Goal: Task Accomplishment & Management: Use online tool/utility

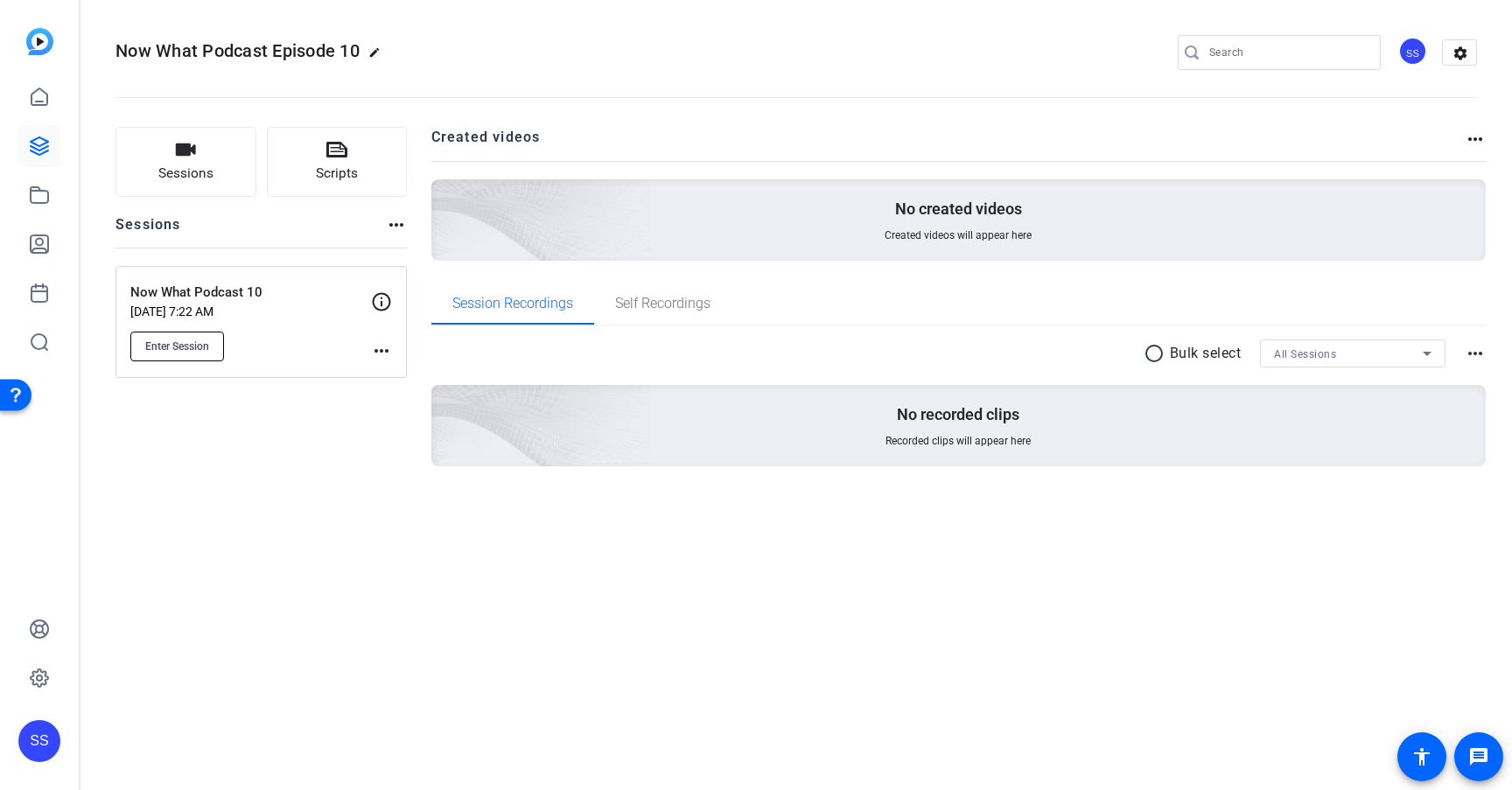
click at [205, 343] on span "Enter Session" at bounding box center [177, 346] width 64 height 14
click at [384, 349] on mat-icon "more_horiz" at bounding box center [381, 351] width 21 height 21
click at [415, 374] on span "Edit Session" at bounding box center [425, 376] width 79 height 21
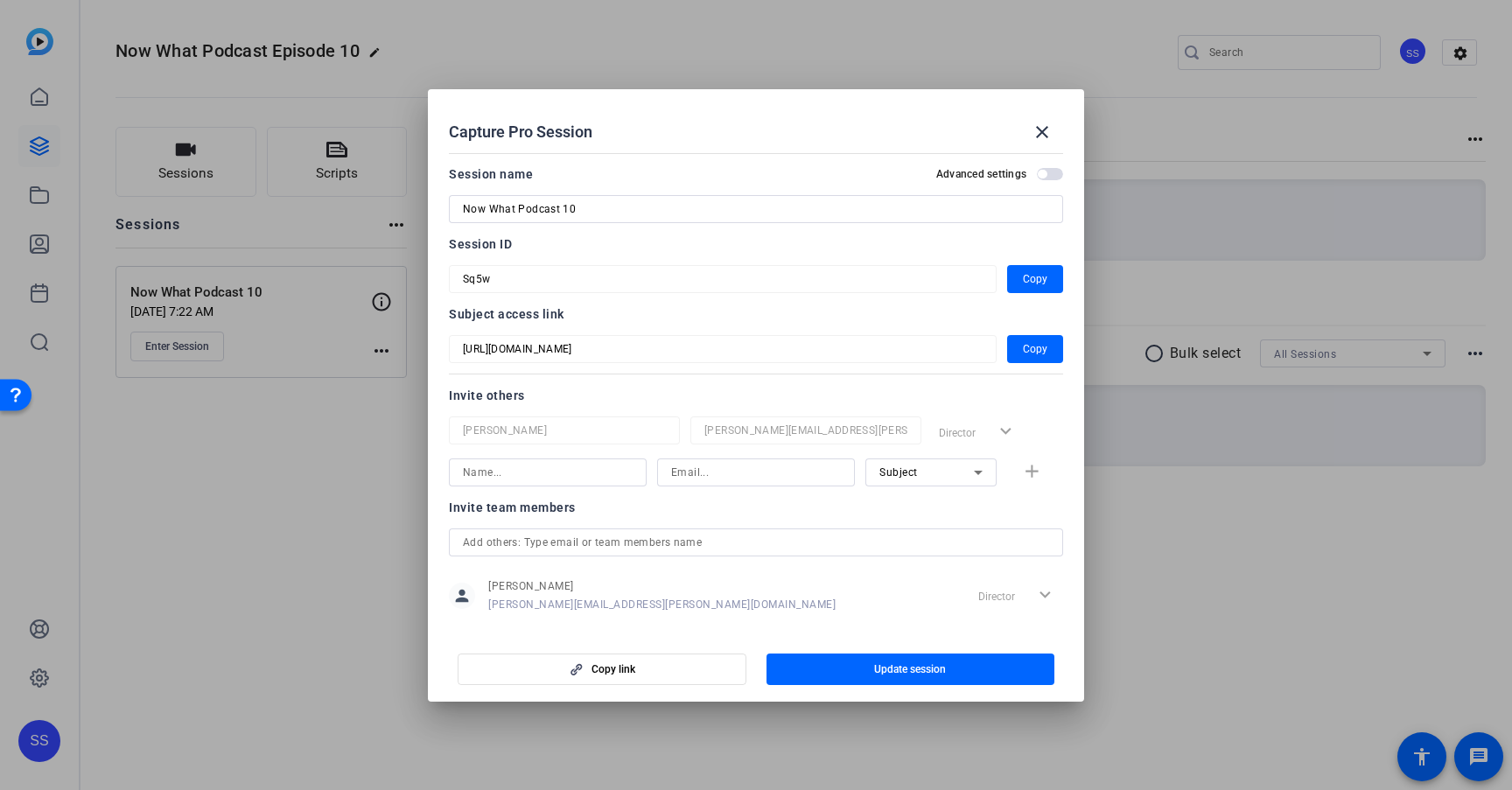
click at [600, 472] on input at bounding box center [548, 472] width 169 height 21
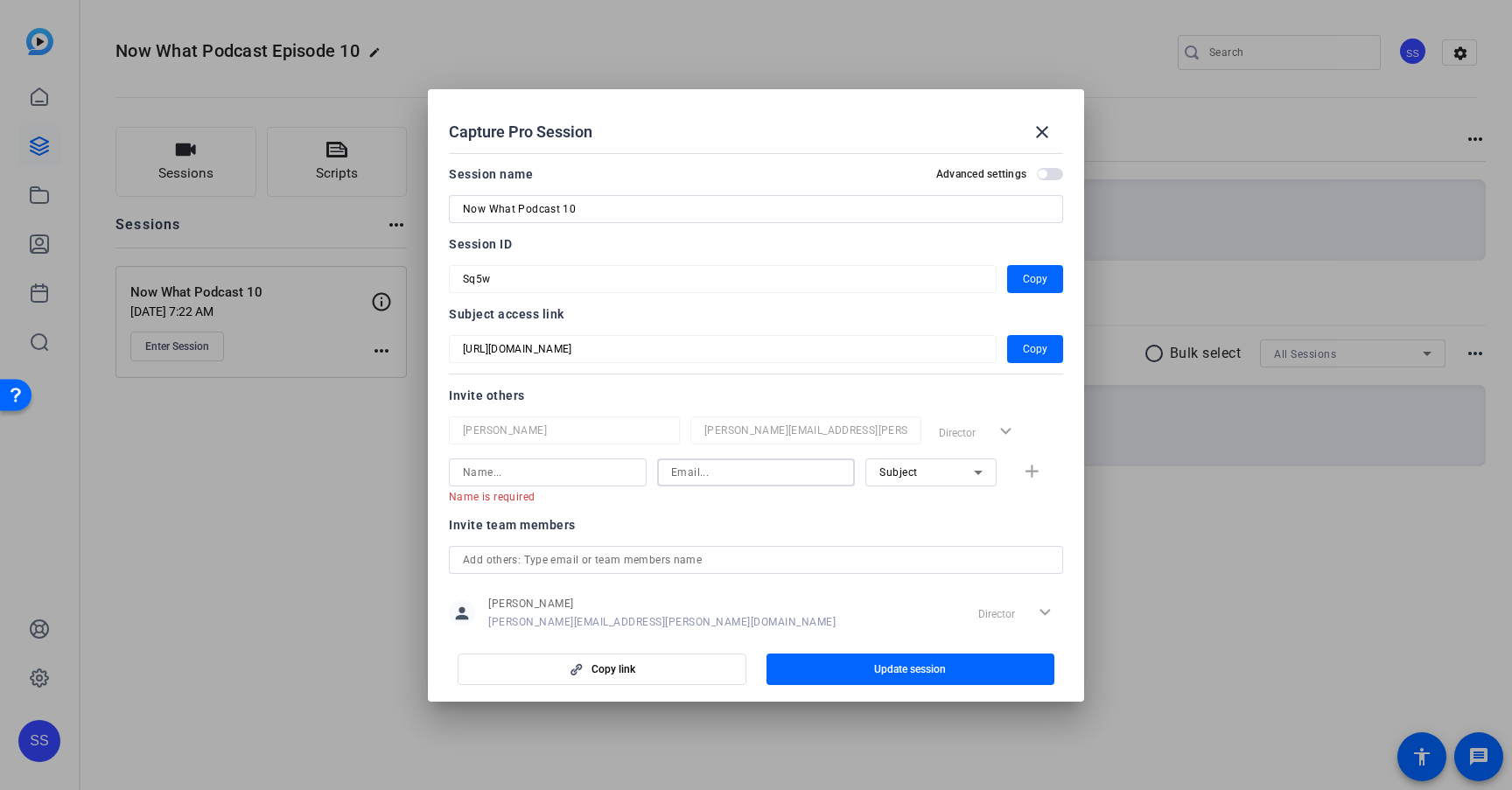
click at [702, 474] on input at bounding box center [756, 472] width 169 height 21
paste input "[PERSON_NAME][EMAIL_ADDRESS][DOMAIN_NAME]"
type input "[PERSON_NAME][EMAIL_ADDRESS][DOMAIN_NAME]"
click at [605, 475] on input at bounding box center [548, 472] width 169 height 21
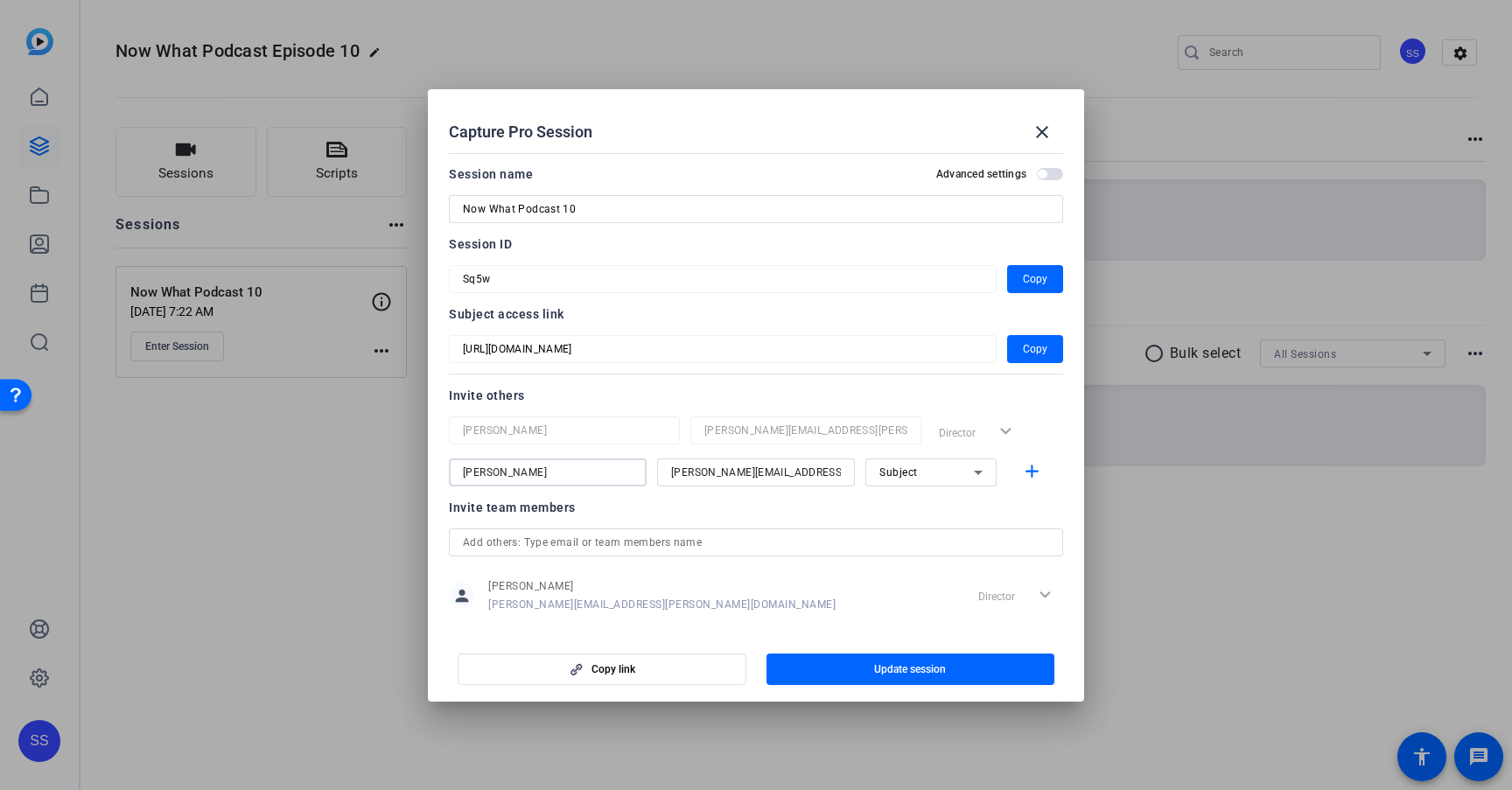
type input "[PERSON_NAME]"
click at [928, 468] on div "Subject" at bounding box center [926, 472] width 95 height 22
click at [928, 529] on mat-option "Watcher" at bounding box center [931, 535] width 132 height 28
click at [934, 671] on span "Update session" at bounding box center [911, 669] width 72 height 14
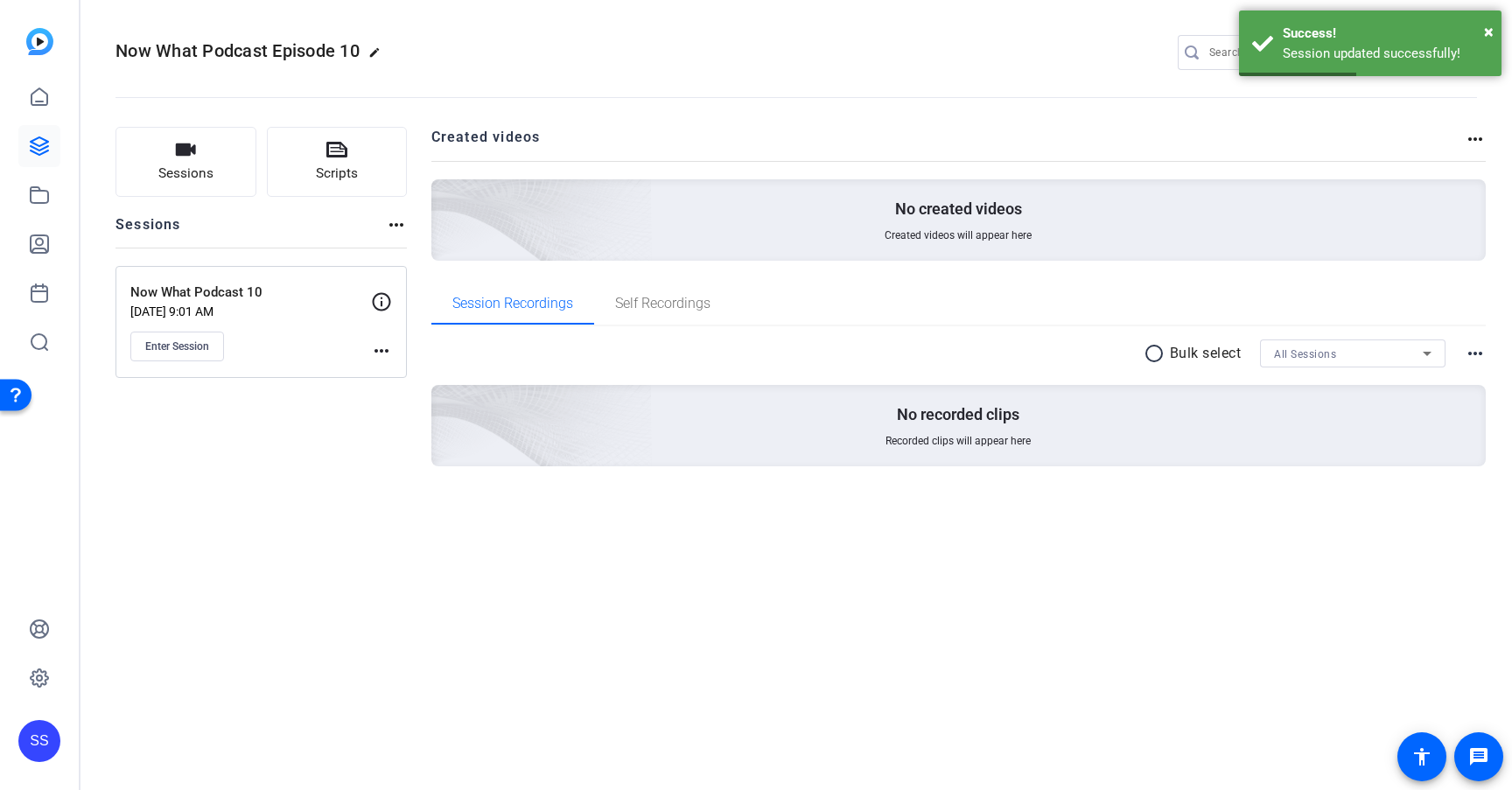
click at [384, 352] on mat-icon "more_horiz" at bounding box center [381, 351] width 21 height 21
click at [411, 380] on span "Edit Session" at bounding box center [425, 376] width 79 height 21
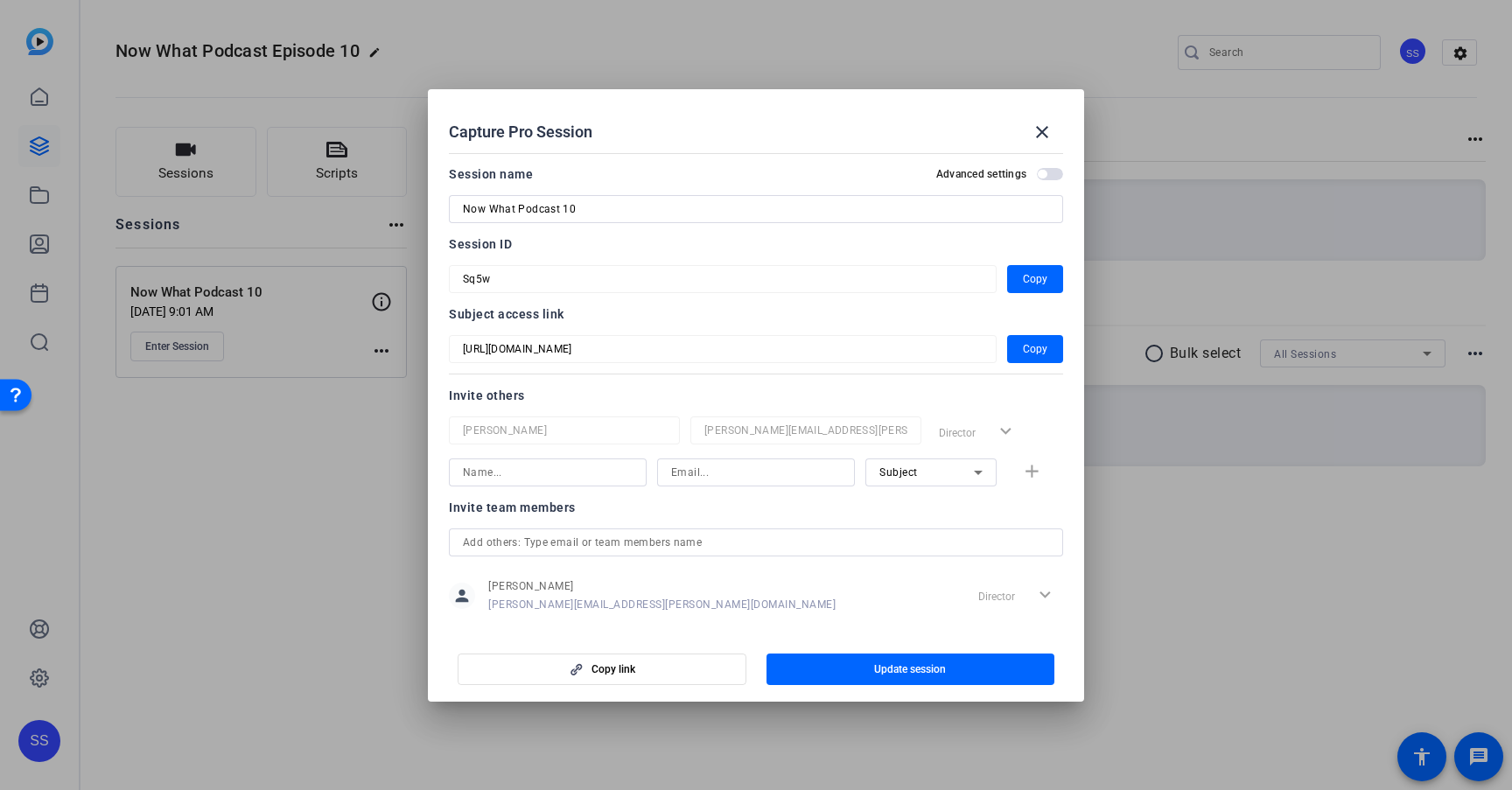
scroll to position [23, 0]
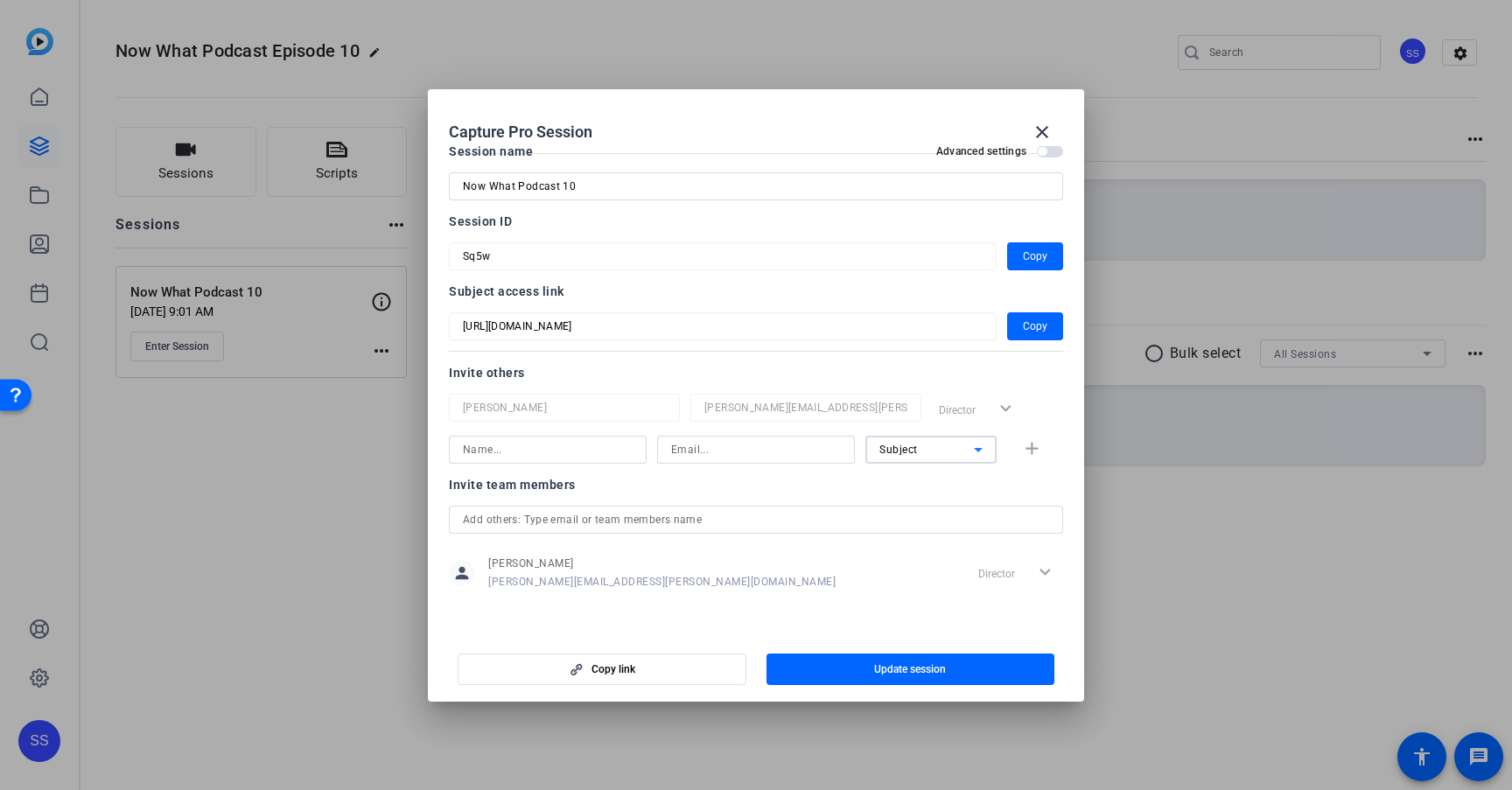
click at [899, 453] on span "Subject" at bounding box center [899, 449] width 39 height 12
click at [903, 514] on span "Watcher" at bounding box center [901, 513] width 42 height 21
click at [598, 453] on input at bounding box center [548, 449] width 169 height 21
type input "[PERSON_NAME]"
click at [740, 451] on input at bounding box center [756, 449] width 169 height 21
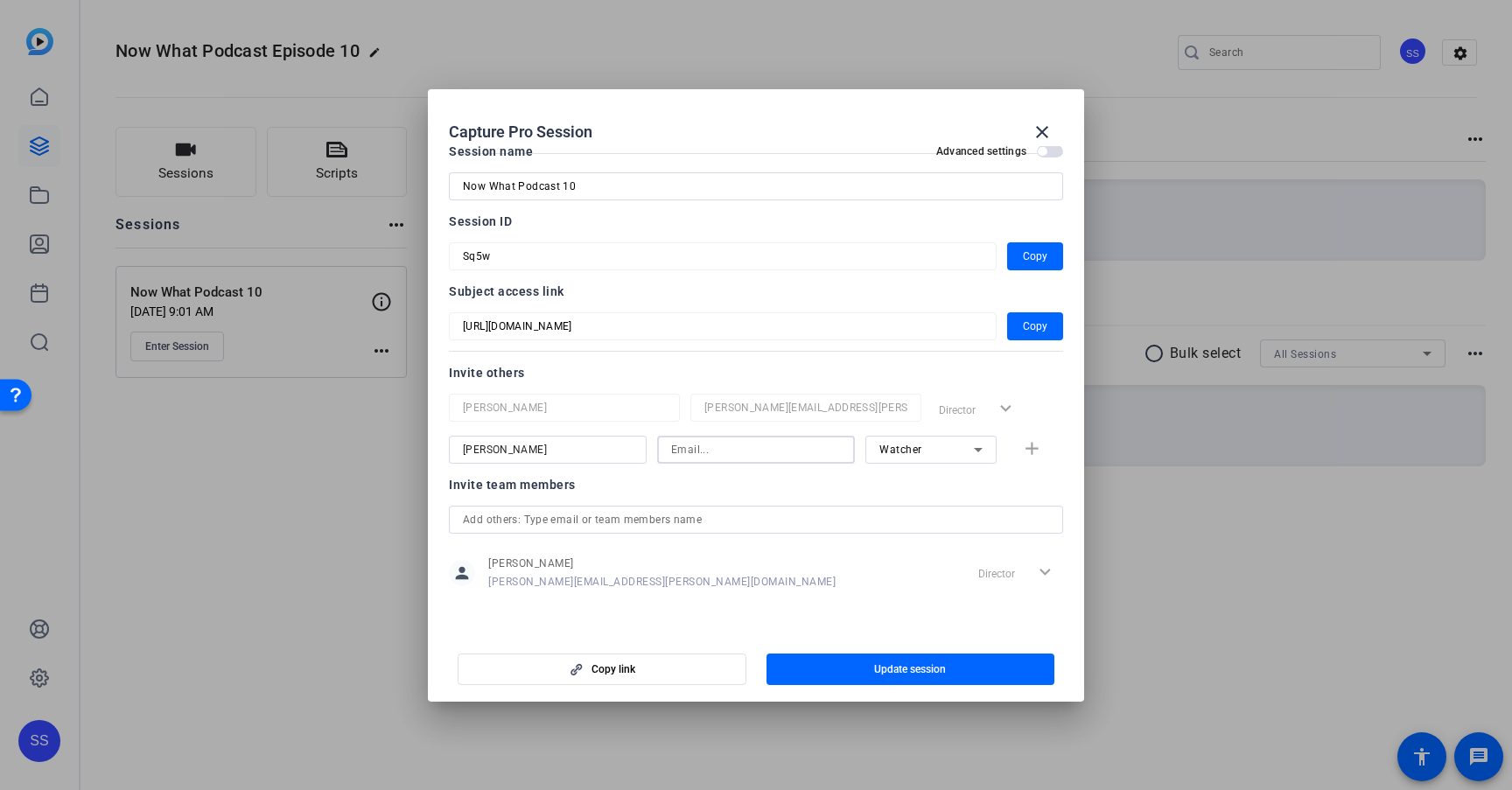
paste input "[PERSON_NAME][EMAIL_ADDRESS][DOMAIN_NAME]"
type input "[PERSON_NAME][EMAIL_ADDRESS][DOMAIN_NAME]"
click at [734, 478] on div at bounding box center [756, 473] width 198 height 19
click at [918, 448] on span "Watcher" at bounding box center [901, 449] width 43 height 12
click at [904, 508] on span "Watcher" at bounding box center [901, 513] width 42 height 21
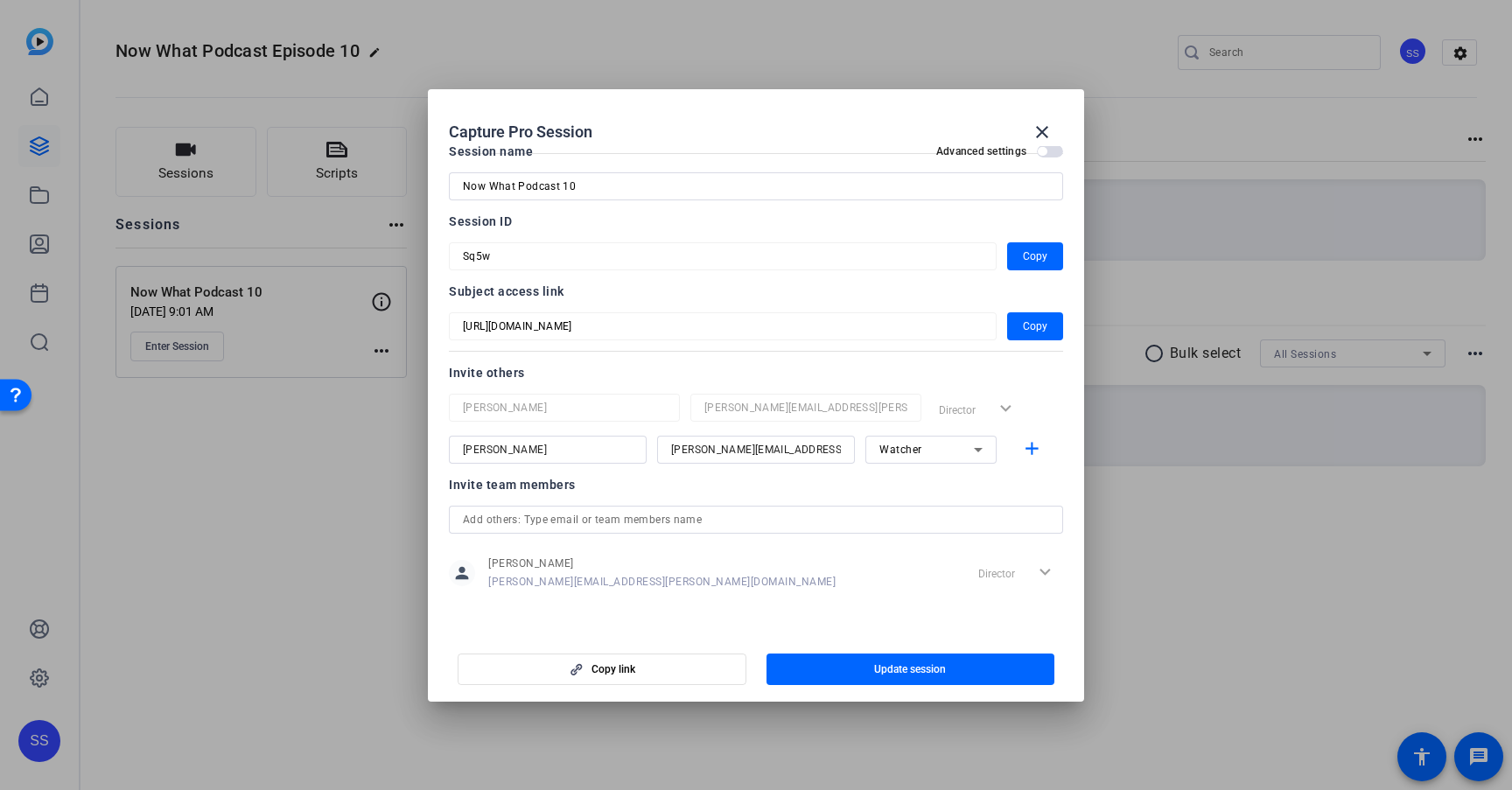
click at [853, 487] on div "Invite team members" at bounding box center [756, 484] width 614 height 21
click at [1030, 456] on mat-icon "add" at bounding box center [1032, 449] width 22 height 22
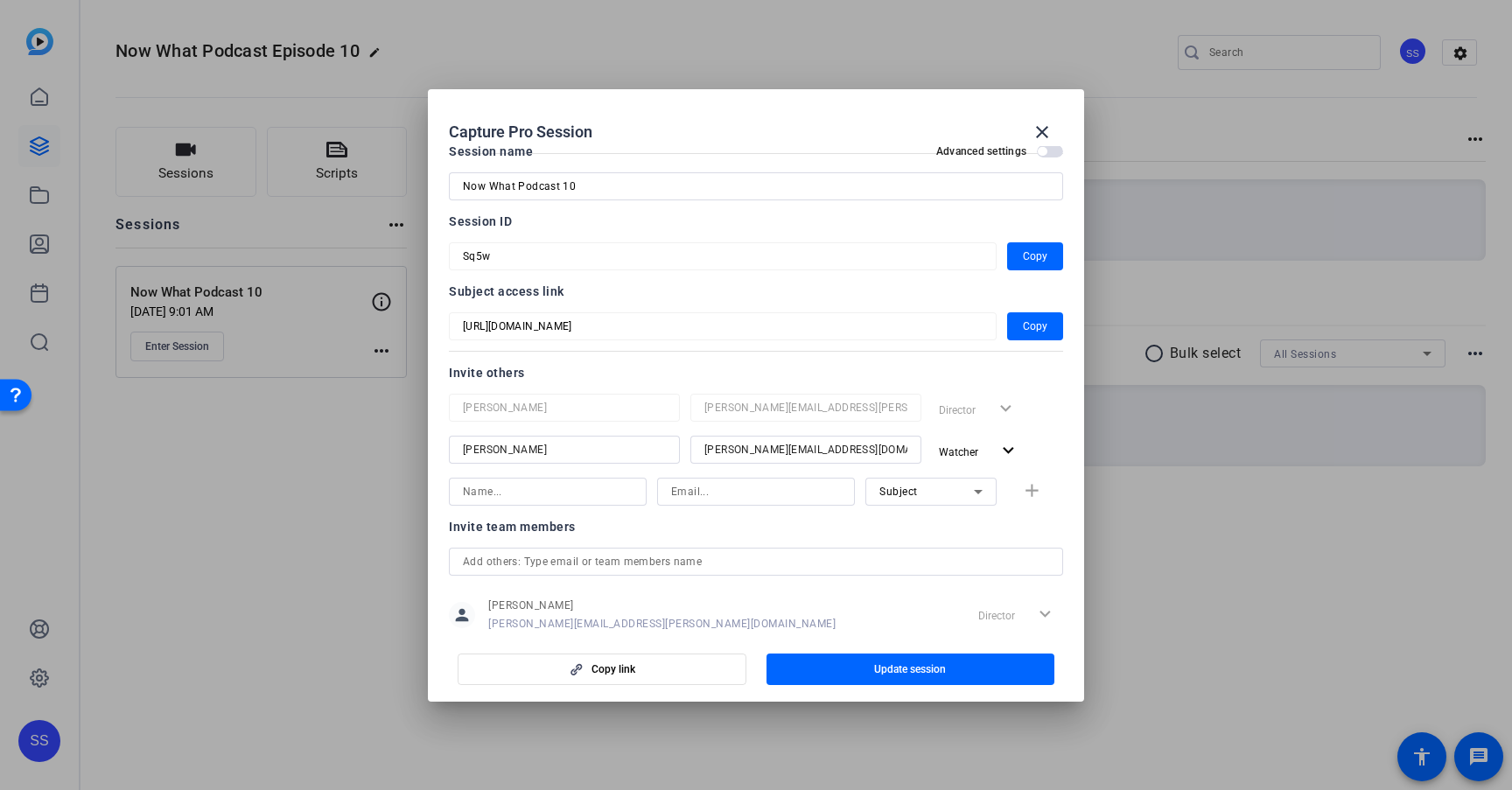
click at [702, 499] on input at bounding box center [756, 492] width 169 height 21
paste input "[PERSON_NAME][EMAIL_ADDRESS][DOMAIN_NAME]"
type input "[PERSON_NAME][EMAIL_ADDRESS][DOMAIN_NAME]"
click at [599, 492] on input at bounding box center [548, 492] width 169 height 21
type input "[PERSON_NAME]"
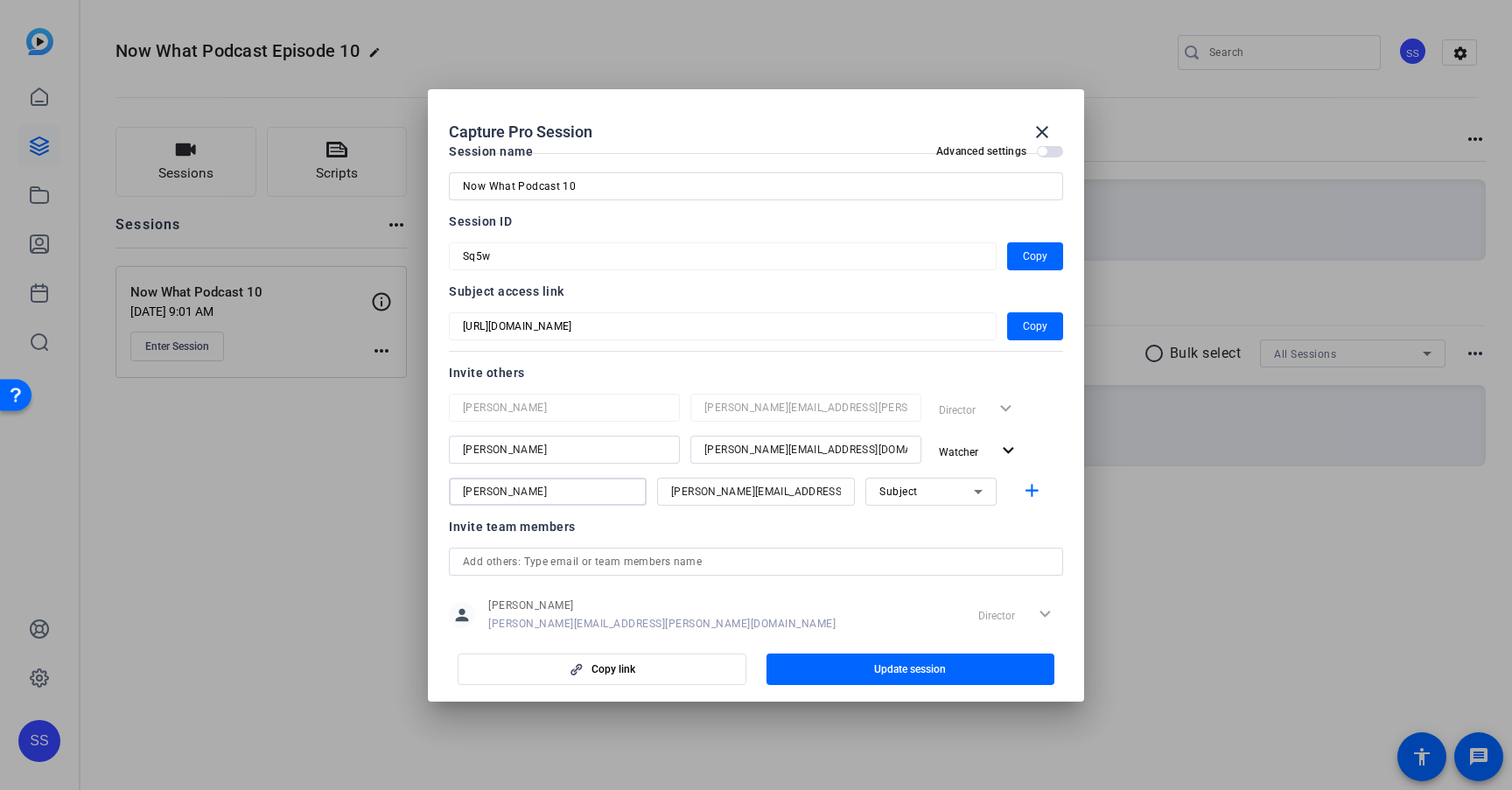
click at [957, 485] on div "Subject" at bounding box center [926, 492] width 95 height 22
click at [952, 552] on mat-option "Watcher" at bounding box center [931, 554] width 132 height 28
click at [950, 663] on span "button" at bounding box center [912, 669] width 289 height 42
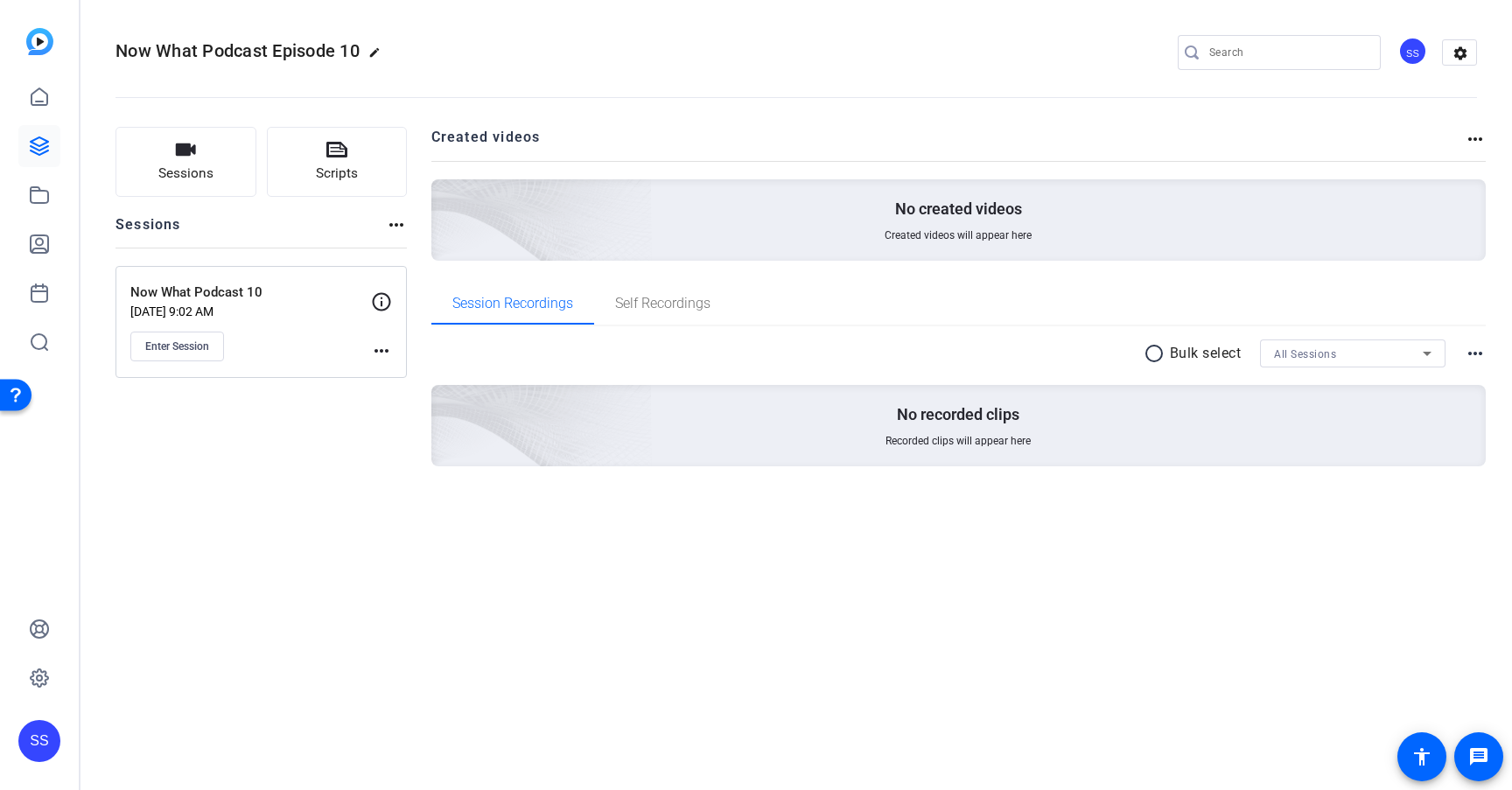
click at [272, 341] on div "Enter Session" at bounding box center [250, 346] width 240 height 29
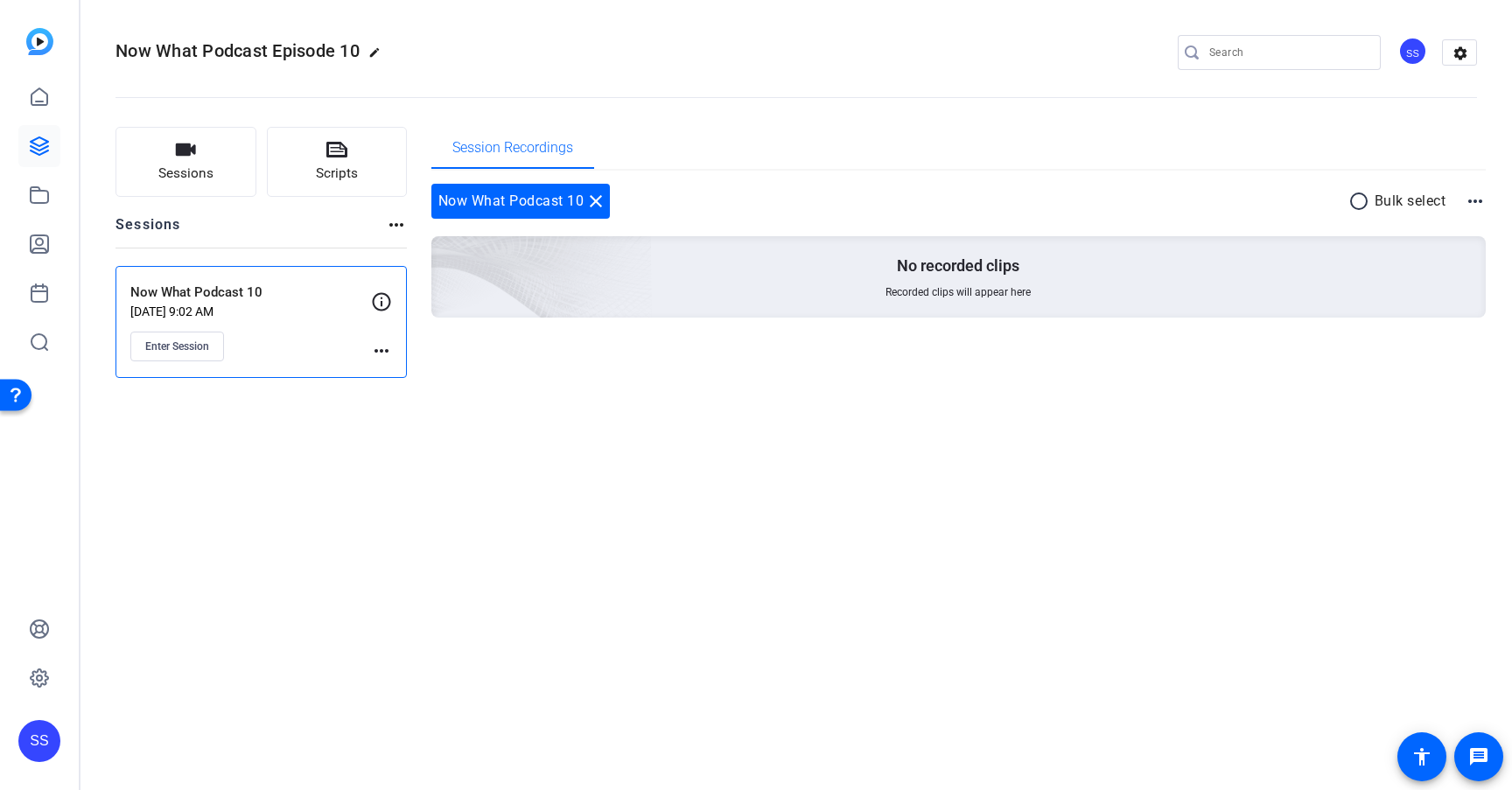
click at [377, 354] on mat-icon "more_horiz" at bounding box center [381, 351] width 21 height 21
click at [395, 374] on span "Edit Session" at bounding box center [425, 376] width 79 height 21
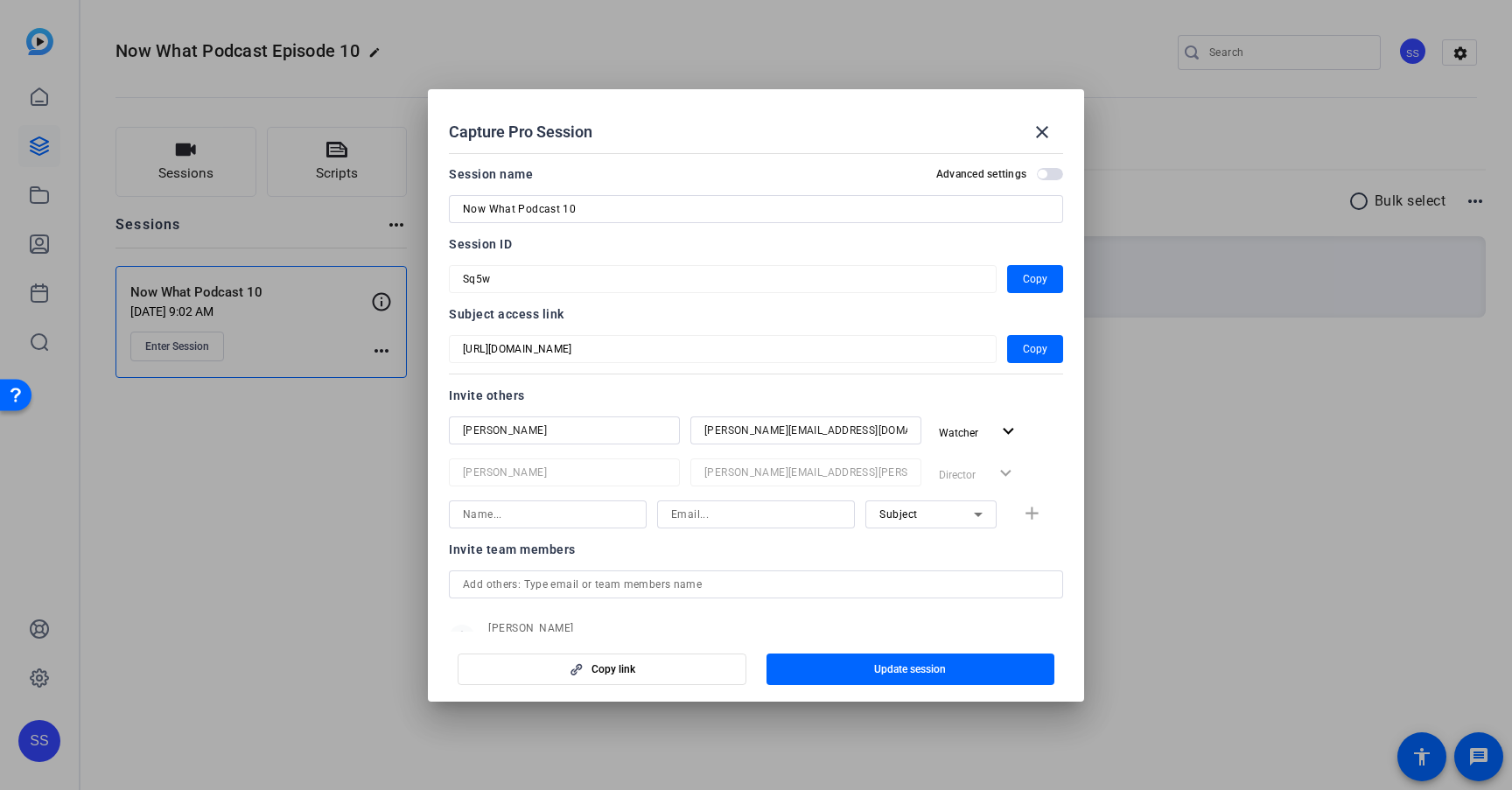
click at [1051, 433] on div "Watcher expand_more" at bounding box center [997, 432] width 132 height 31
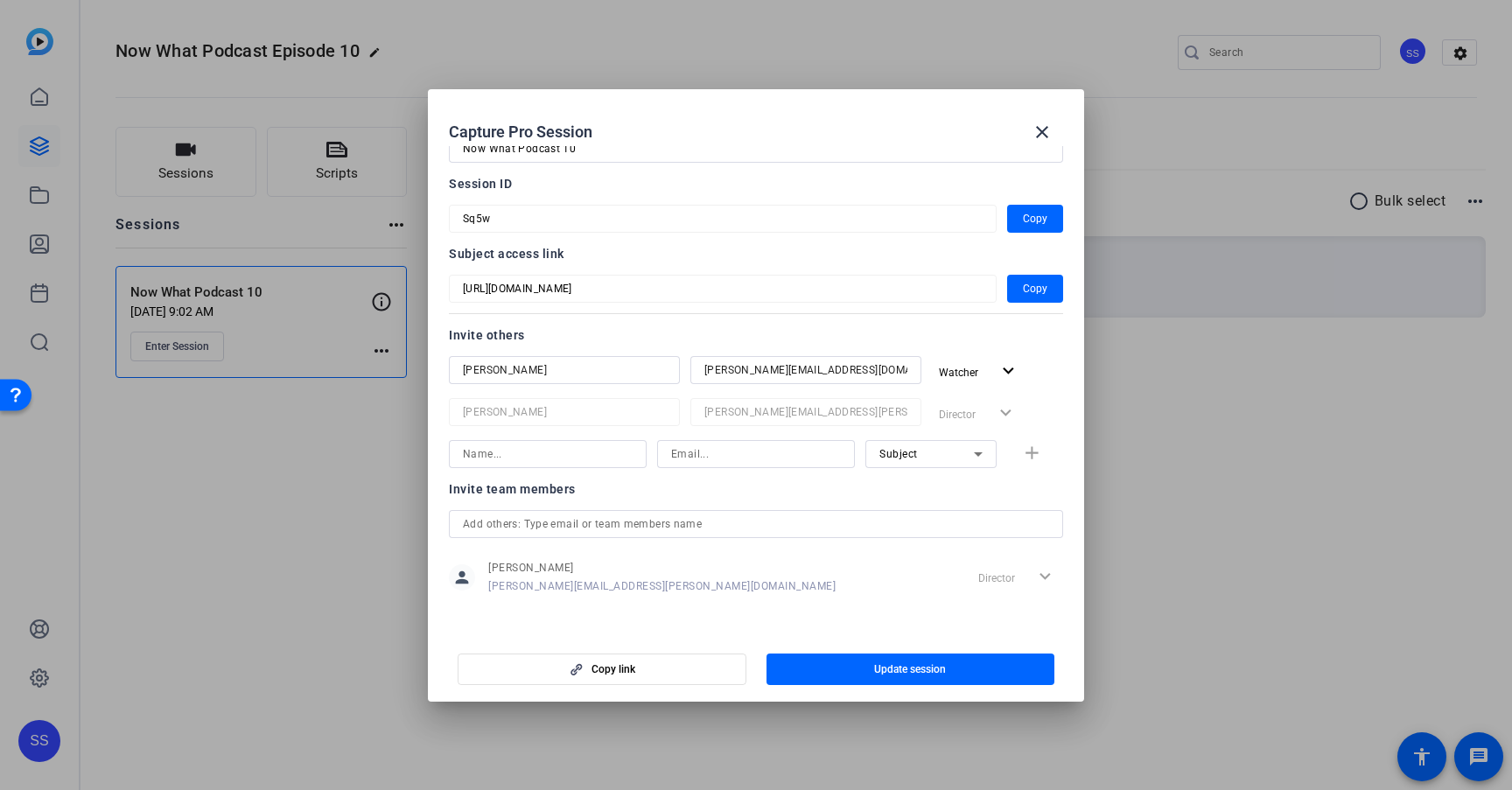
scroll to position [64, 0]
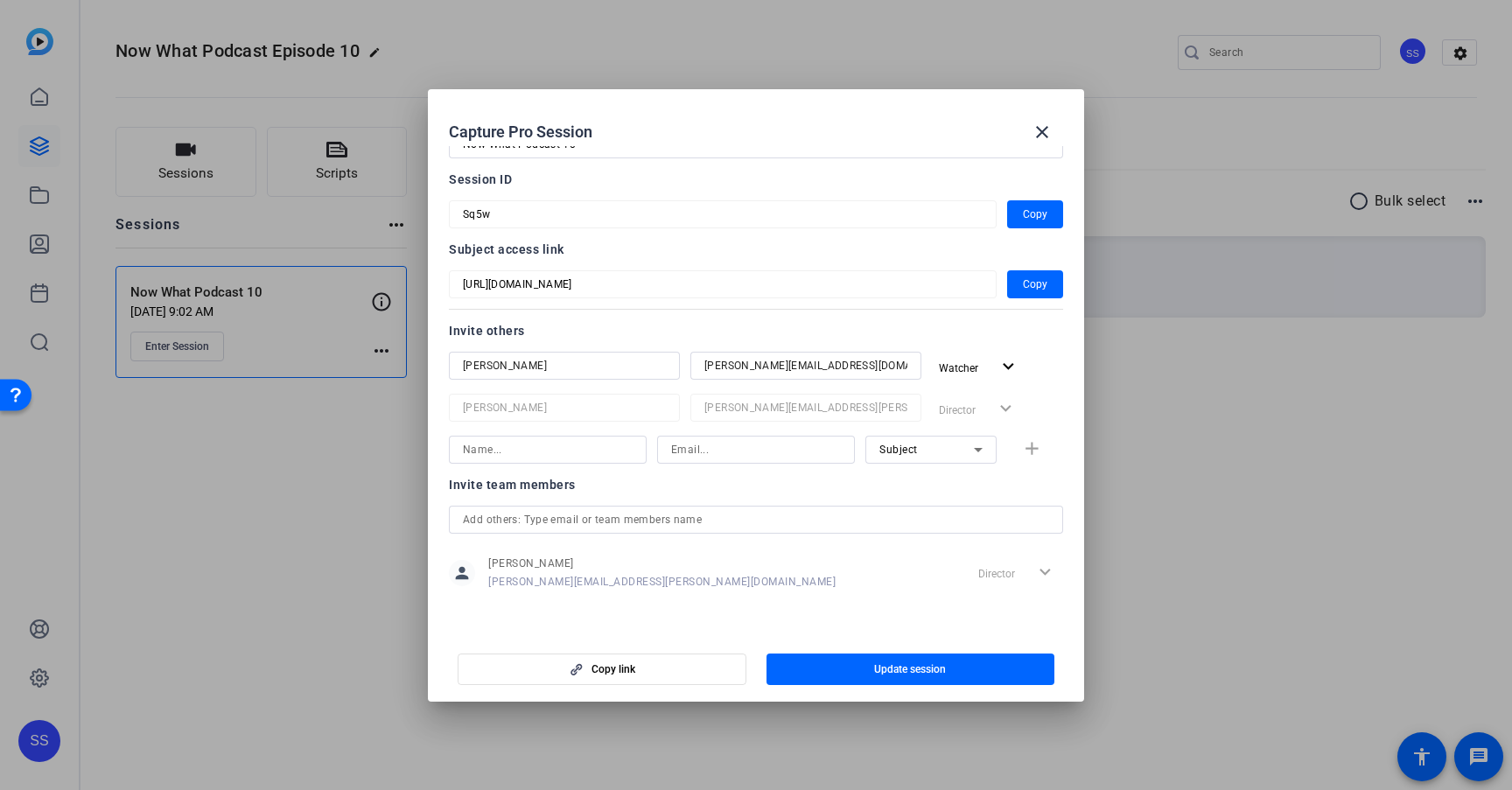
click at [666, 518] on input "text" at bounding box center [756, 519] width 587 height 21
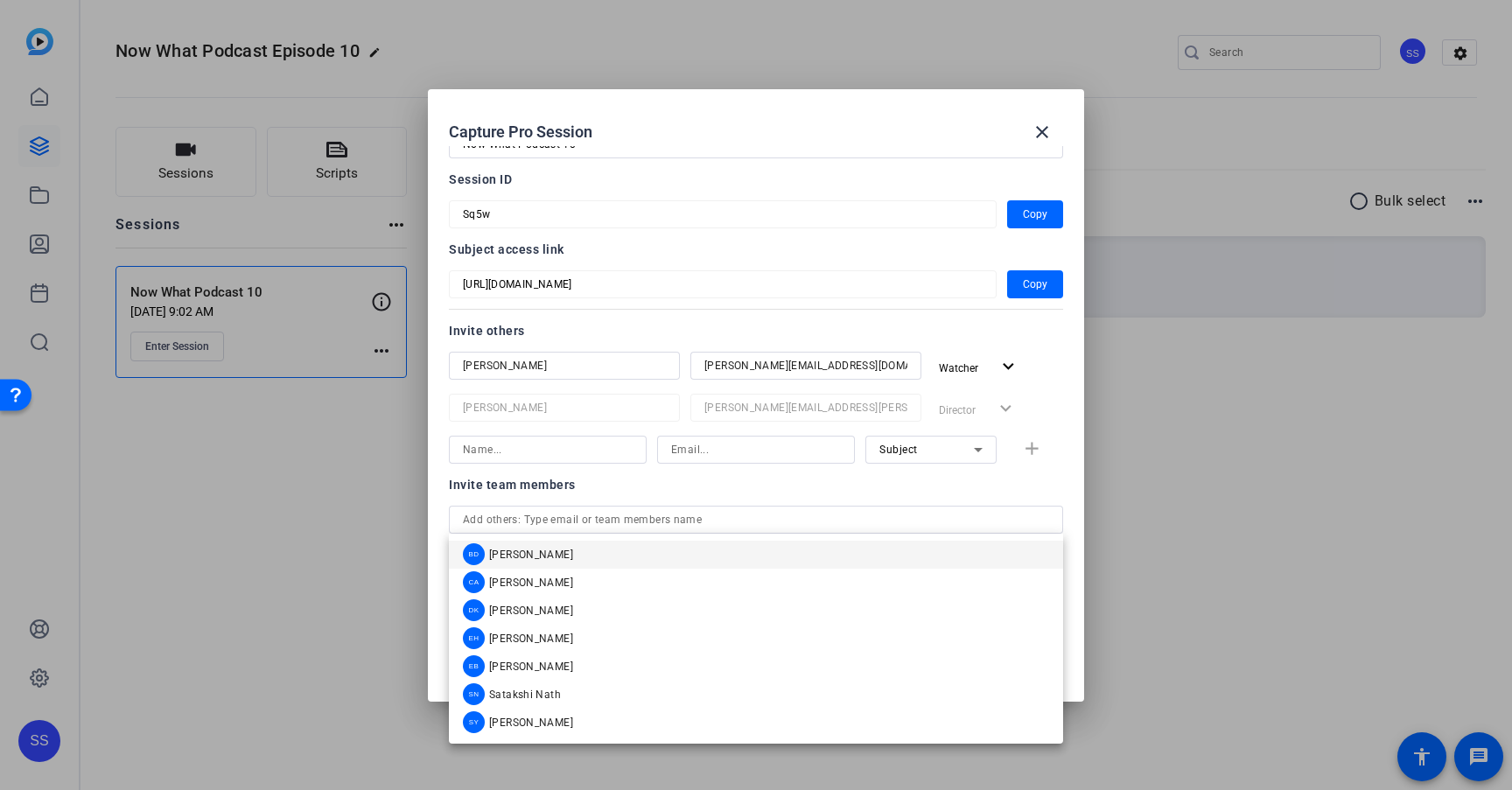
click at [745, 479] on div at bounding box center [756, 473] width 198 height 19
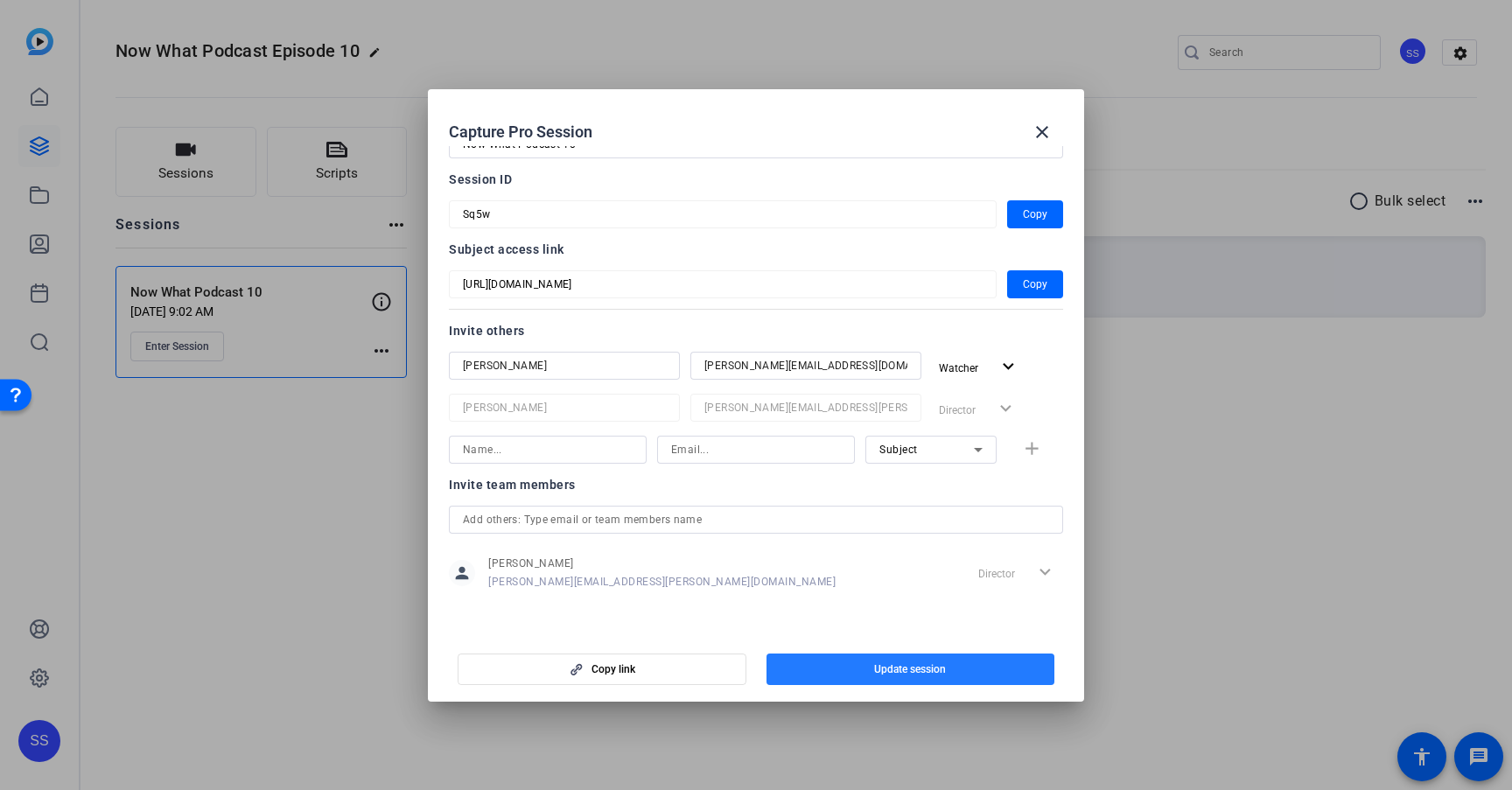
click at [840, 667] on span "button" at bounding box center [912, 669] width 289 height 42
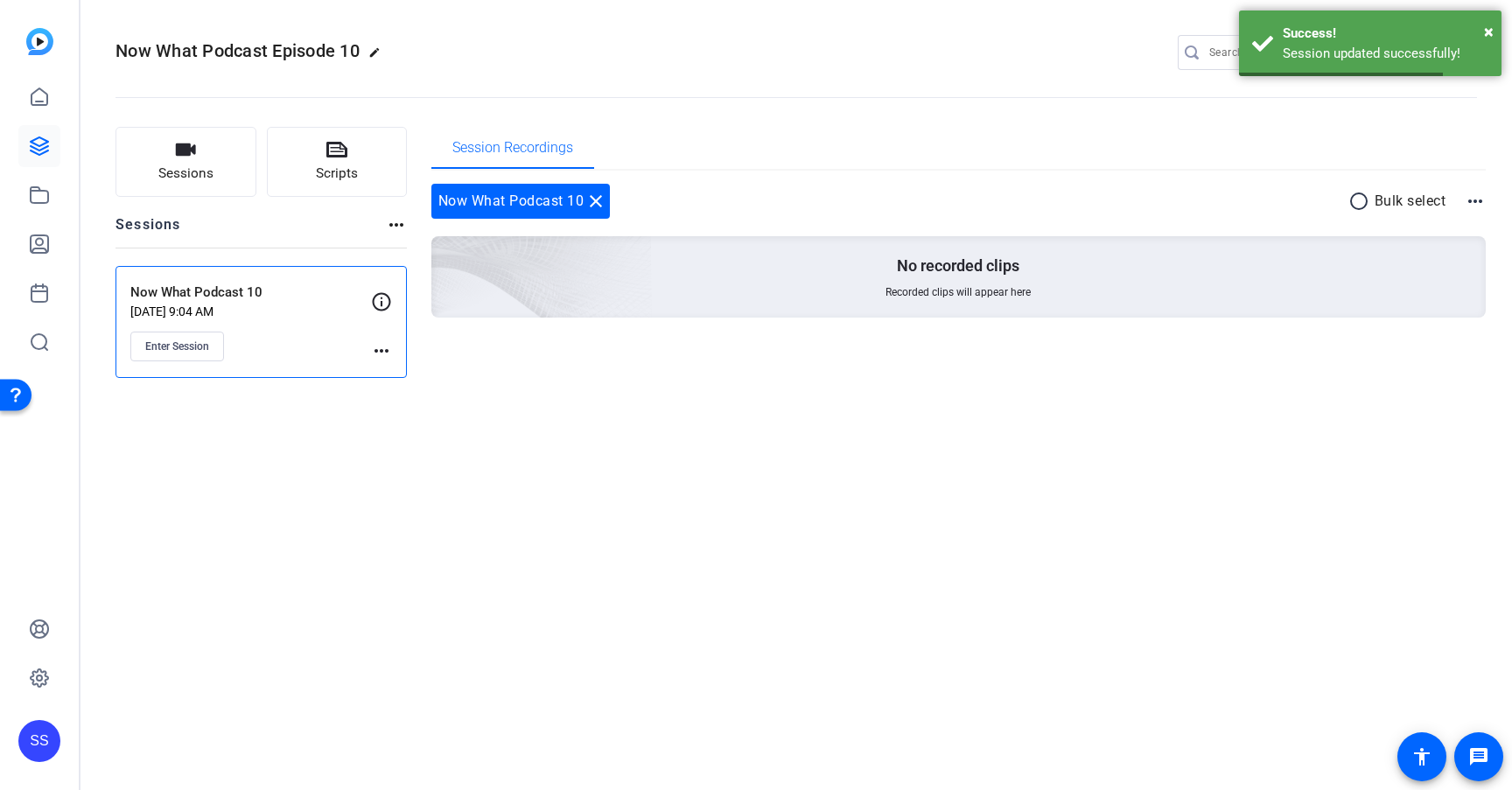
click at [385, 344] on mat-icon "more_horiz" at bounding box center [381, 351] width 21 height 21
click at [430, 388] on span "Archive Session" at bounding box center [425, 398] width 79 height 21
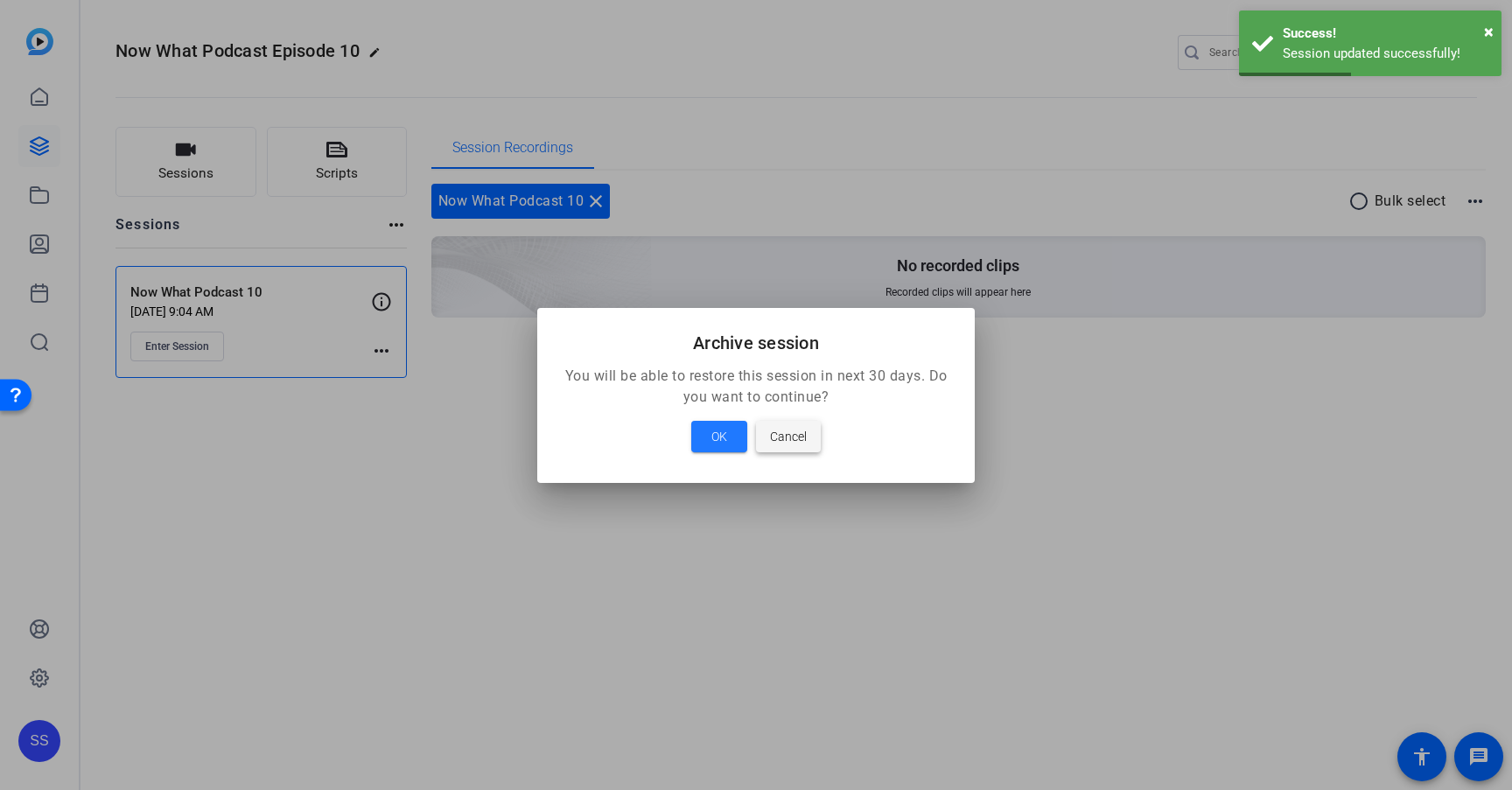
click at [806, 439] on span "Cancel" at bounding box center [788, 436] width 37 height 21
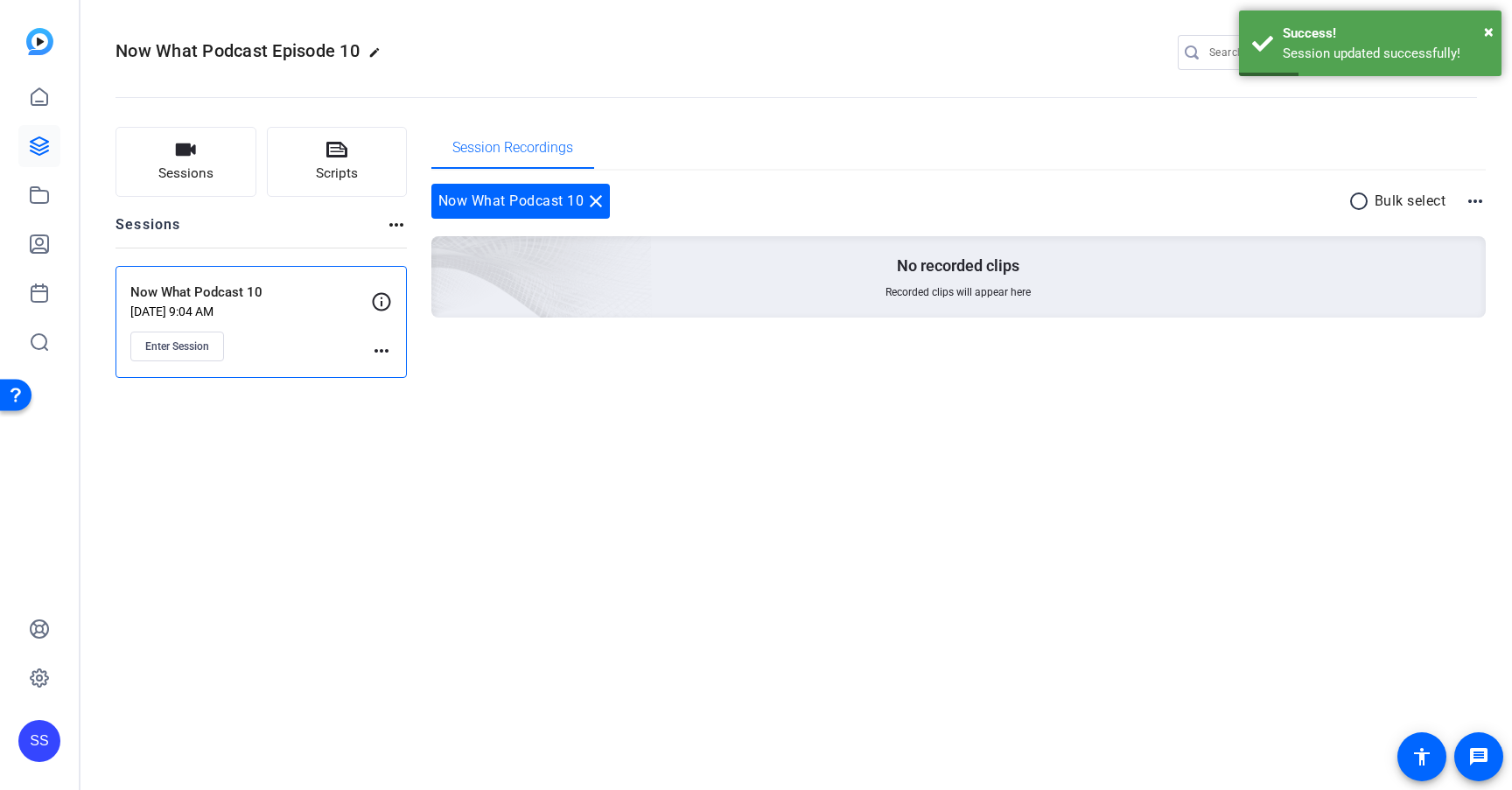
click at [380, 342] on mat-icon "more_horiz" at bounding box center [381, 351] width 21 height 21
click at [418, 379] on span "Edit Session" at bounding box center [425, 376] width 79 height 21
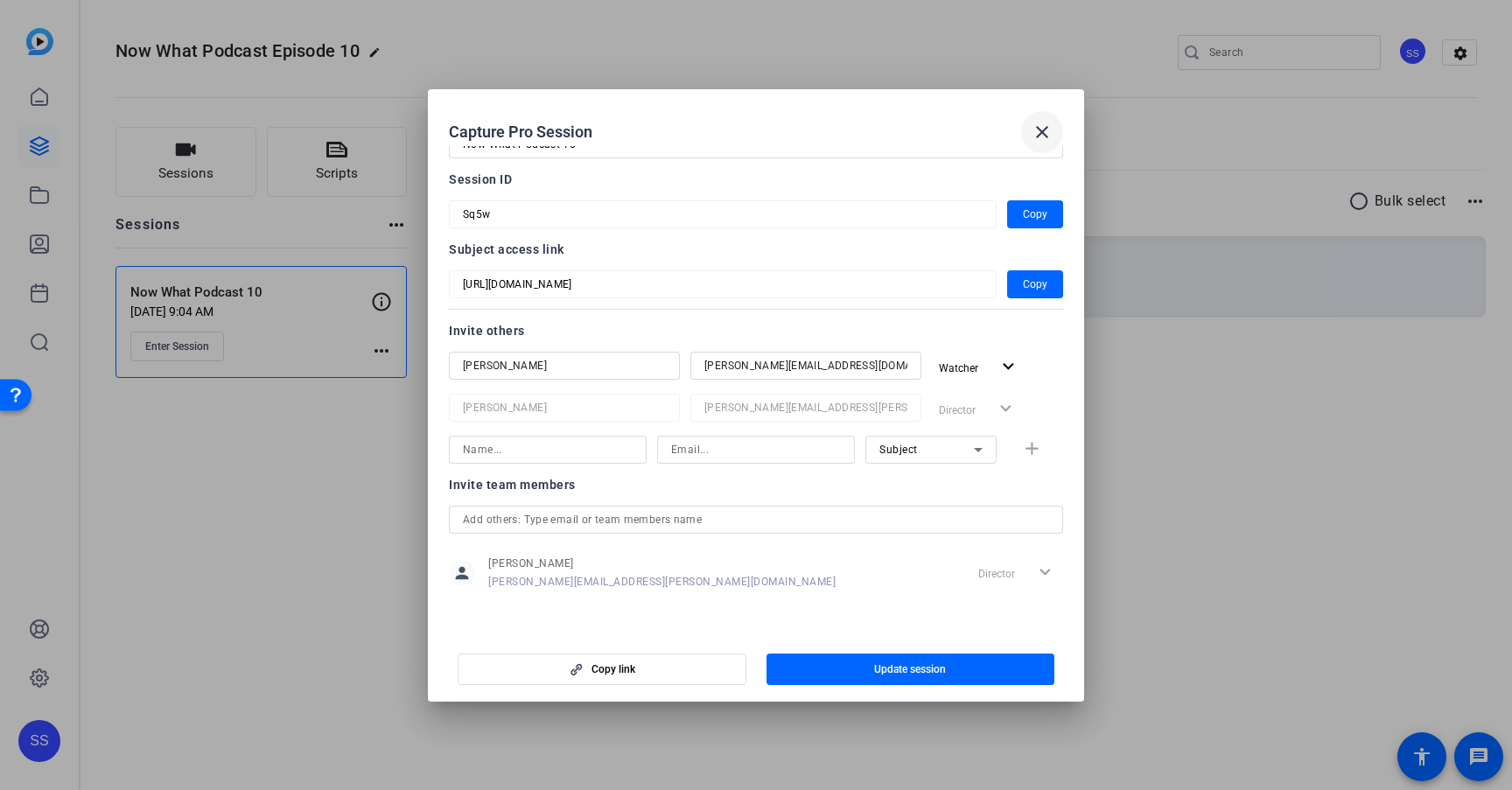
click at [1043, 122] on mat-icon "close" at bounding box center [1042, 132] width 21 height 21
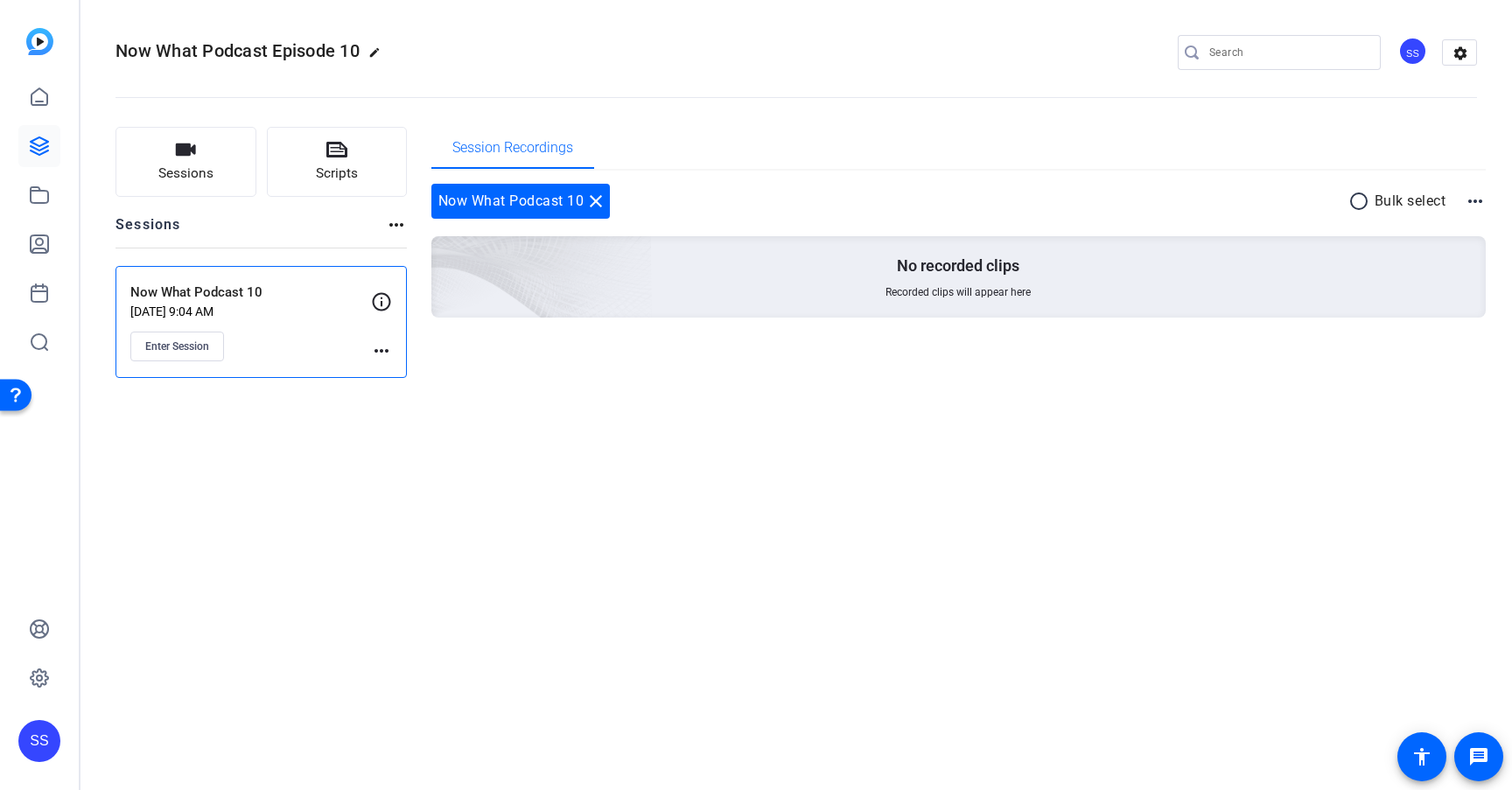
click at [380, 351] on mat-icon "more_horiz" at bounding box center [381, 351] width 21 height 21
click at [413, 378] on span "Edit Session" at bounding box center [425, 376] width 79 height 21
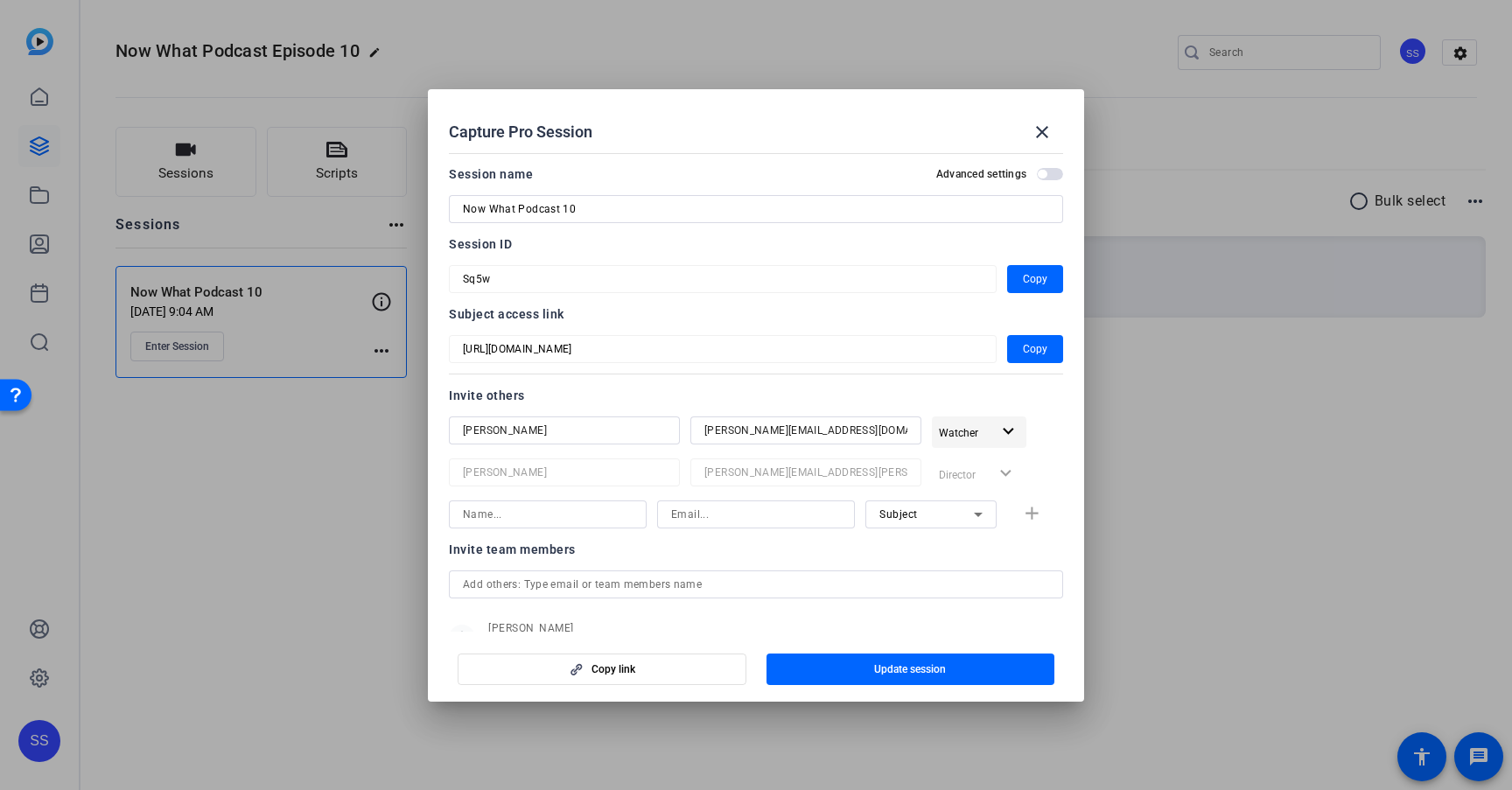
click at [994, 433] on span "button" at bounding box center [979, 433] width 95 height 42
click at [1025, 461] on span "Collaborator" at bounding box center [1007, 467] width 64 height 12
click at [975, 677] on span "button" at bounding box center [912, 669] width 289 height 42
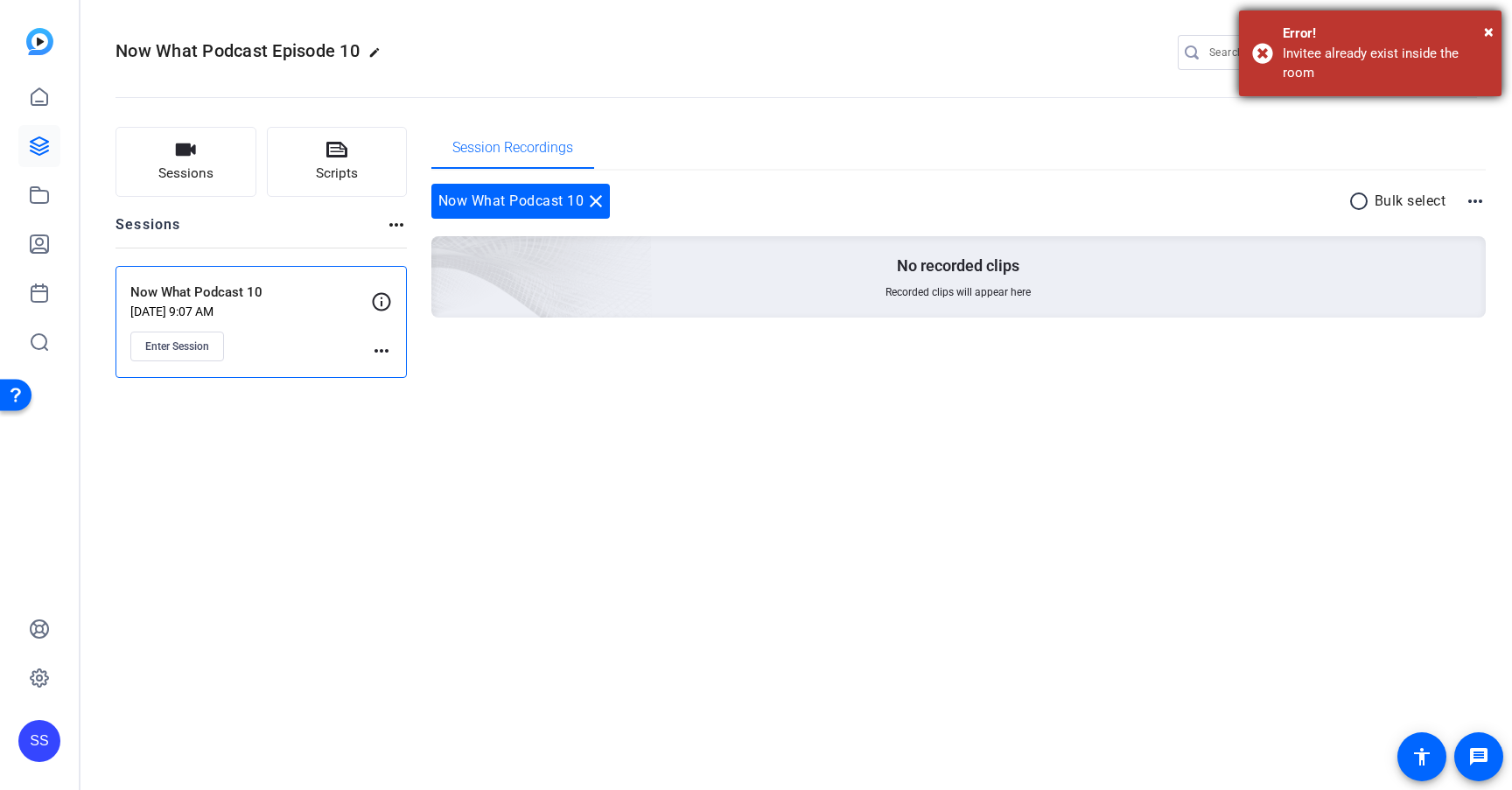
click at [1483, 30] on div "Error!" at bounding box center [1385, 34] width 205 height 20
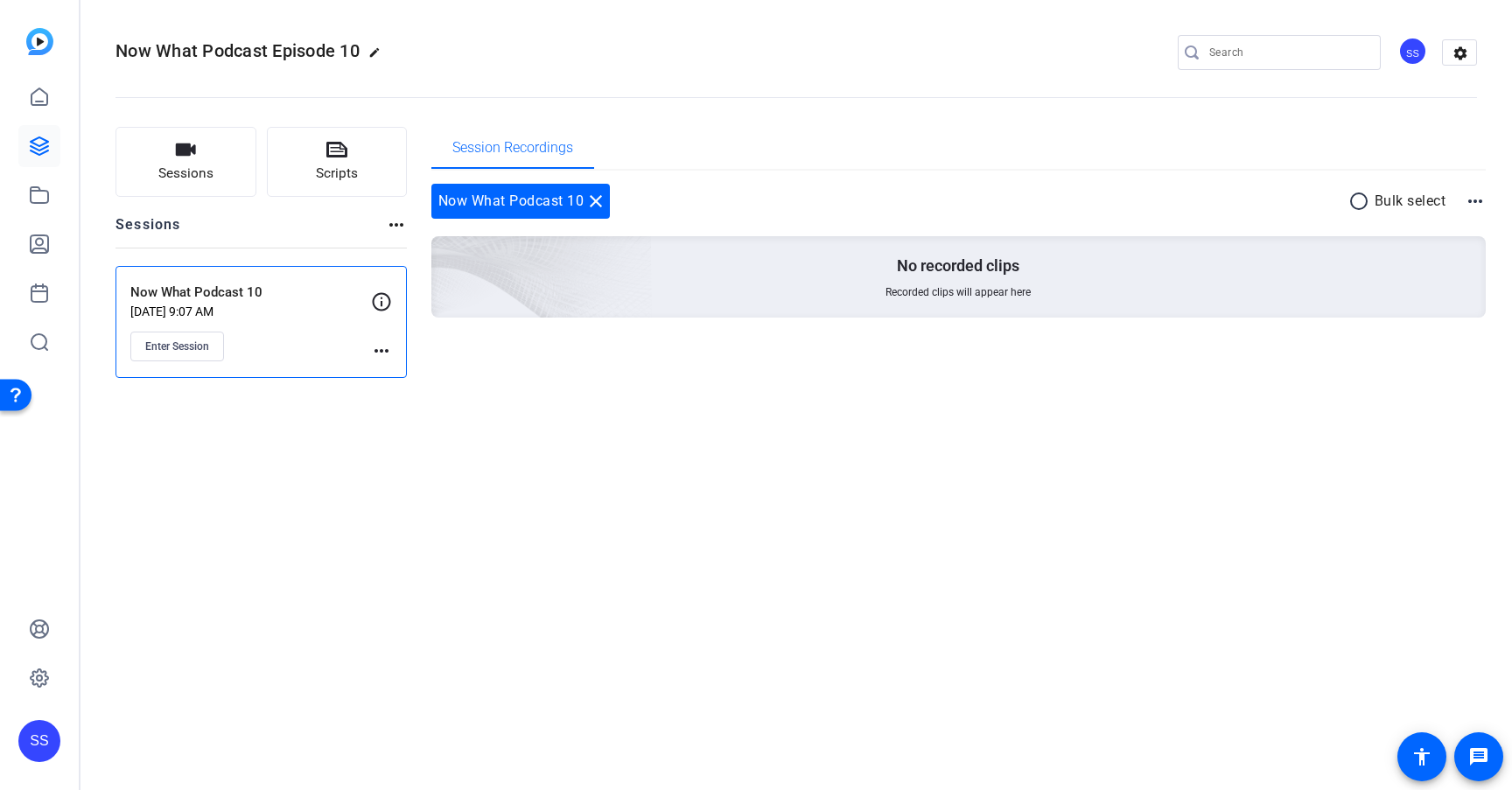
click at [378, 349] on mat-icon "more_horiz" at bounding box center [381, 351] width 21 height 21
click at [415, 375] on span "Edit Session" at bounding box center [425, 376] width 79 height 21
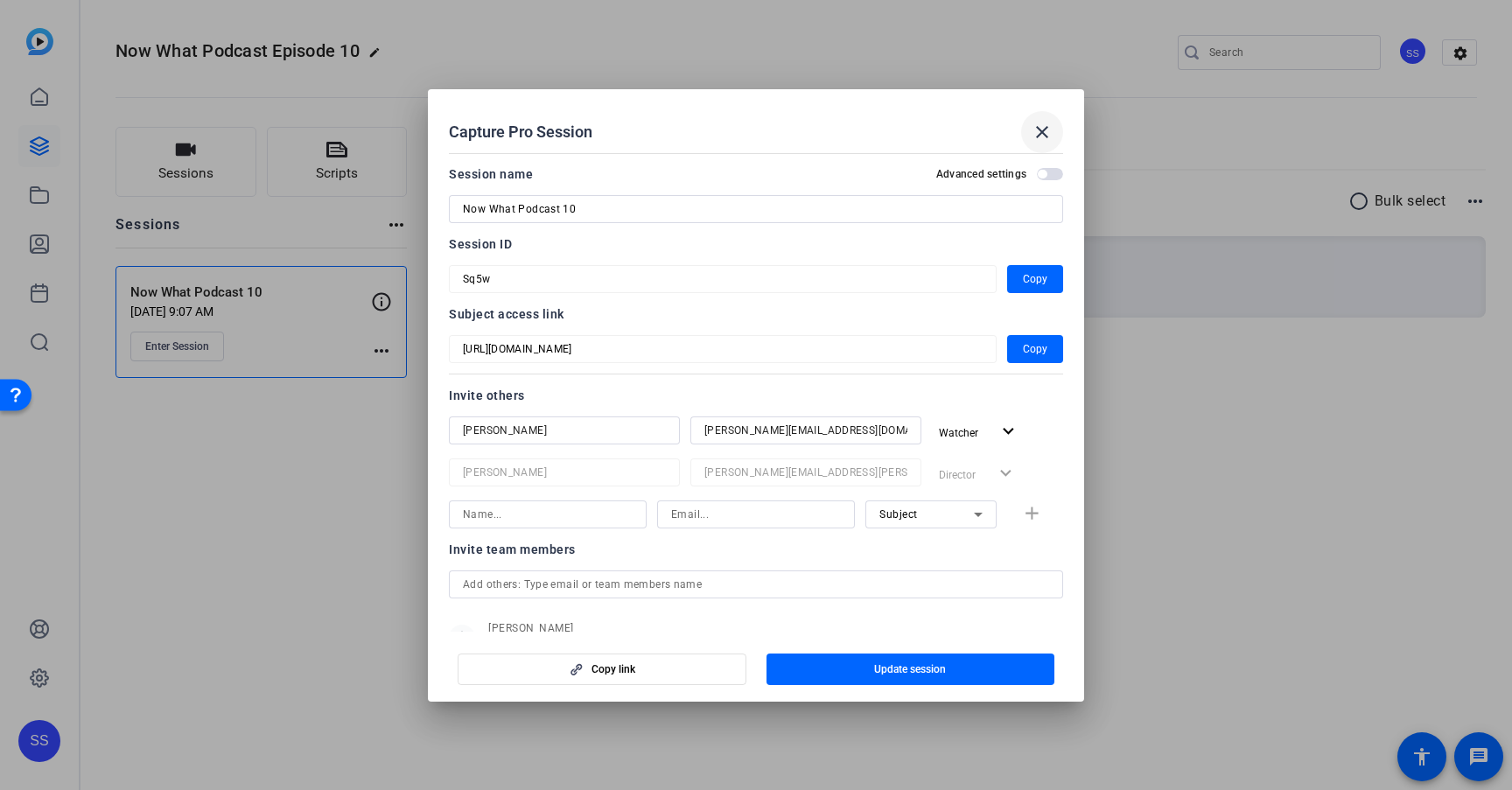
click at [1051, 133] on mat-icon "close" at bounding box center [1042, 132] width 21 height 21
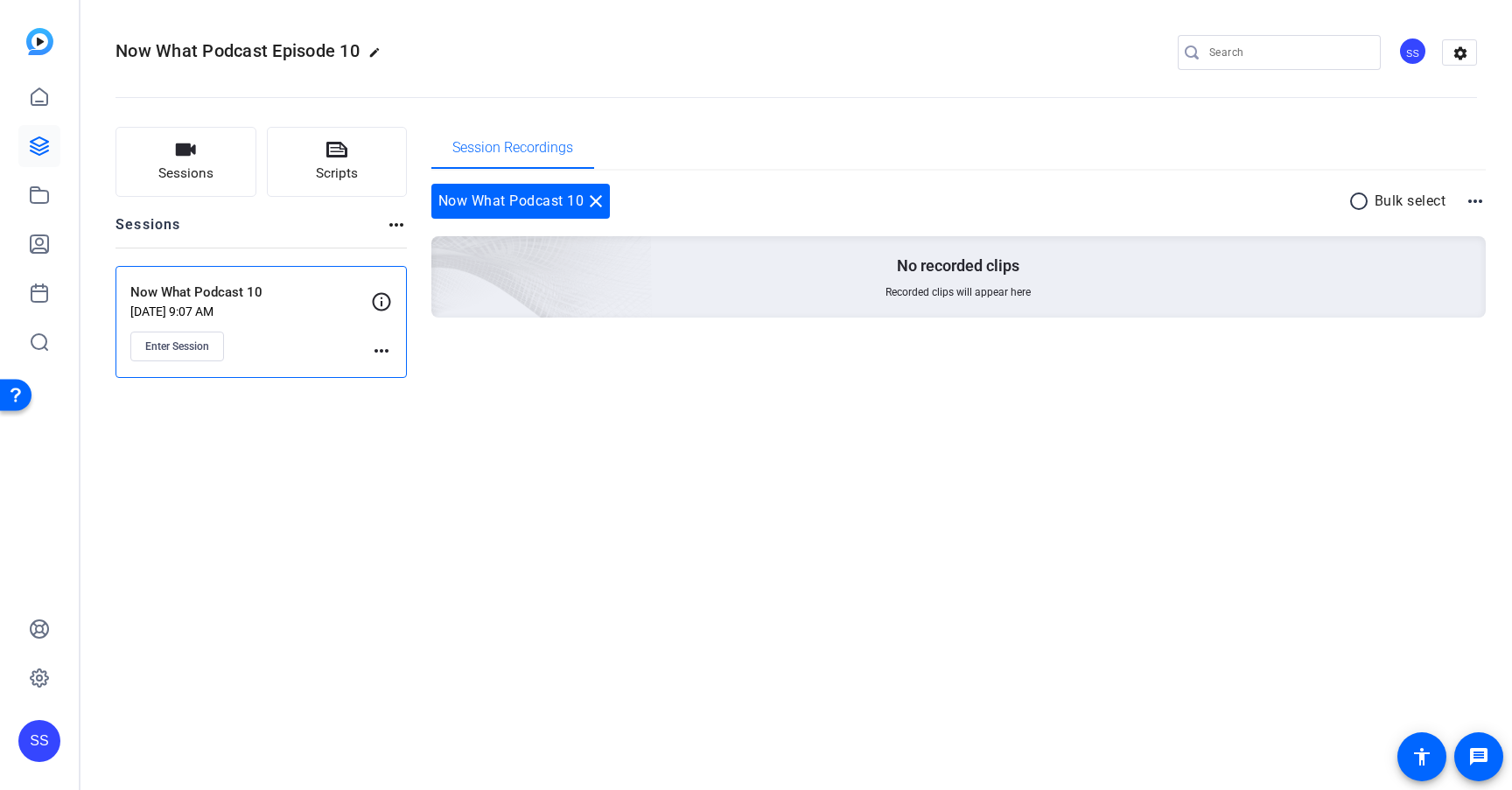
click at [635, 77] on openreel-divider-bar at bounding box center [796, 92] width 1362 height 53
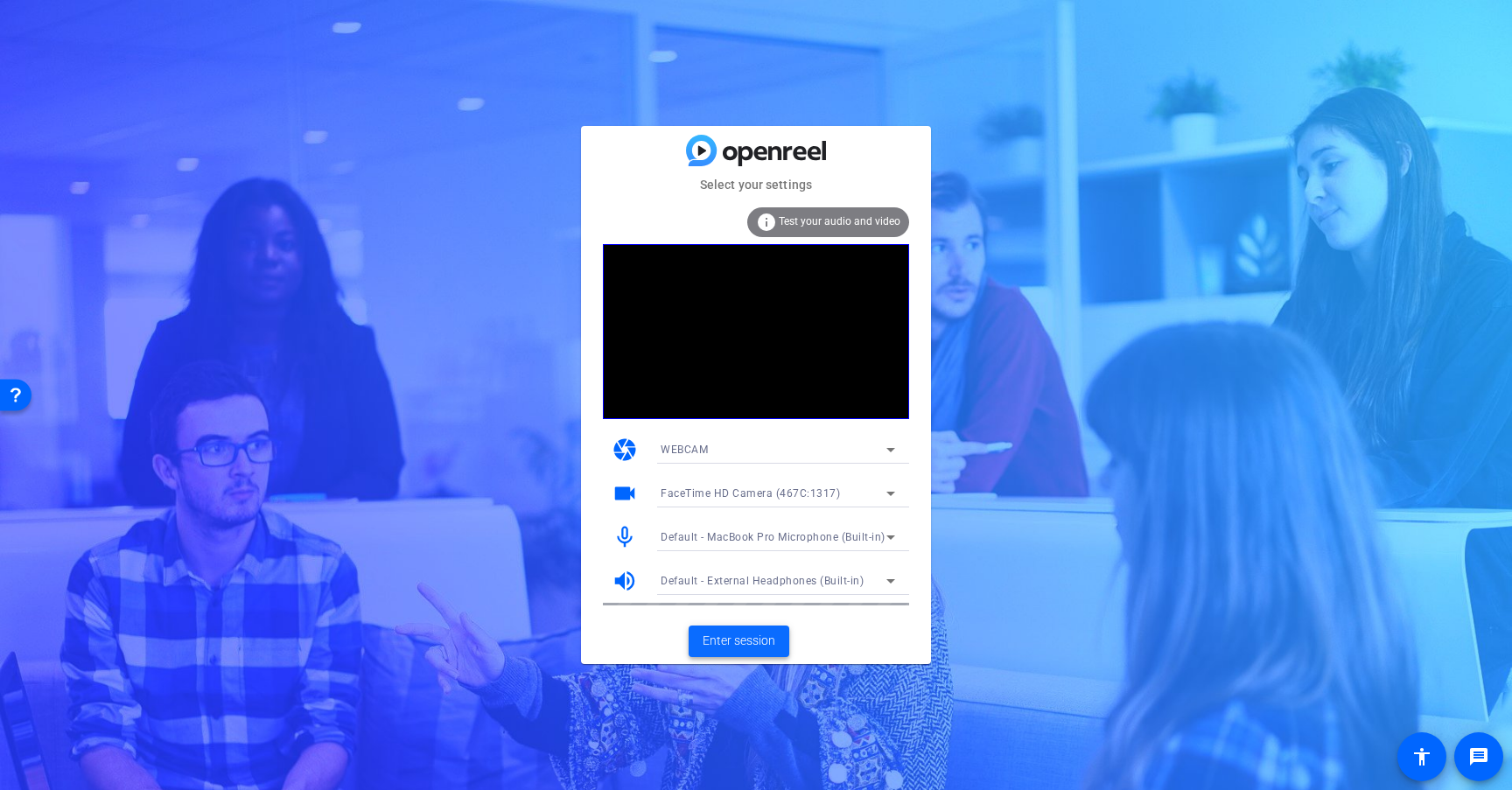
click at [736, 634] on span "Enter session" at bounding box center [739, 641] width 73 height 18
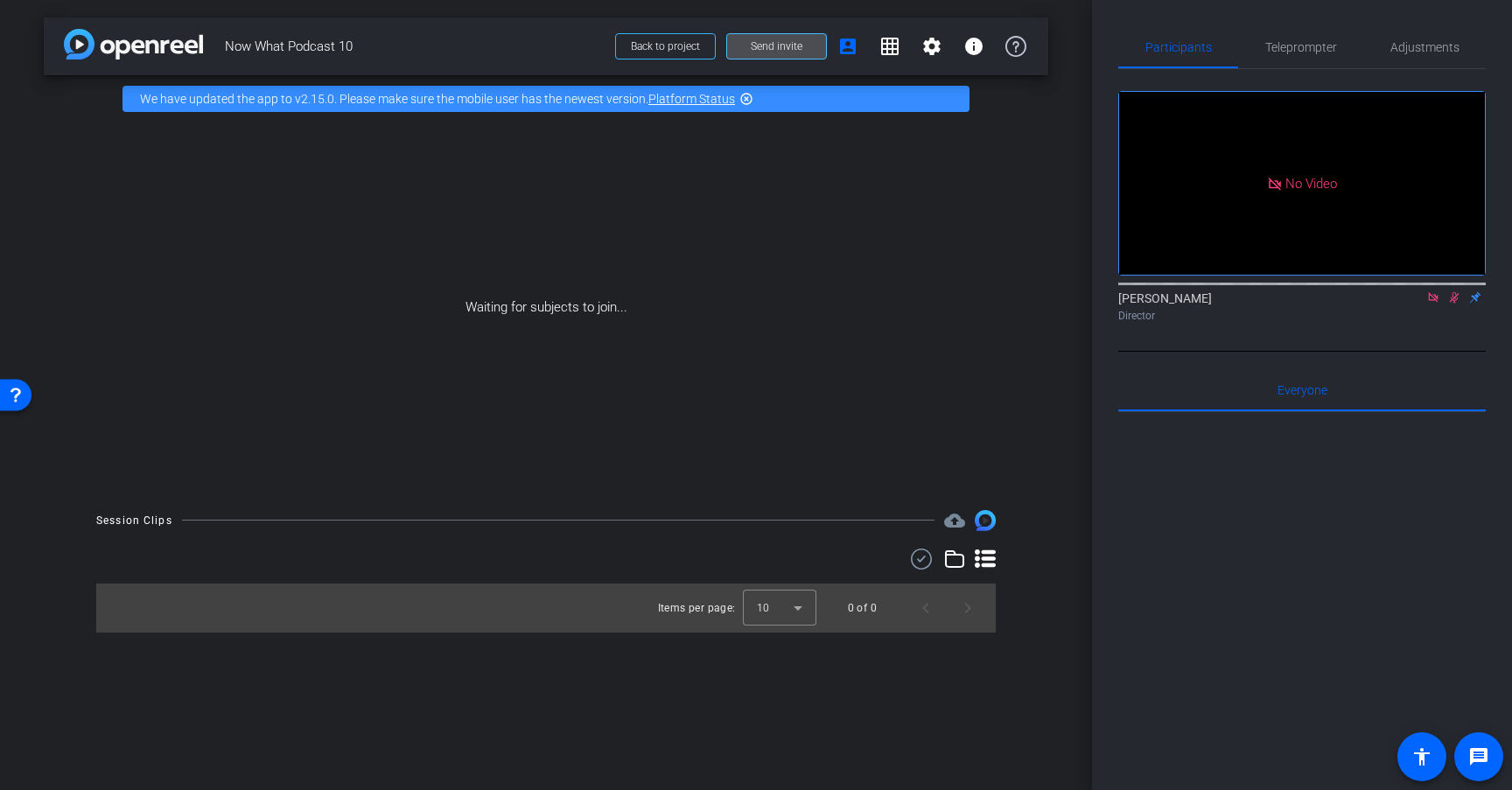
click at [785, 46] on span "Send invite" at bounding box center [777, 46] width 52 height 14
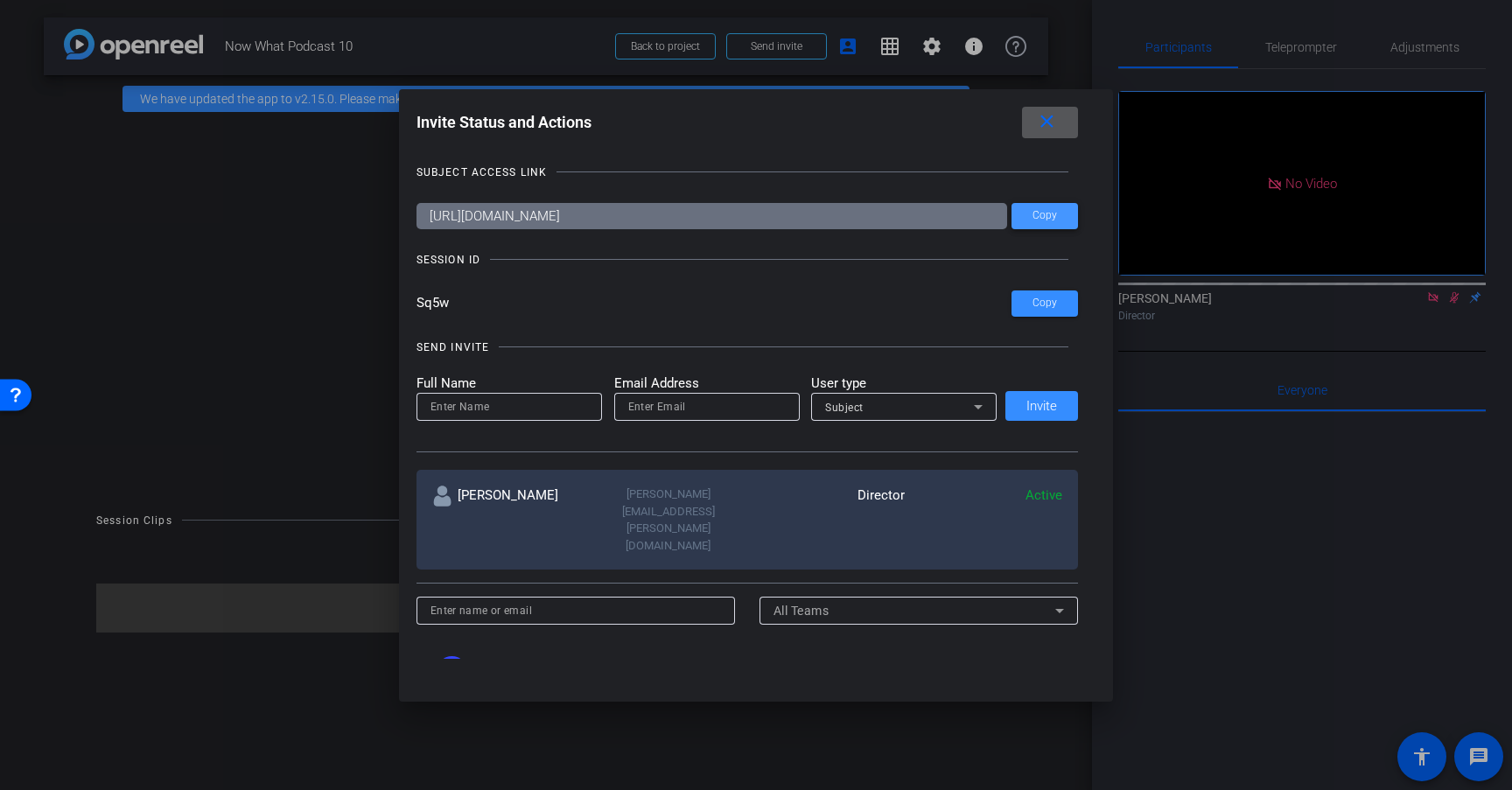
click at [1051, 212] on span "Copy" at bounding box center [1045, 215] width 25 height 13
click at [1252, 522] on div at bounding box center [756, 395] width 1512 height 790
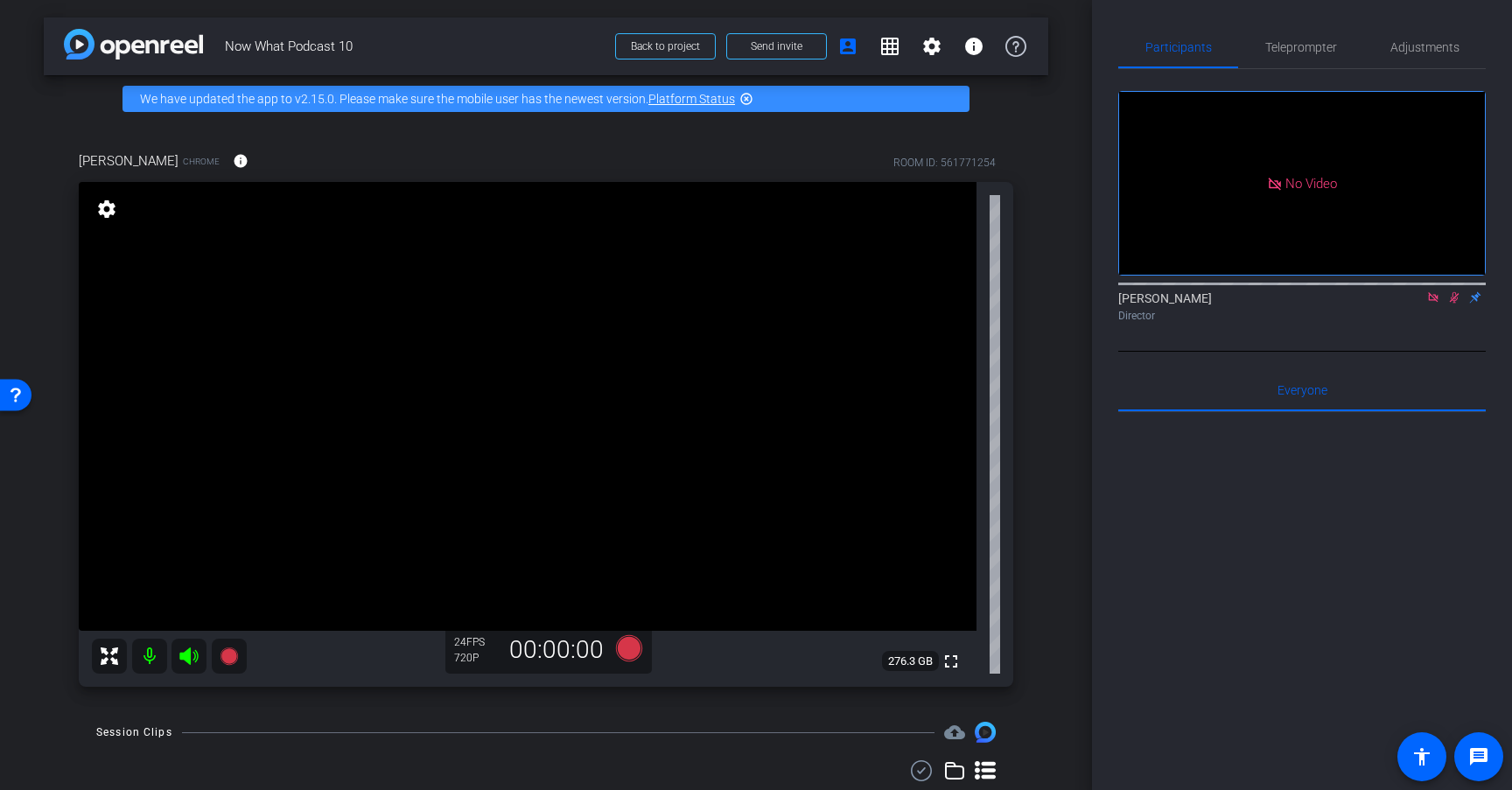
click at [1453, 304] on icon at bounding box center [1455, 297] width 9 height 11
click at [1434, 304] on icon at bounding box center [1433, 297] width 14 height 12
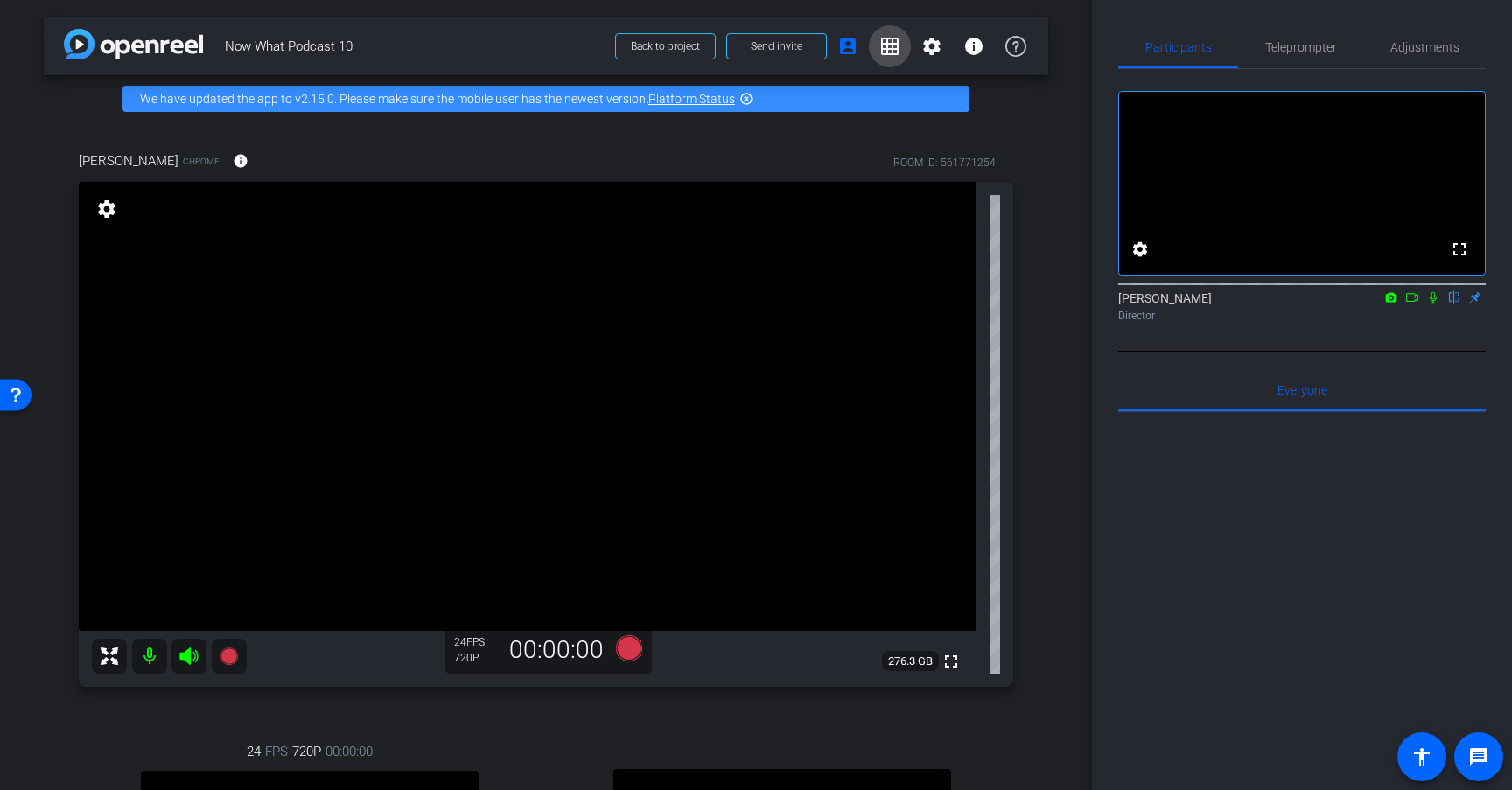
click at [896, 52] on mat-icon "grid_on" at bounding box center [890, 46] width 21 height 21
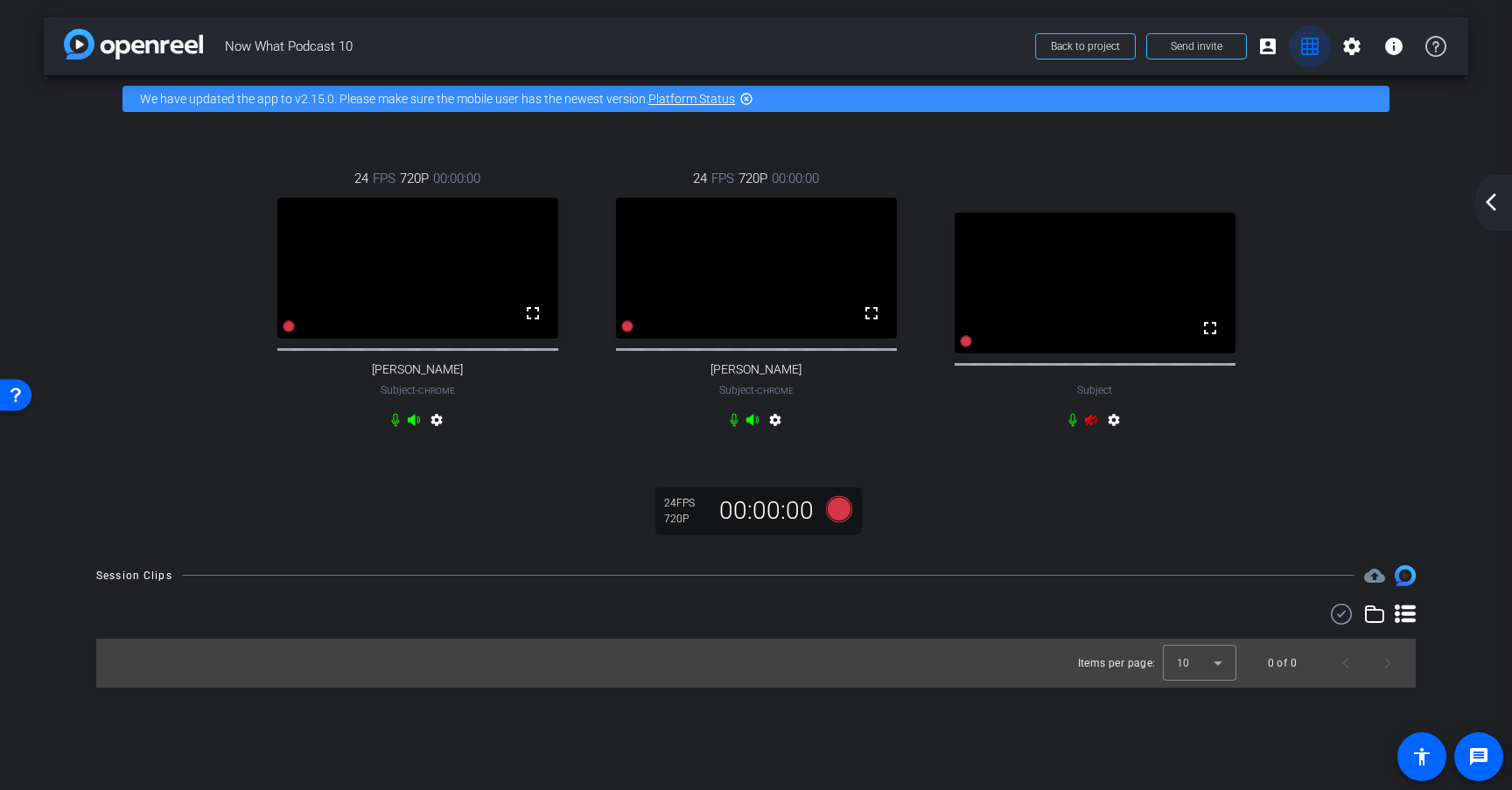
click at [1318, 49] on mat-icon "grid_on" at bounding box center [1309, 46] width 21 height 21
click at [1276, 51] on mat-icon "account_box" at bounding box center [1268, 46] width 21 height 21
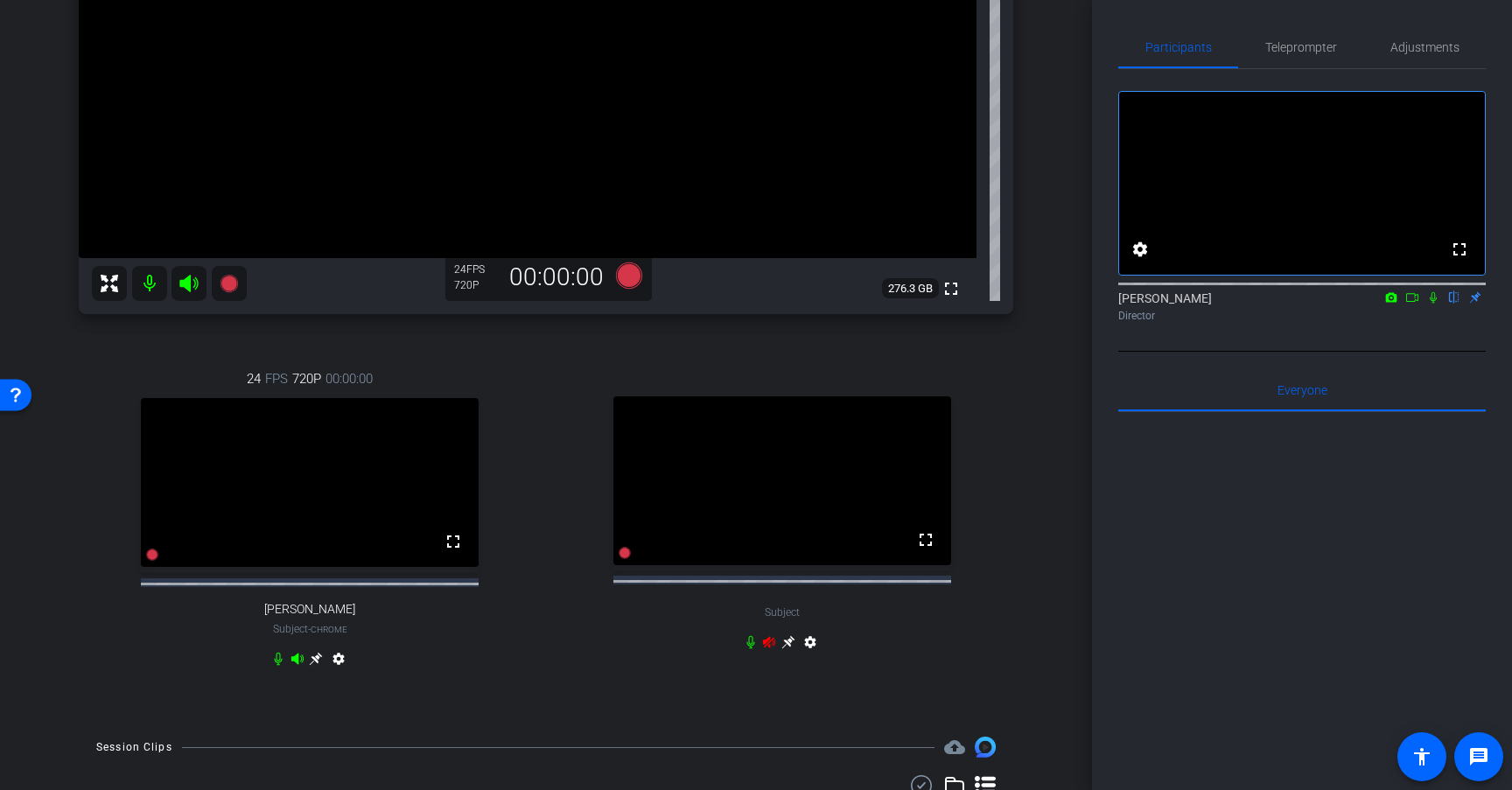
scroll to position [368, 0]
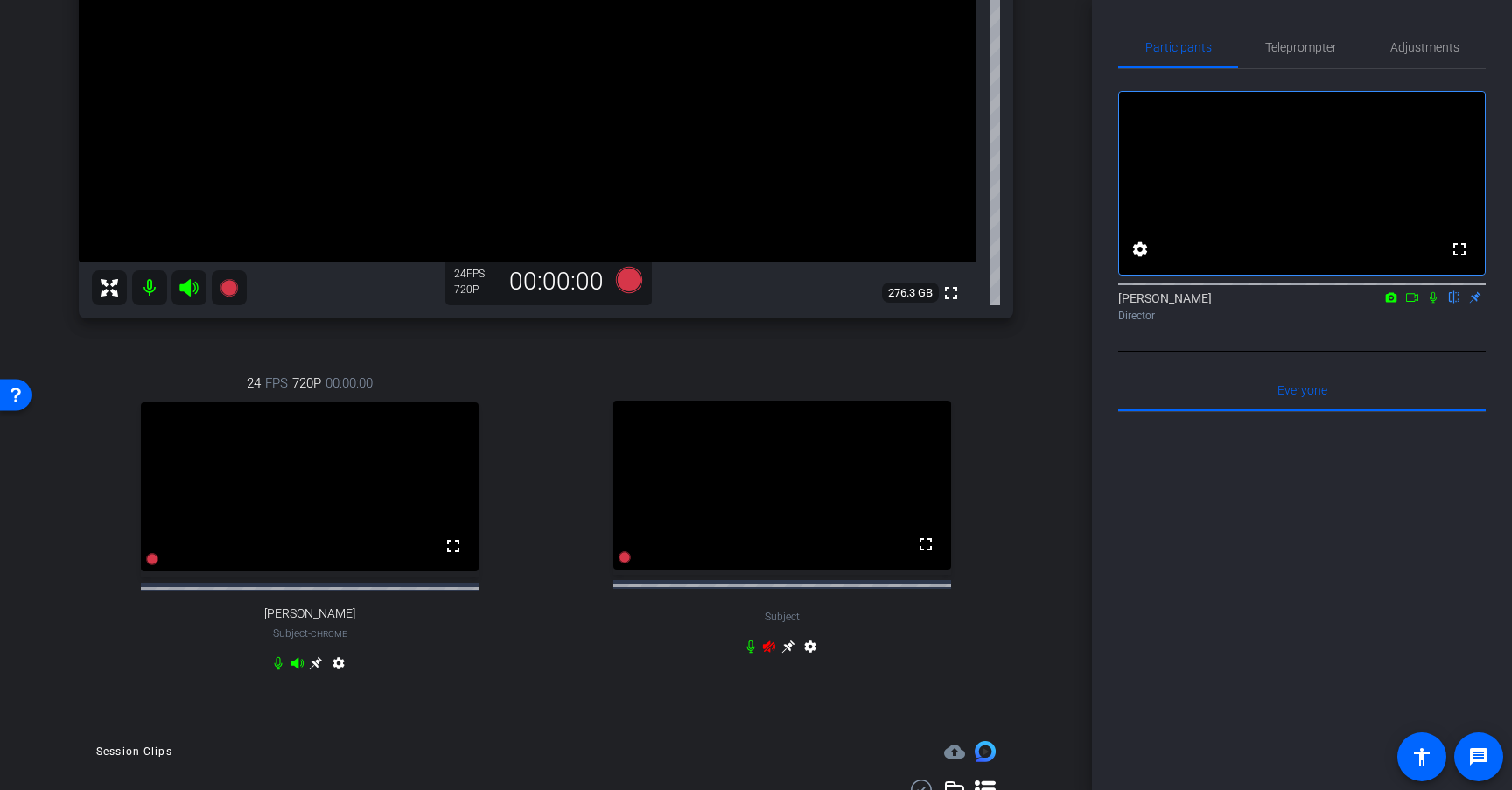
click at [1436, 306] on mat-icon at bounding box center [1433, 297] width 21 height 16
click at [1436, 304] on icon at bounding box center [1434, 297] width 9 height 11
click at [628, 277] on icon at bounding box center [629, 280] width 27 height 27
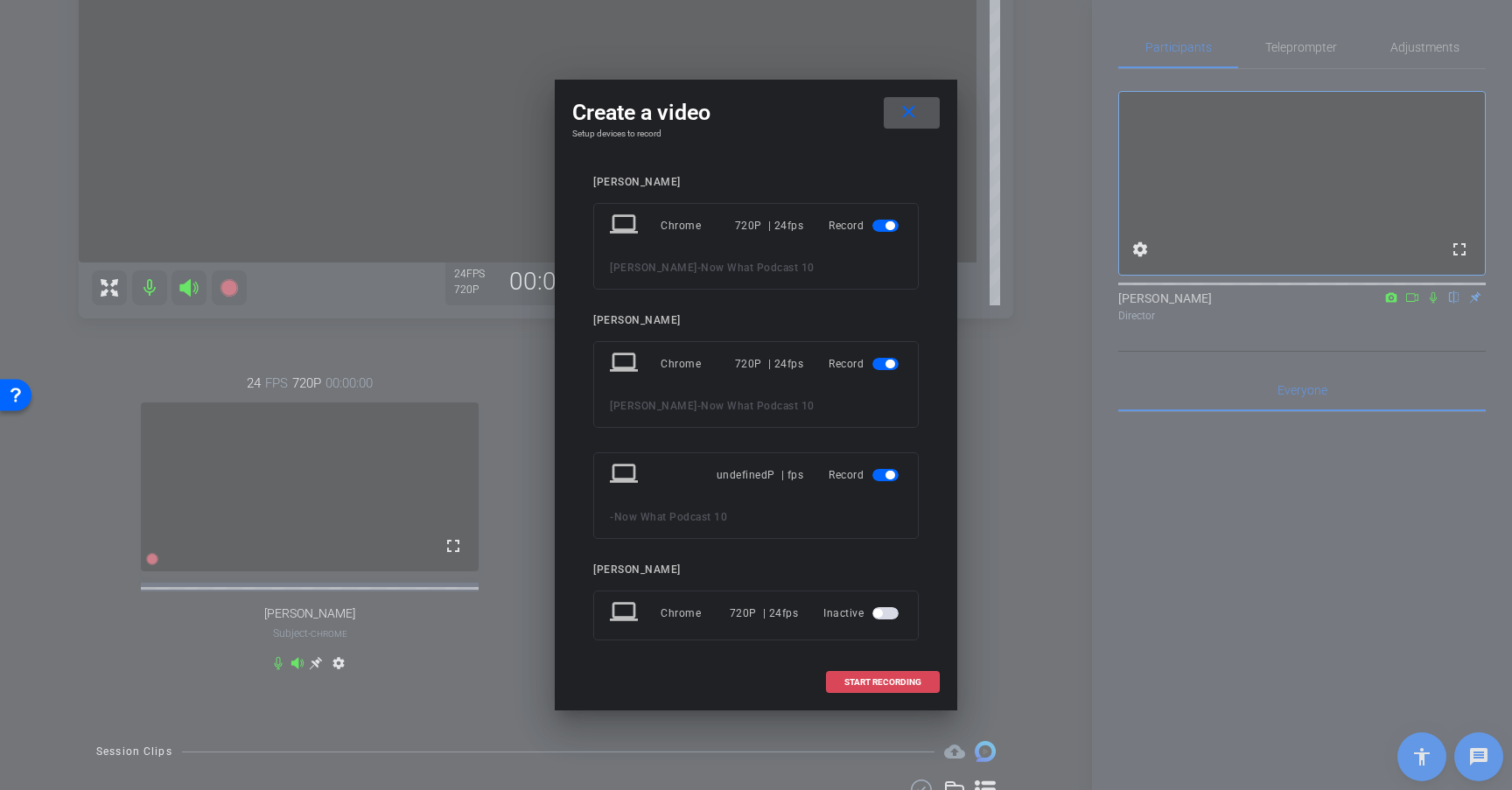
click at [866, 686] on span "START RECORDING" at bounding box center [883, 683] width 77 height 9
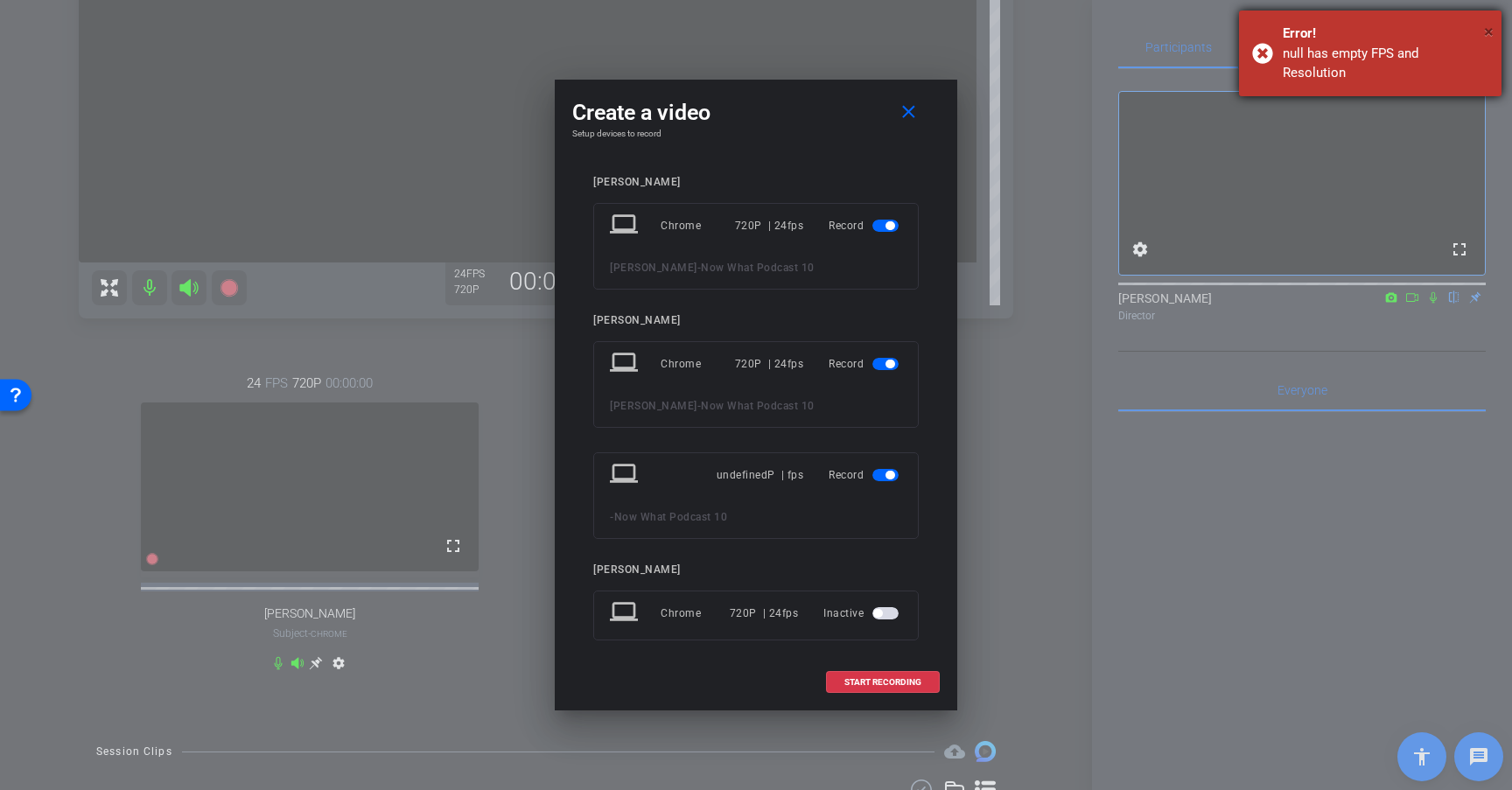
click at [1491, 38] on span "×" at bounding box center [1489, 31] width 9 height 21
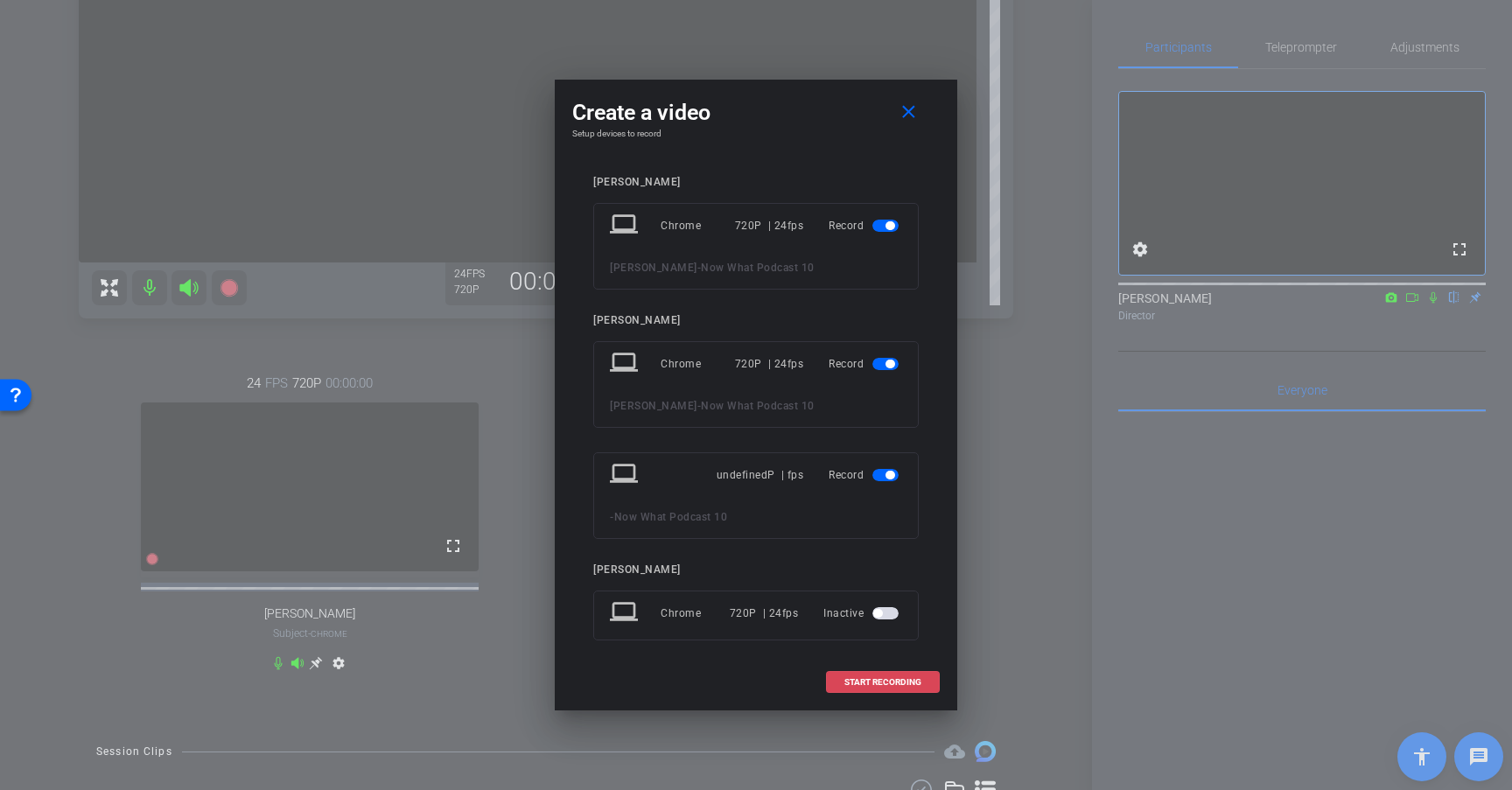
click at [854, 682] on span "START RECORDING" at bounding box center [883, 683] width 77 height 9
click at [928, 527] on div "Joe Tsung laptop Chrome 720P | 24fps Record Joe Tsung - Now What Podcast 10 Pau…" at bounding box center [756, 415] width 367 height 514
click at [913, 114] on mat-icon "close" at bounding box center [909, 112] width 22 height 22
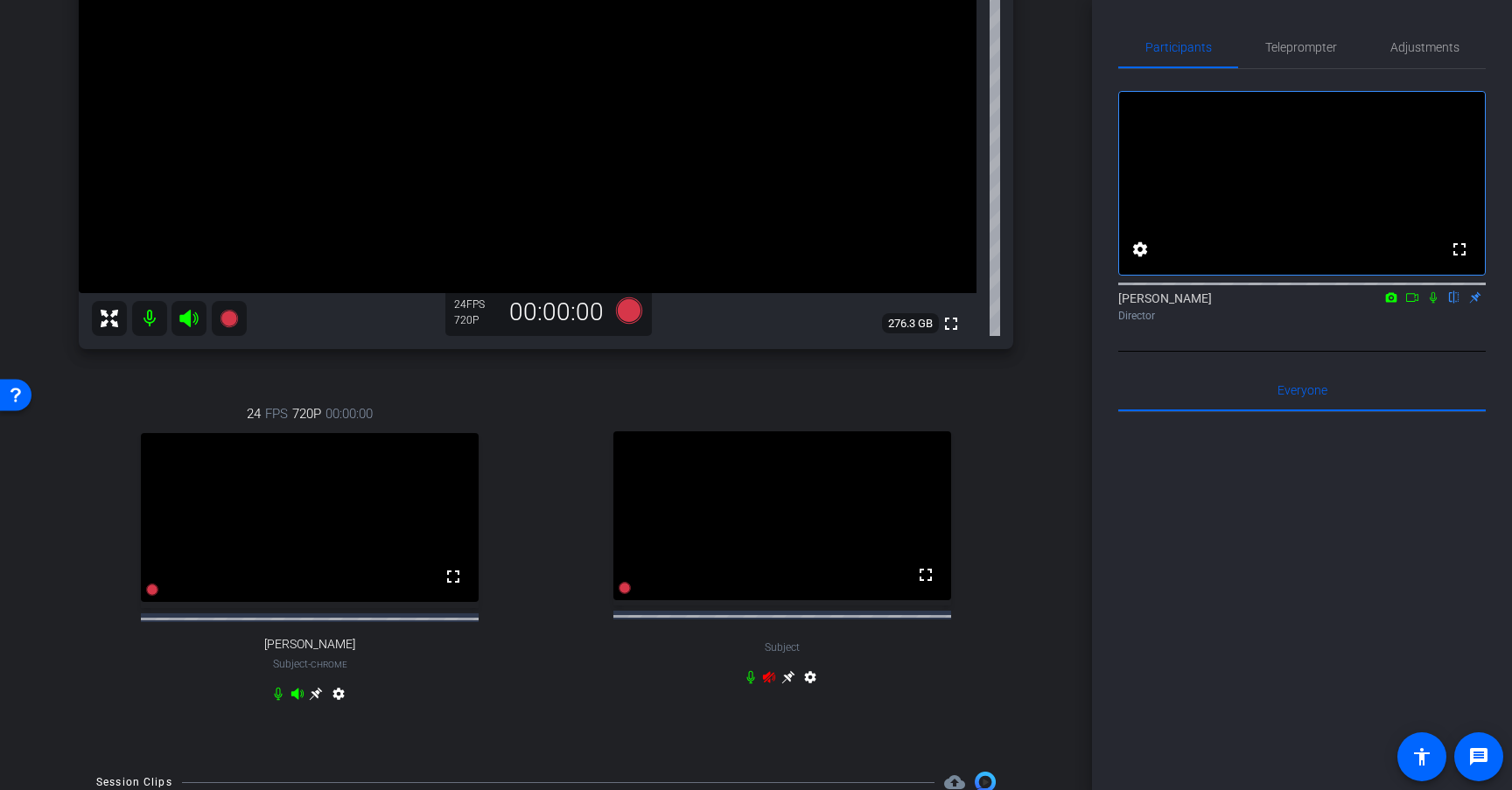
scroll to position [326, 0]
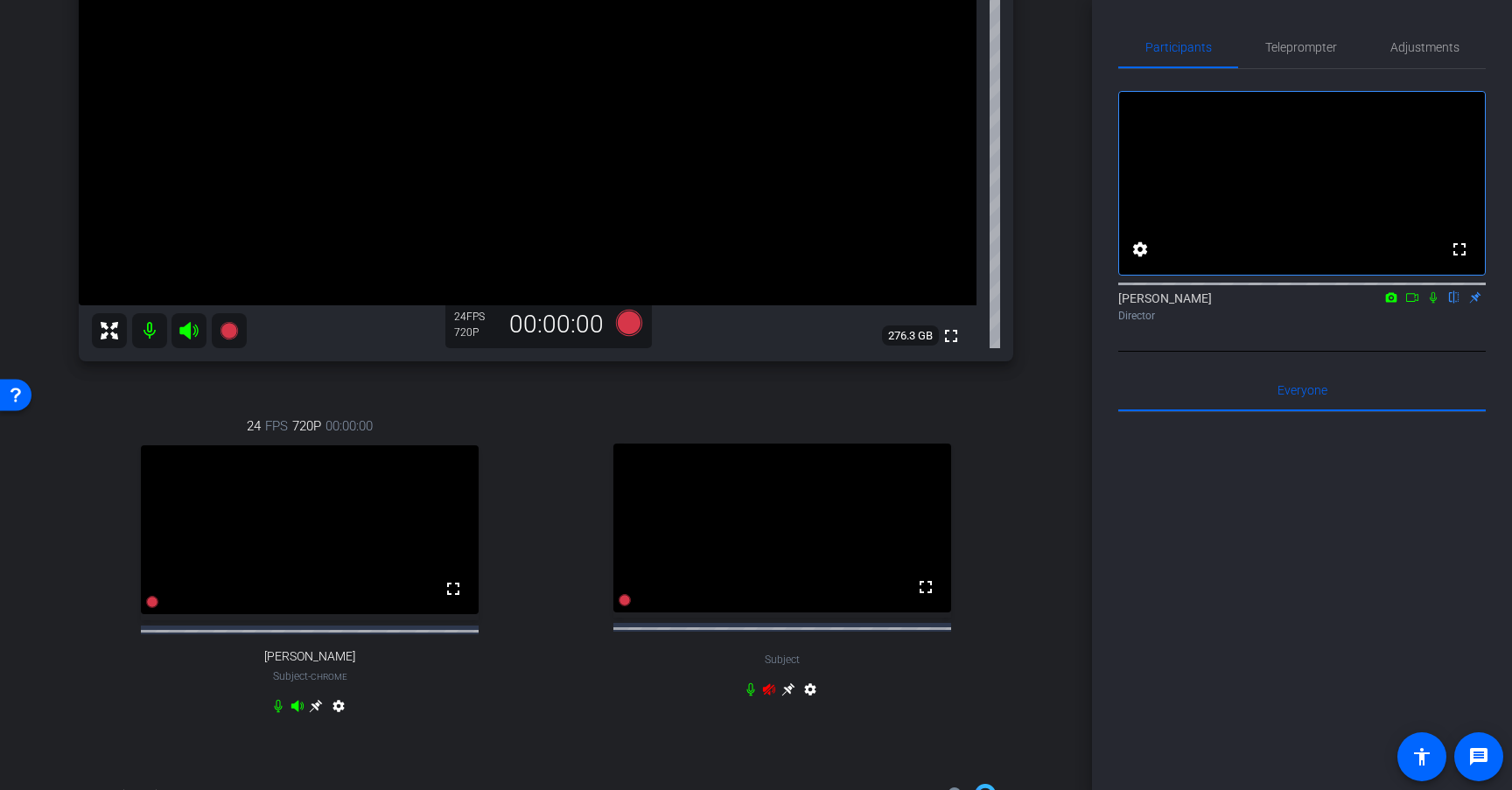
click at [767, 695] on icon at bounding box center [769, 689] width 12 height 11
click at [769, 697] on icon at bounding box center [769, 689] width 14 height 14
click at [768, 697] on icon at bounding box center [769, 689] width 14 height 14
click at [769, 695] on icon at bounding box center [769, 689] width 12 height 11
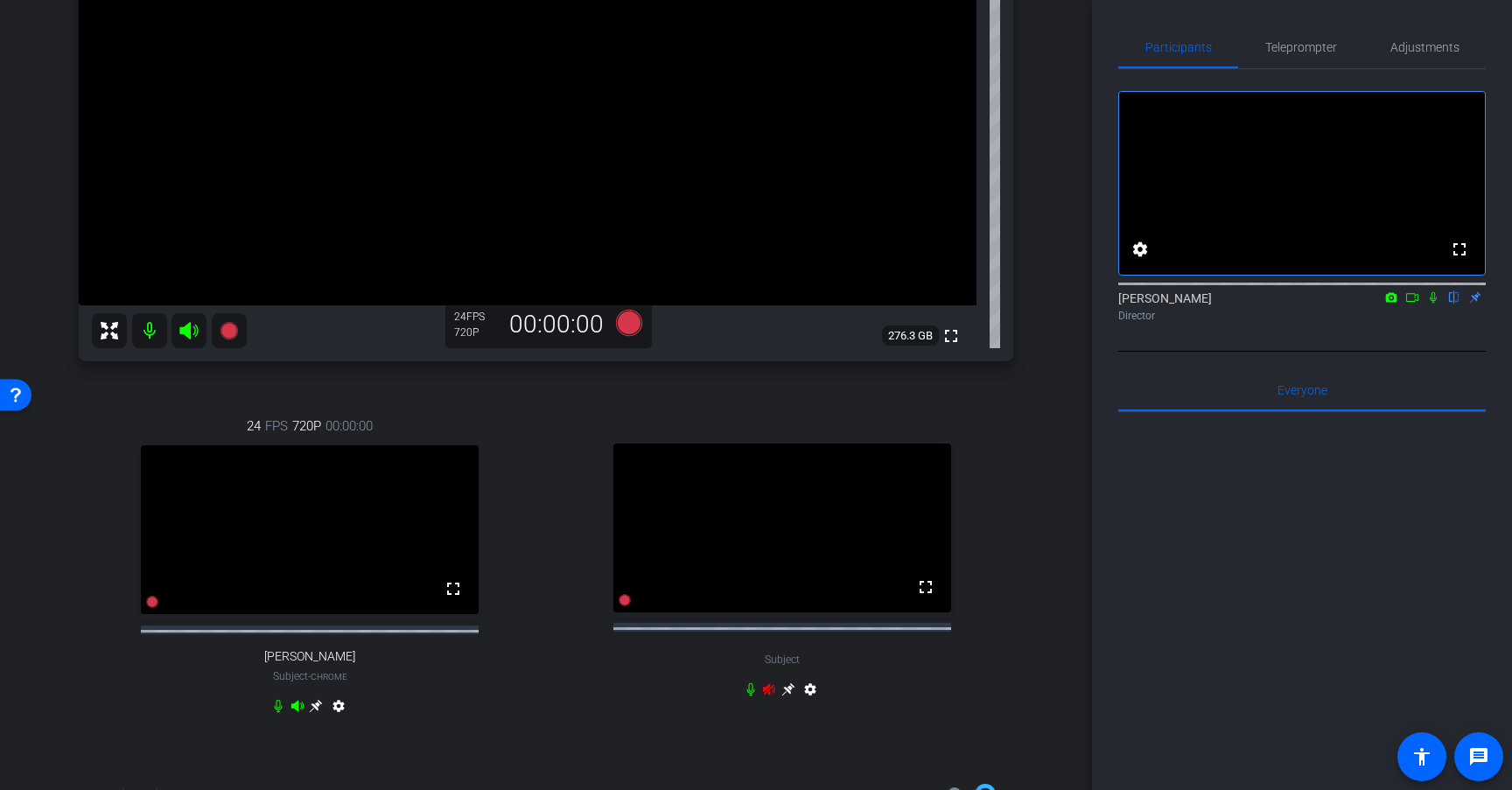
click at [769, 695] on icon at bounding box center [769, 689] width 12 height 11
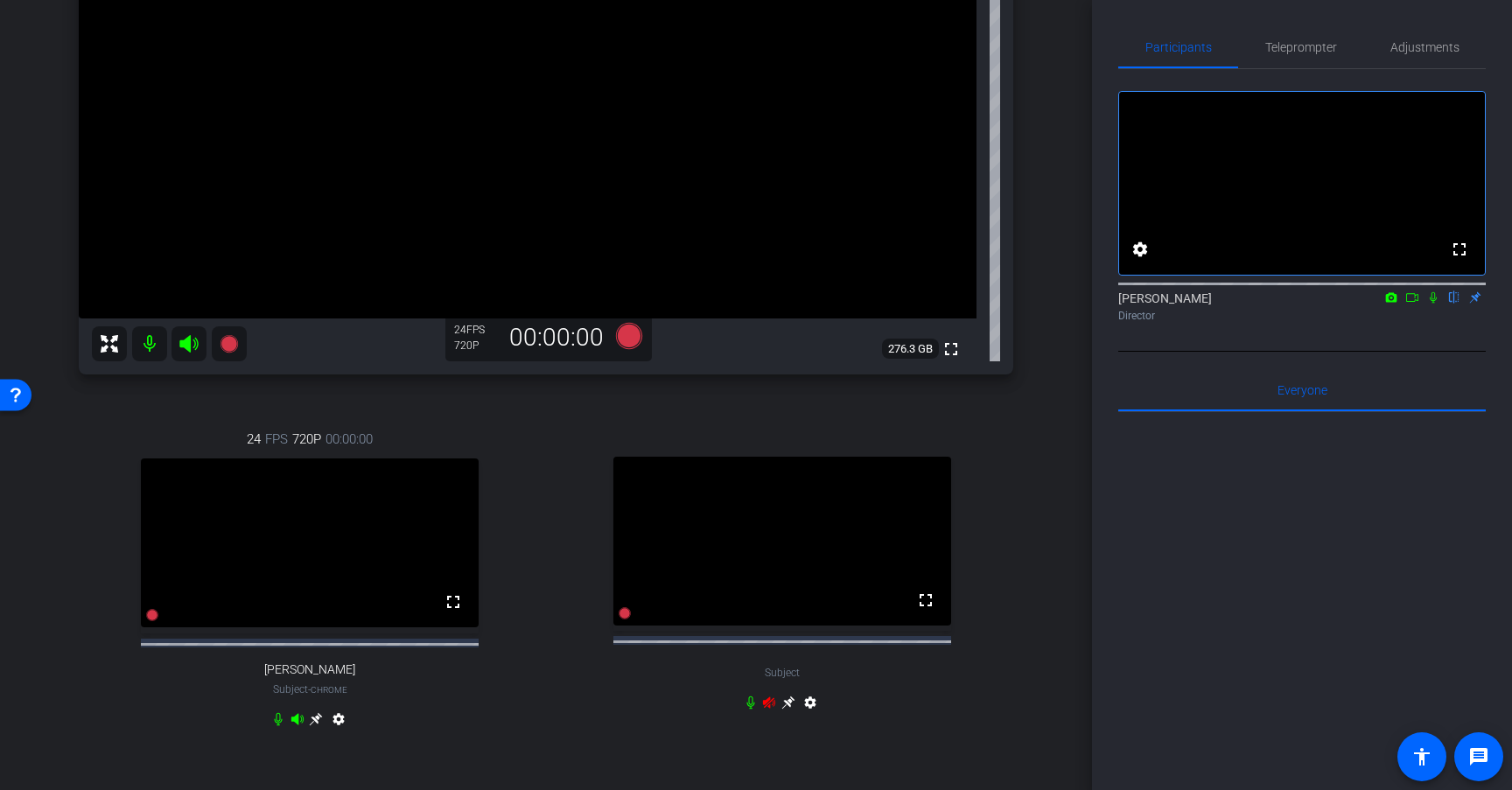
scroll to position [316, 0]
click at [769, 704] on icon at bounding box center [769, 699] width 12 height 11
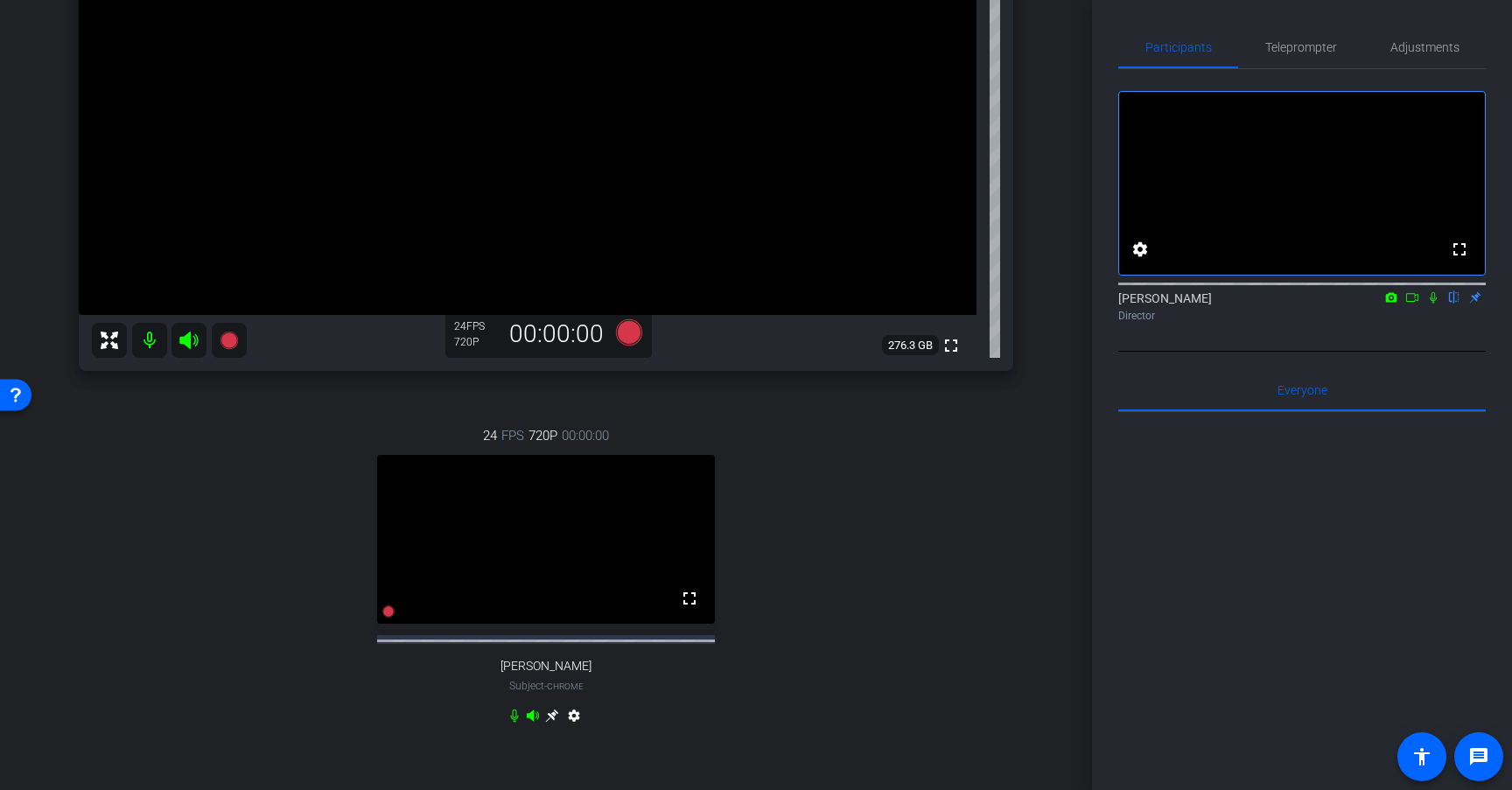
click at [1092, 486] on div "Participants Teleprompter Adjustments fullscreen settings Stephen Schultz flip …" at bounding box center [1302, 395] width 420 height 790
click at [1055, 487] on div "arrow_back Now What Podcast 10 Back to project Send invite account_box grid_on …" at bounding box center [546, 395] width 1092 height 790
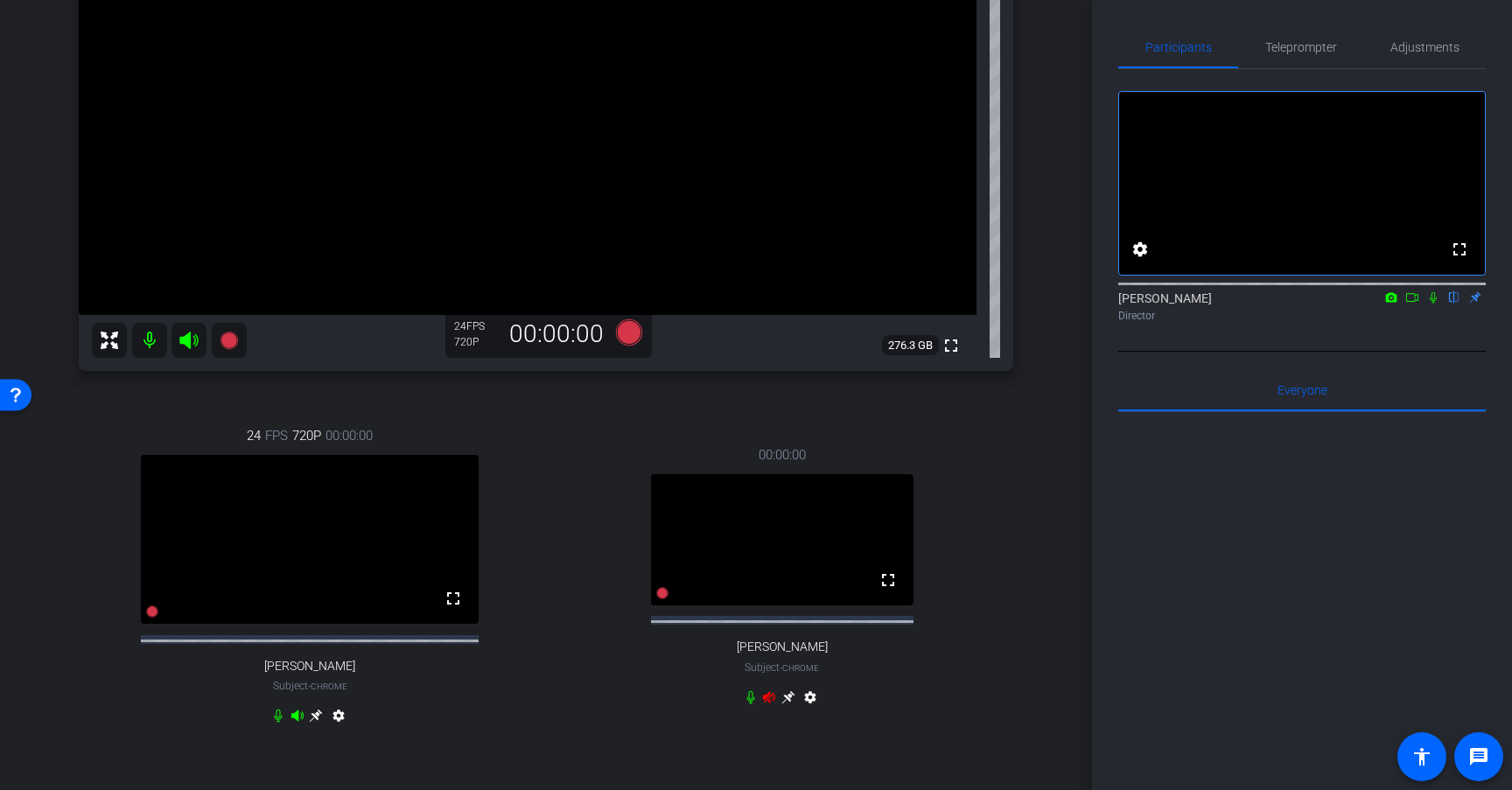
click at [987, 506] on div "00:00:00 fullscreen Cathleen Thier Subject - Chrome settings" at bounding box center [783, 578] width 463 height 324
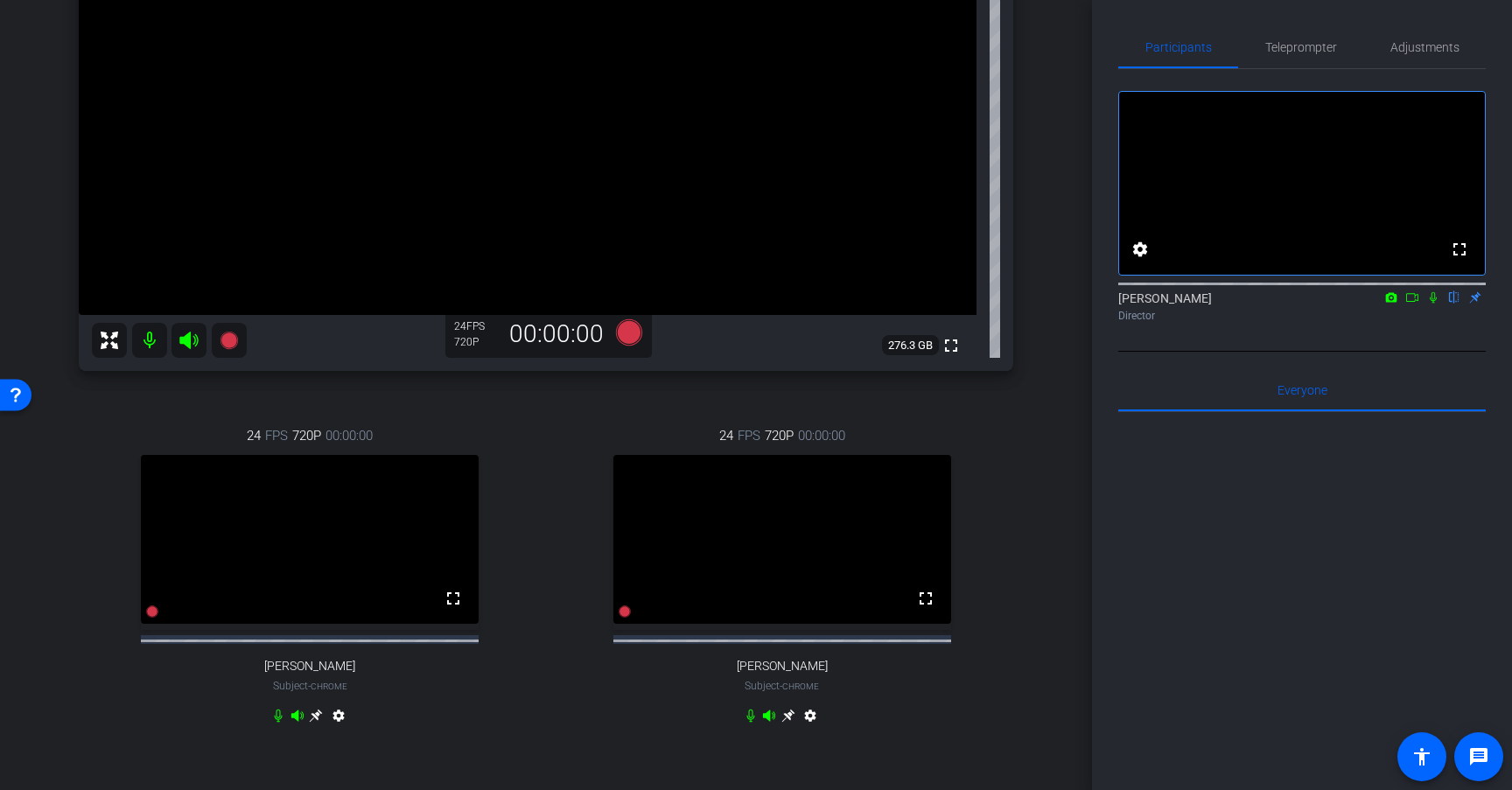
click at [999, 537] on div "24 FPS 720P 00:00:00 fullscreen Cathleen Thier Subject - Chrome settings" at bounding box center [783, 578] width 463 height 362
click at [634, 337] on icon at bounding box center [629, 332] width 27 height 27
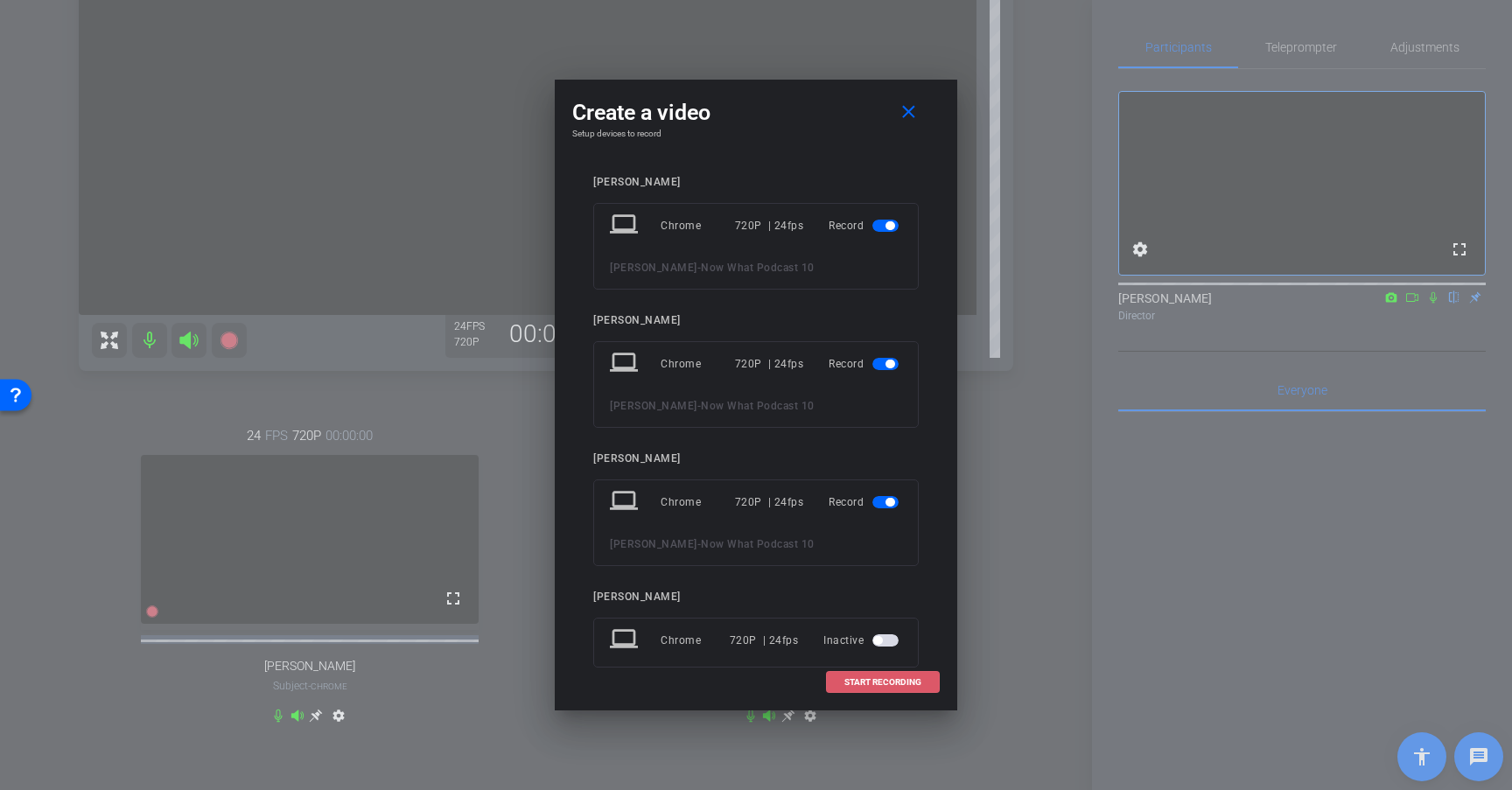
click at [860, 698] on span at bounding box center [883, 683] width 112 height 42
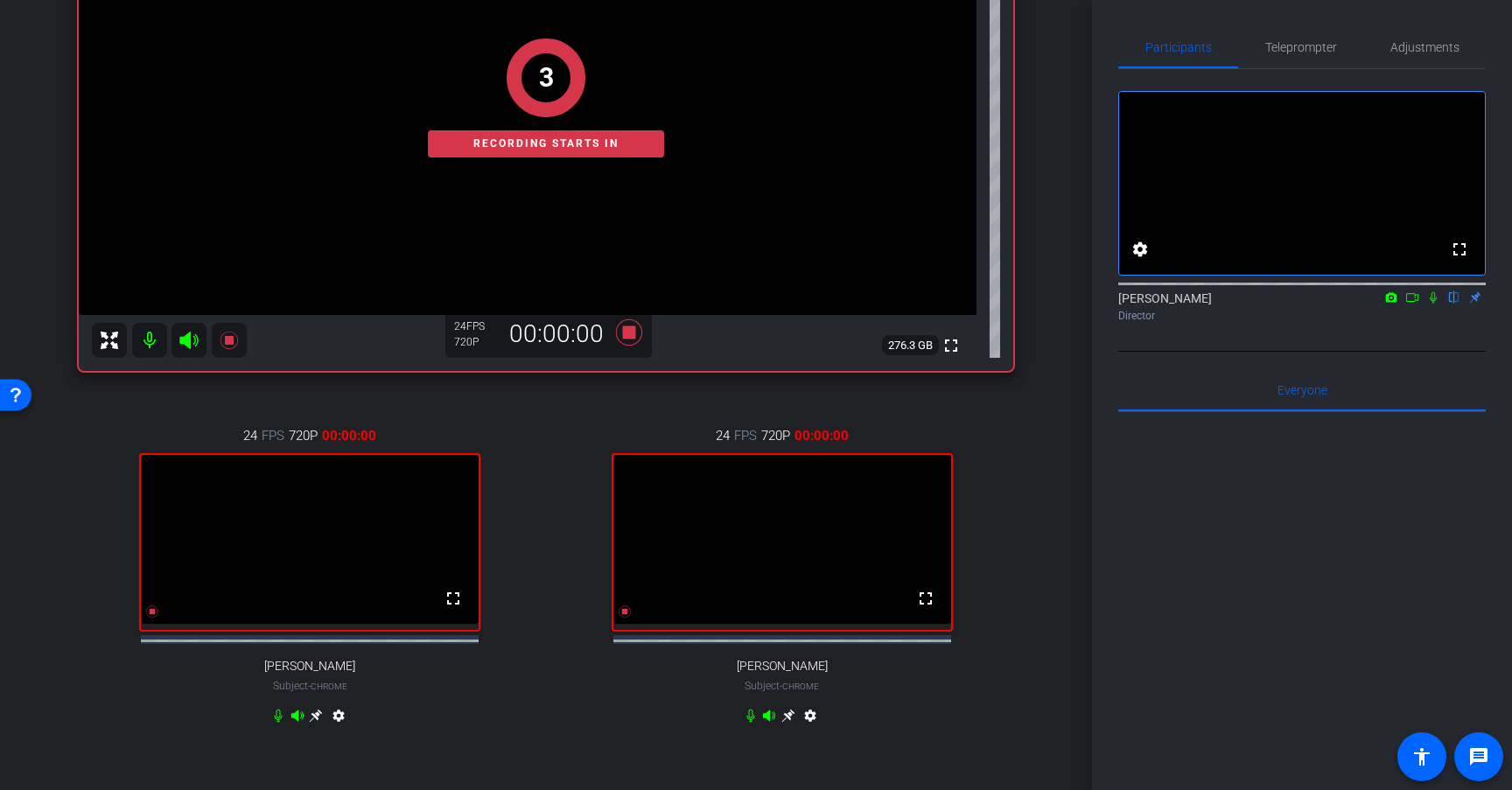
click at [1433, 304] on icon at bounding box center [1434, 297] width 7 height 11
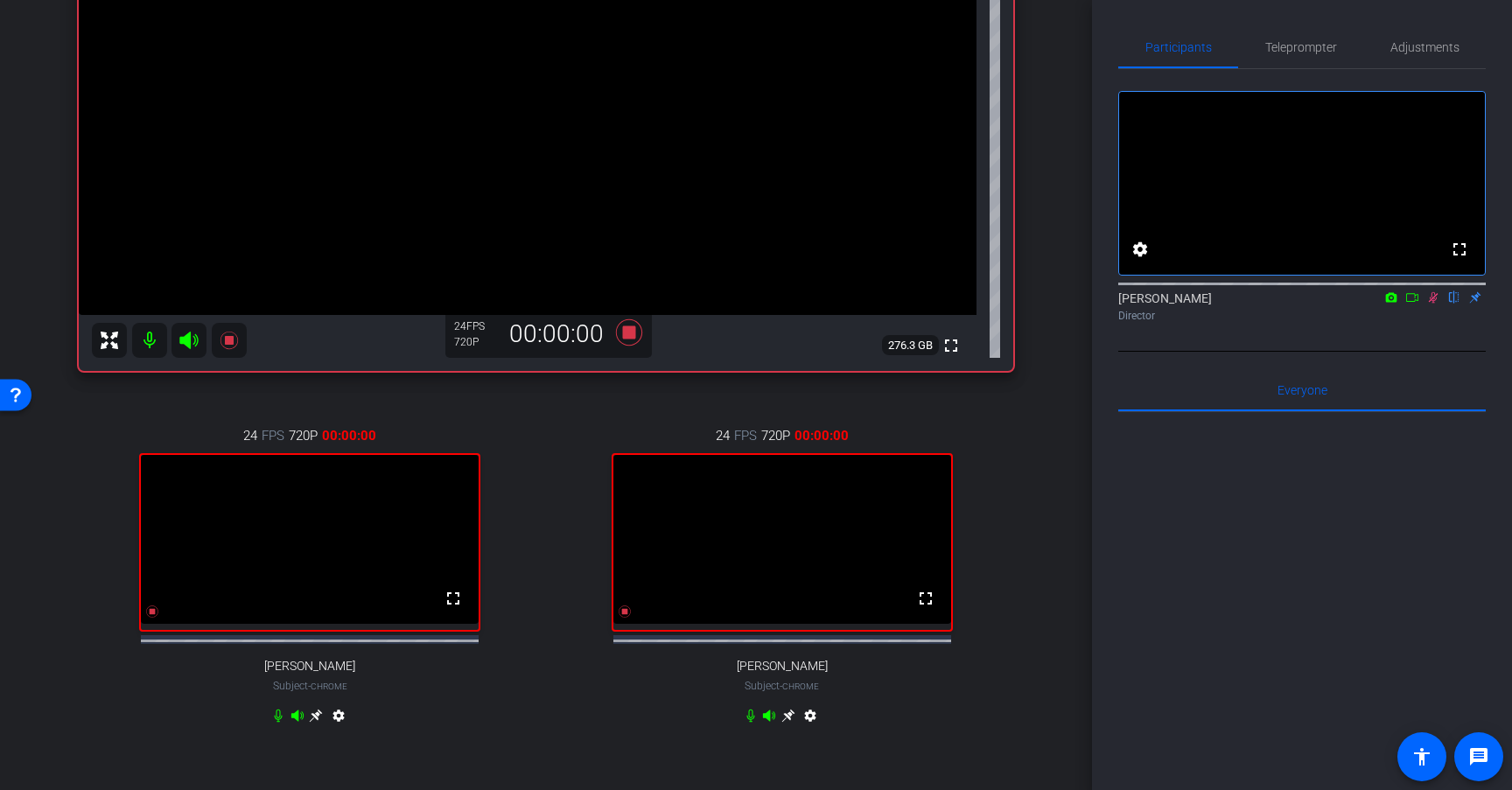
click at [1412, 304] on icon at bounding box center [1412, 297] width 14 height 12
click at [625, 331] on icon at bounding box center [629, 332] width 27 height 27
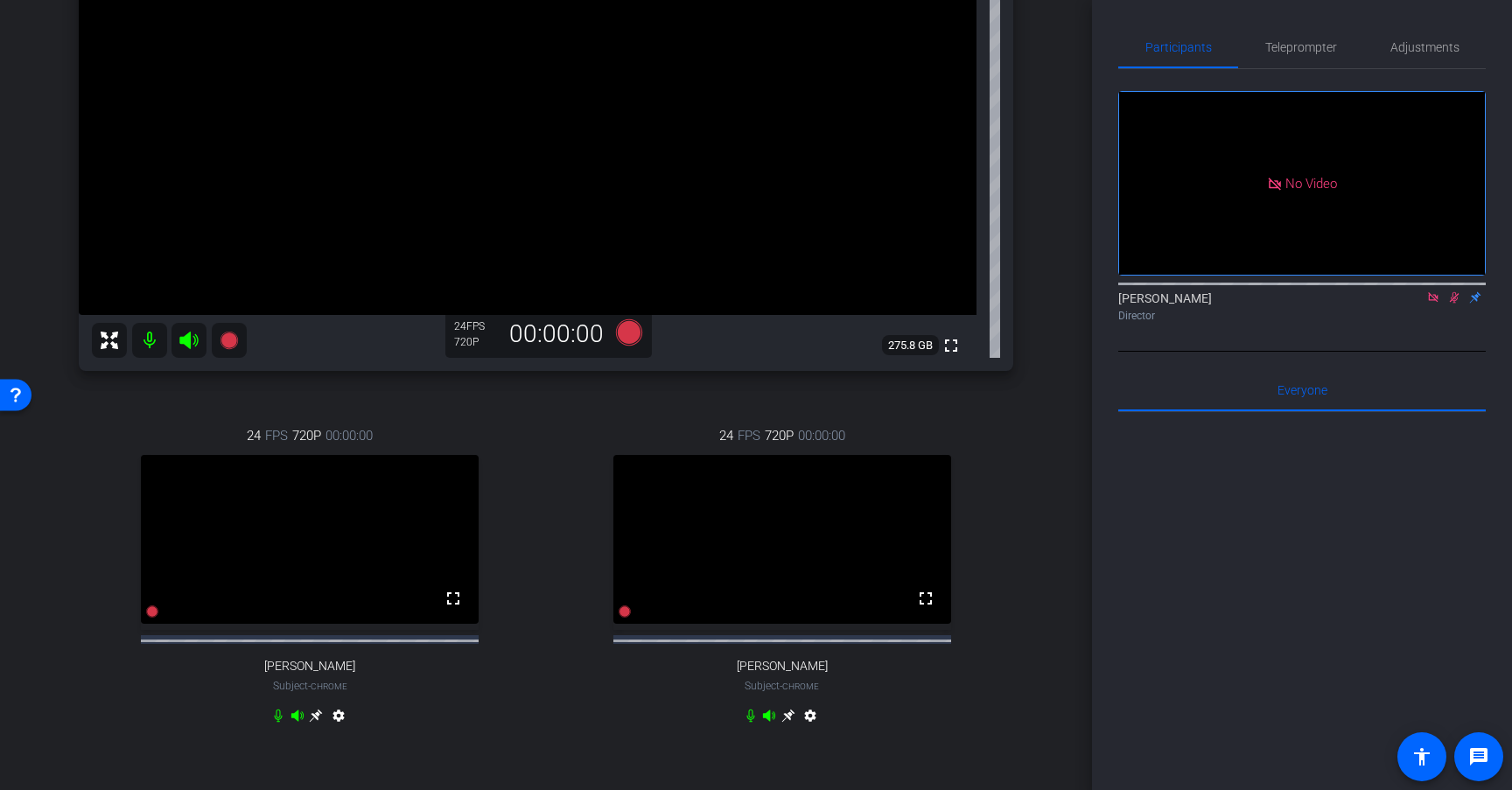
click at [1458, 304] on icon at bounding box center [1454, 297] width 14 height 12
click at [1434, 302] on icon at bounding box center [1433, 296] width 9 height 9
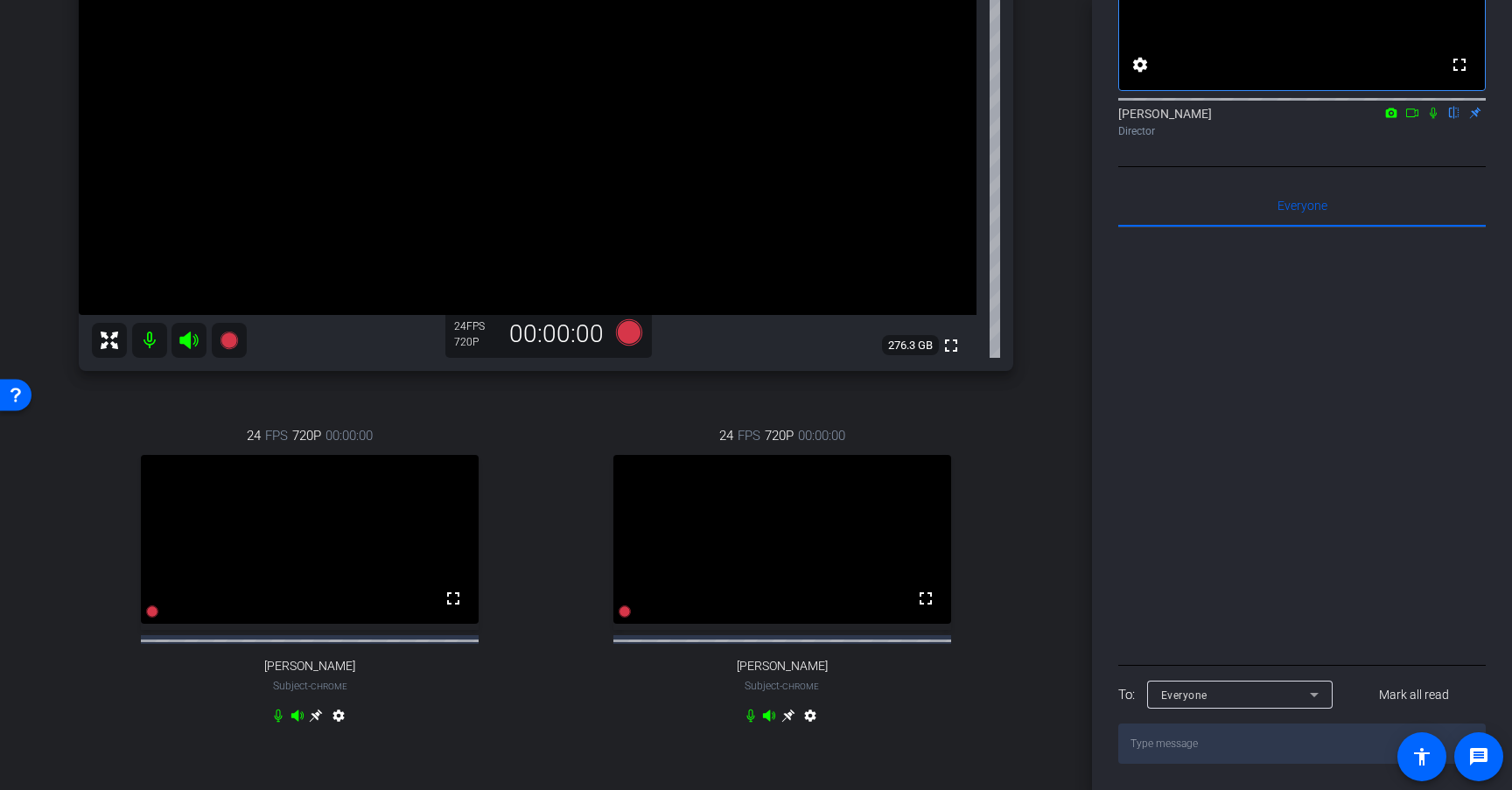
scroll to position [497, 0]
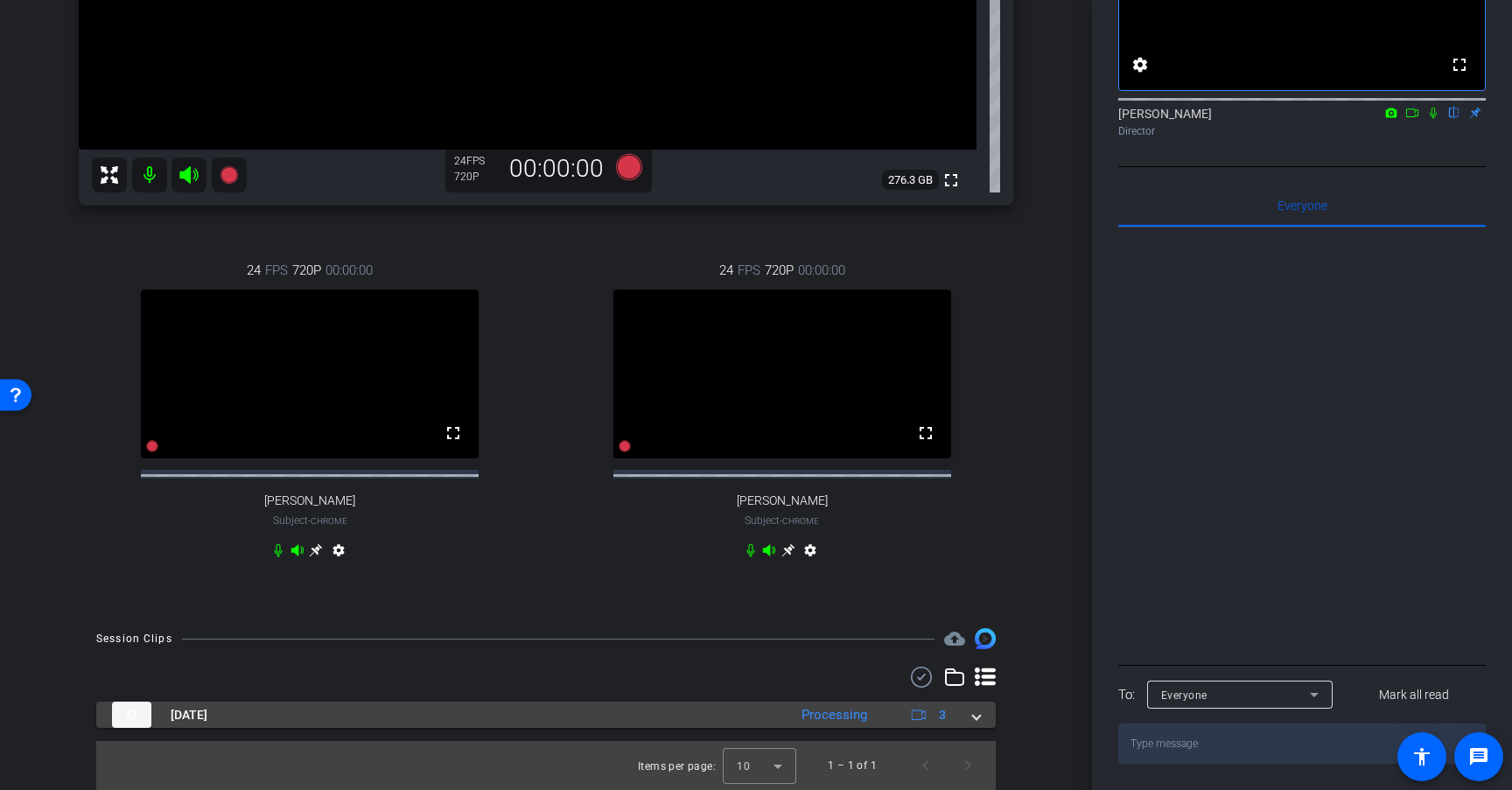
click at [979, 719] on span at bounding box center [977, 715] width 7 height 18
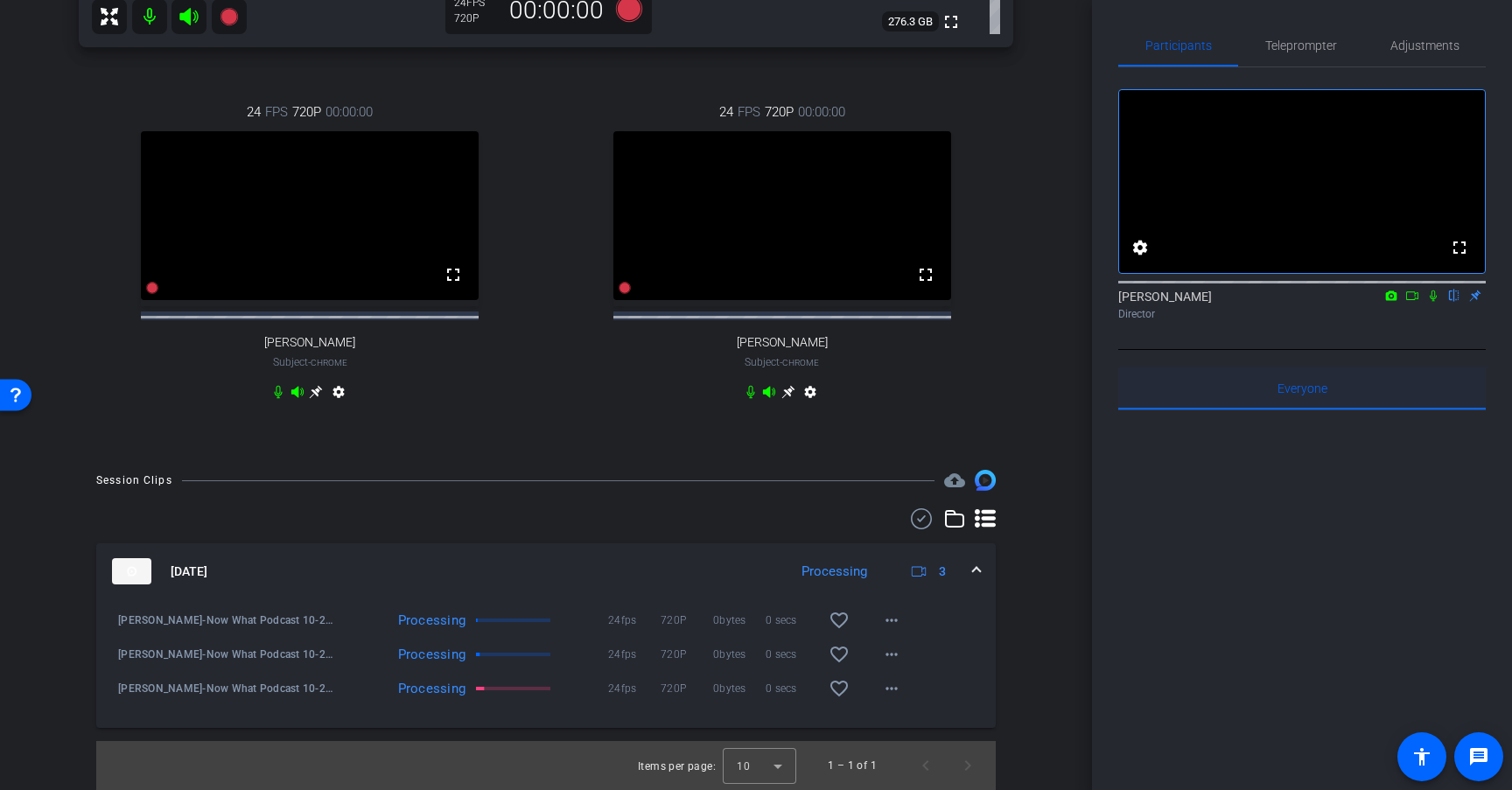
scroll to position [0, 0]
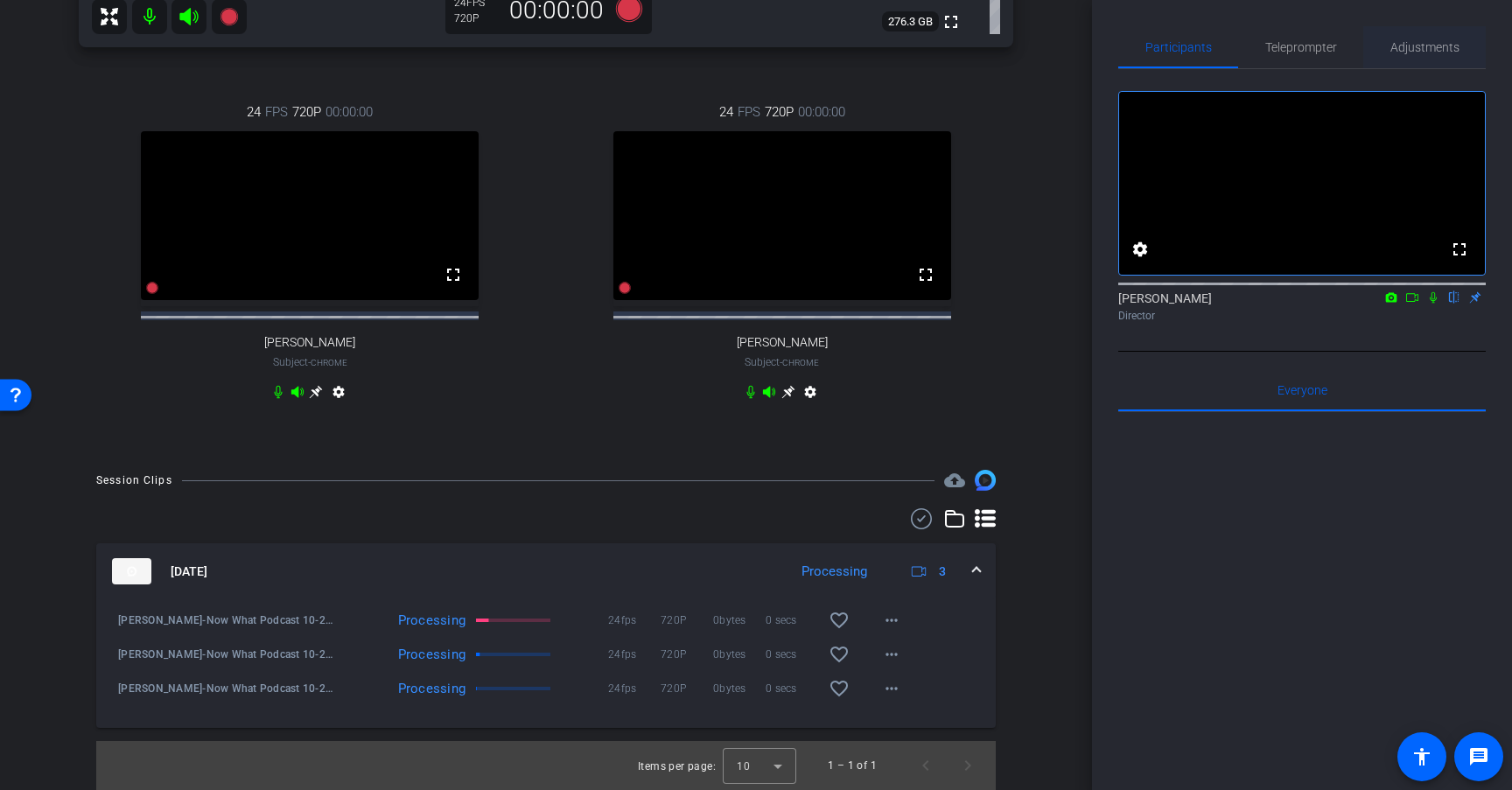
click at [1423, 55] on span "Adjustments" at bounding box center [1425, 48] width 69 height 42
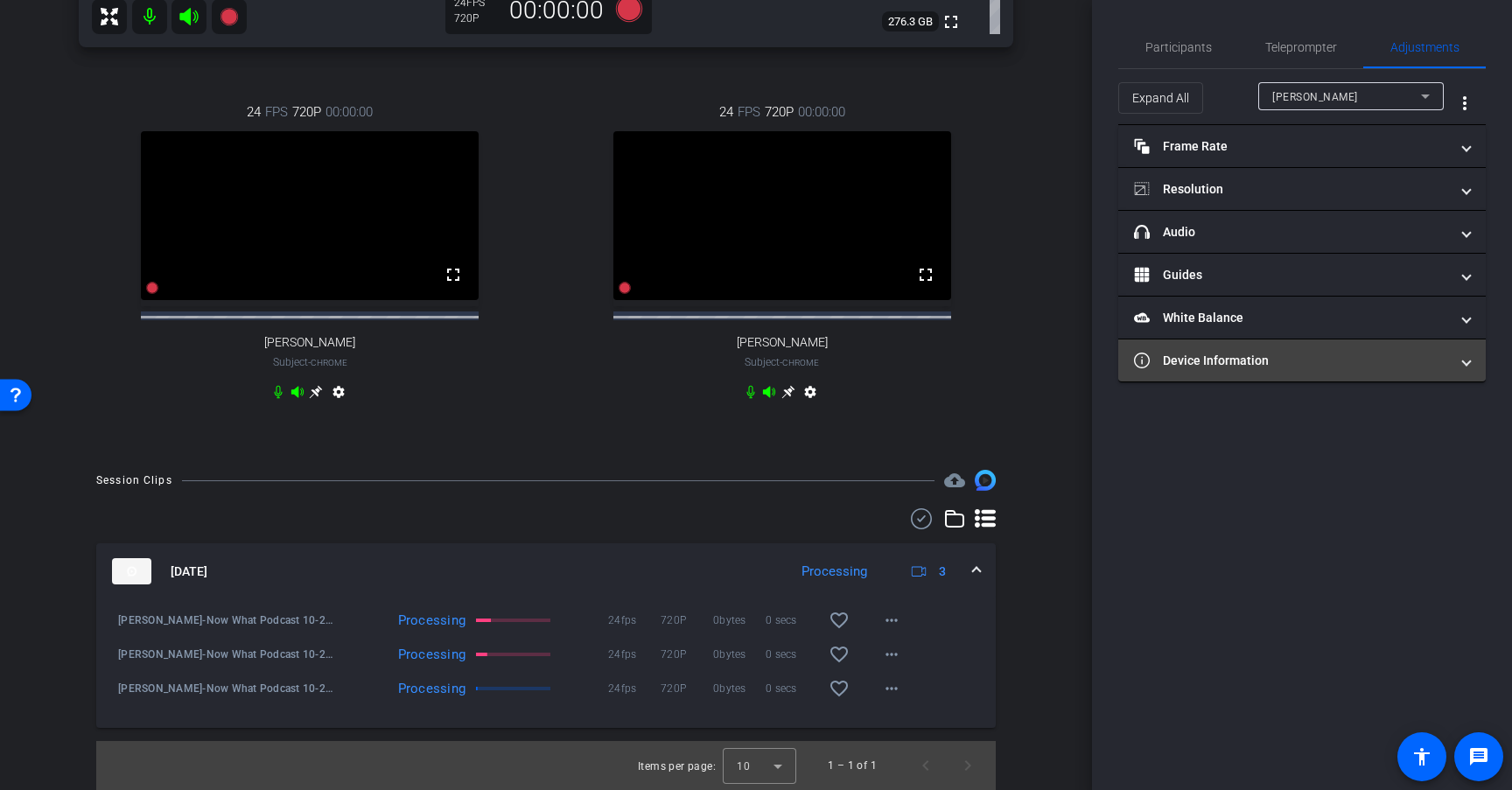
click at [1360, 356] on mat-panel-title "Device Information" at bounding box center [1292, 361] width 315 height 18
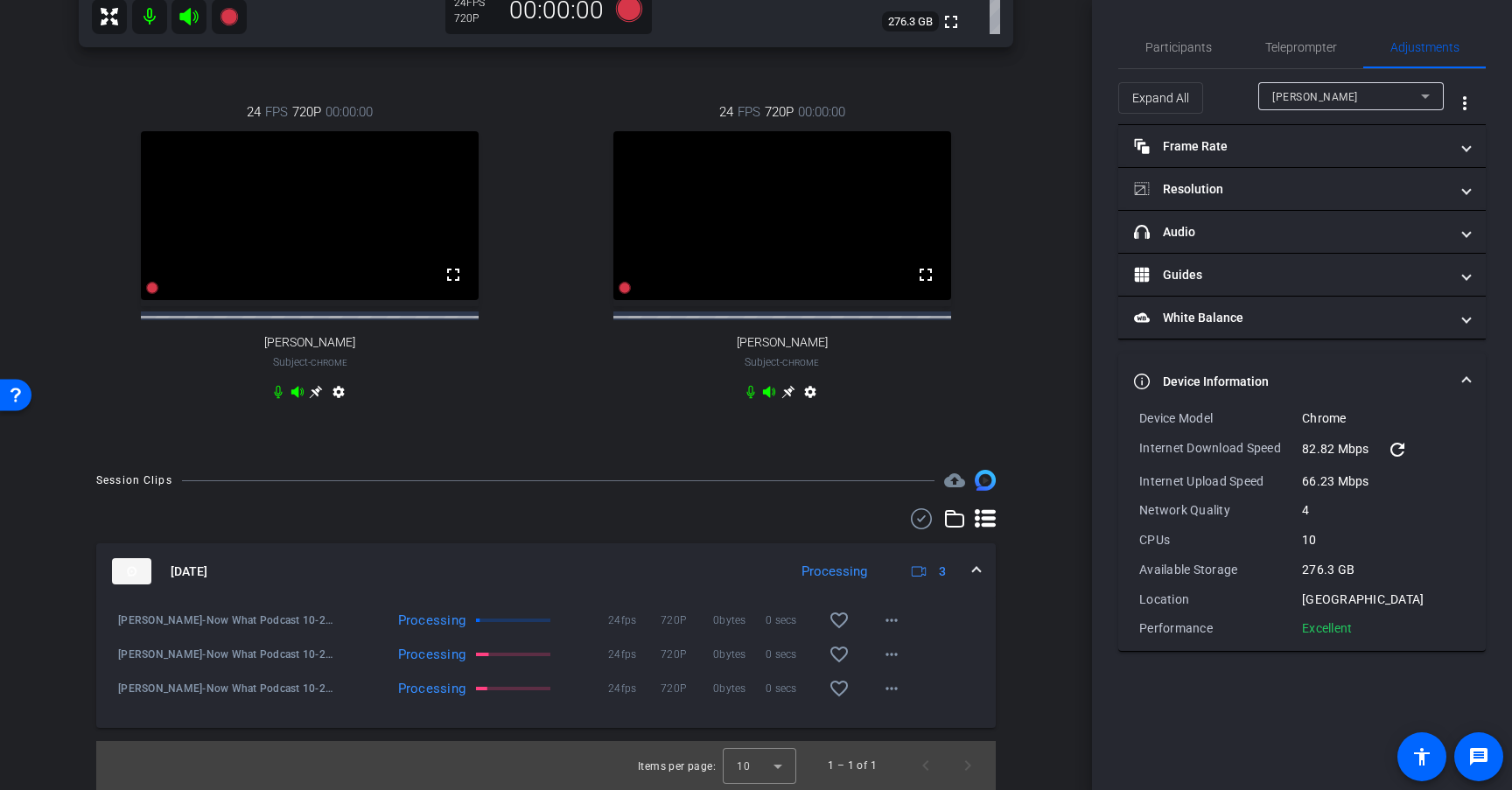
click at [1336, 98] on div "Joe Tsung" at bounding box center [1347, 97] width 149 height 22
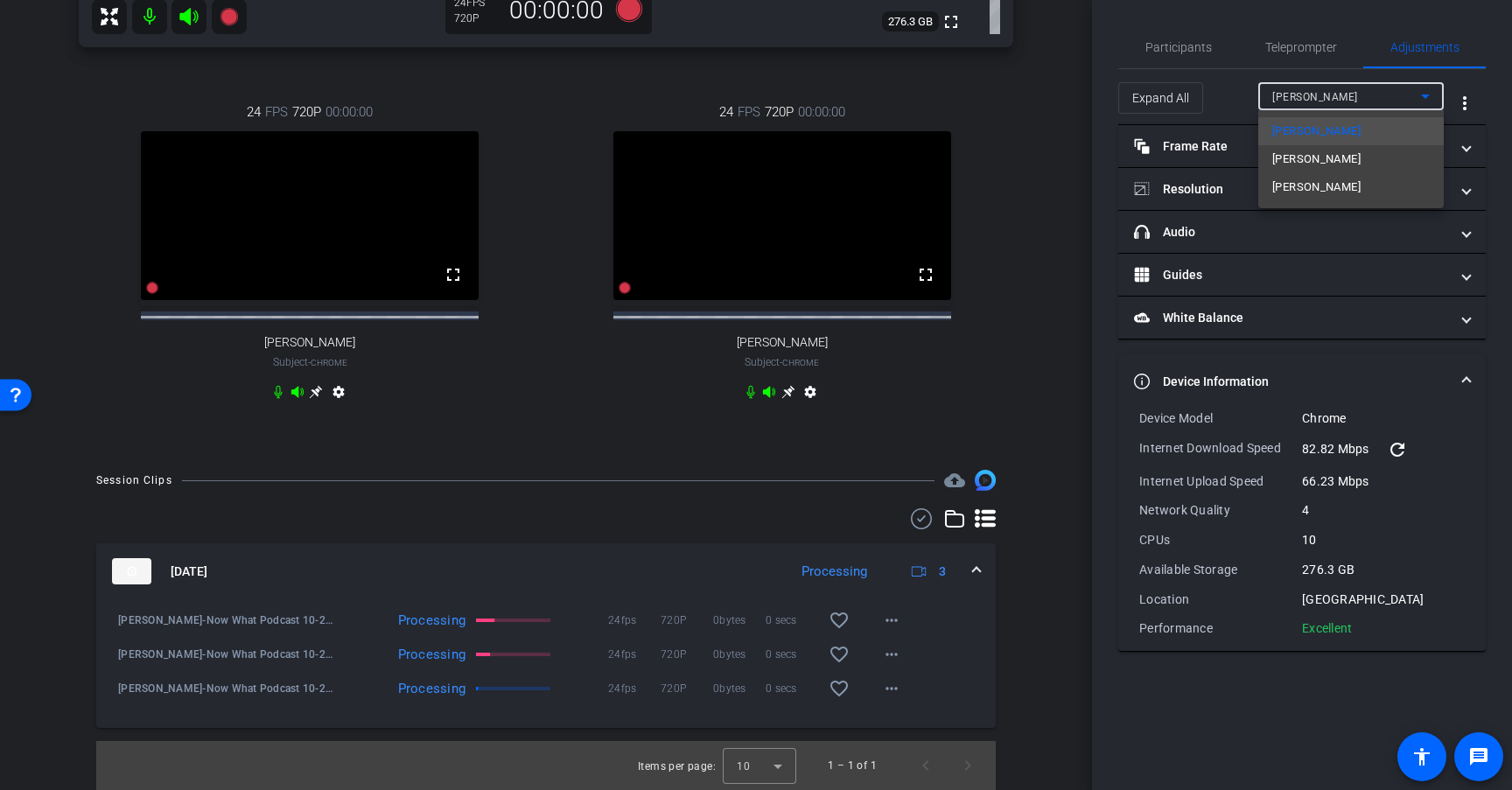
click at [1338, 167] on mat-option "Paul Mica" at bounding box center [1352, 159] width 186 height 28
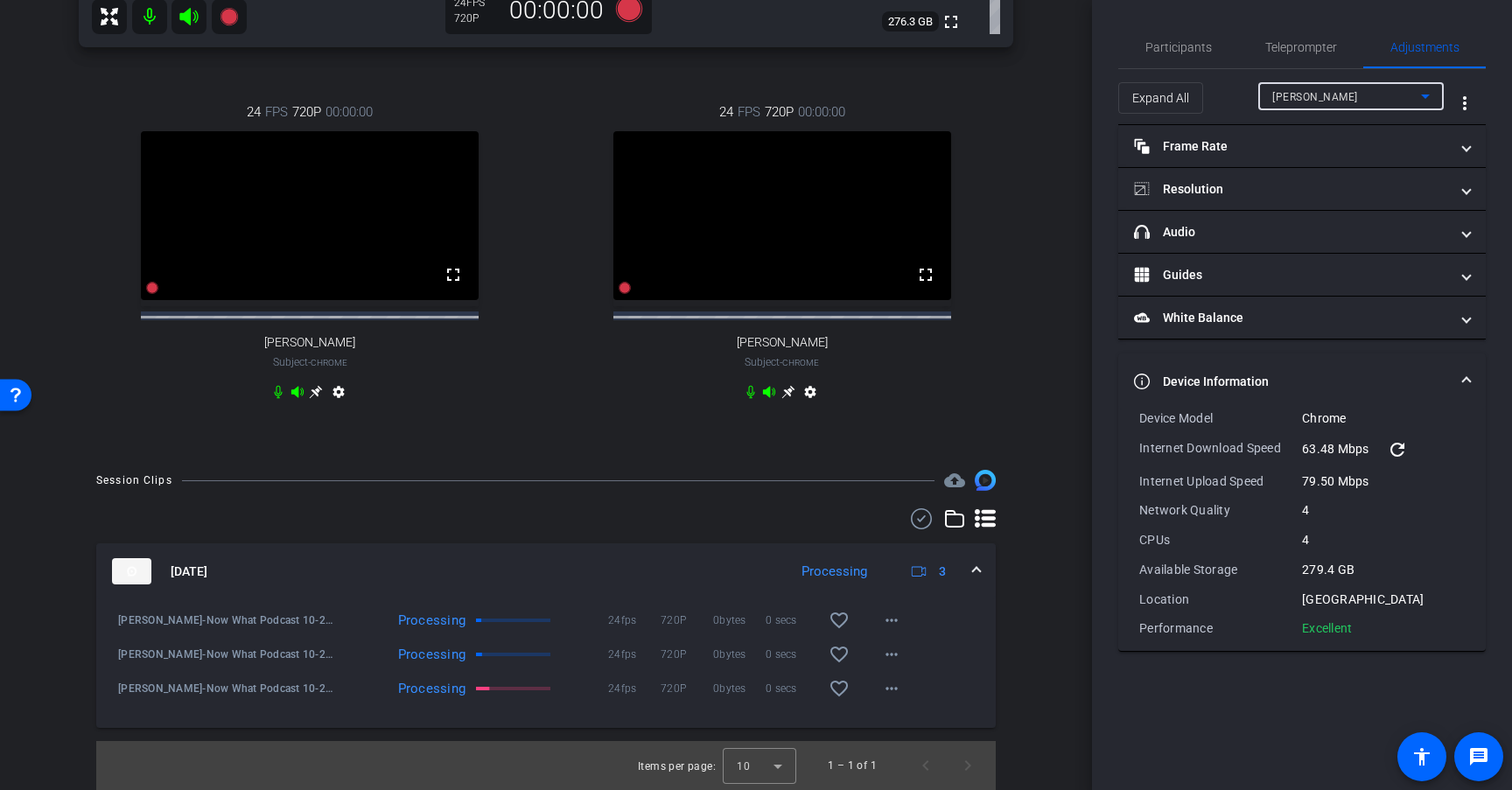
click at [1352, 99] on div "Paul Mica" at bounding box center [1347, 97] width 149 height 22
click at [1363, 110] on div "Joe Tsung" at bounding box center [1351, 96] width 157 height 28
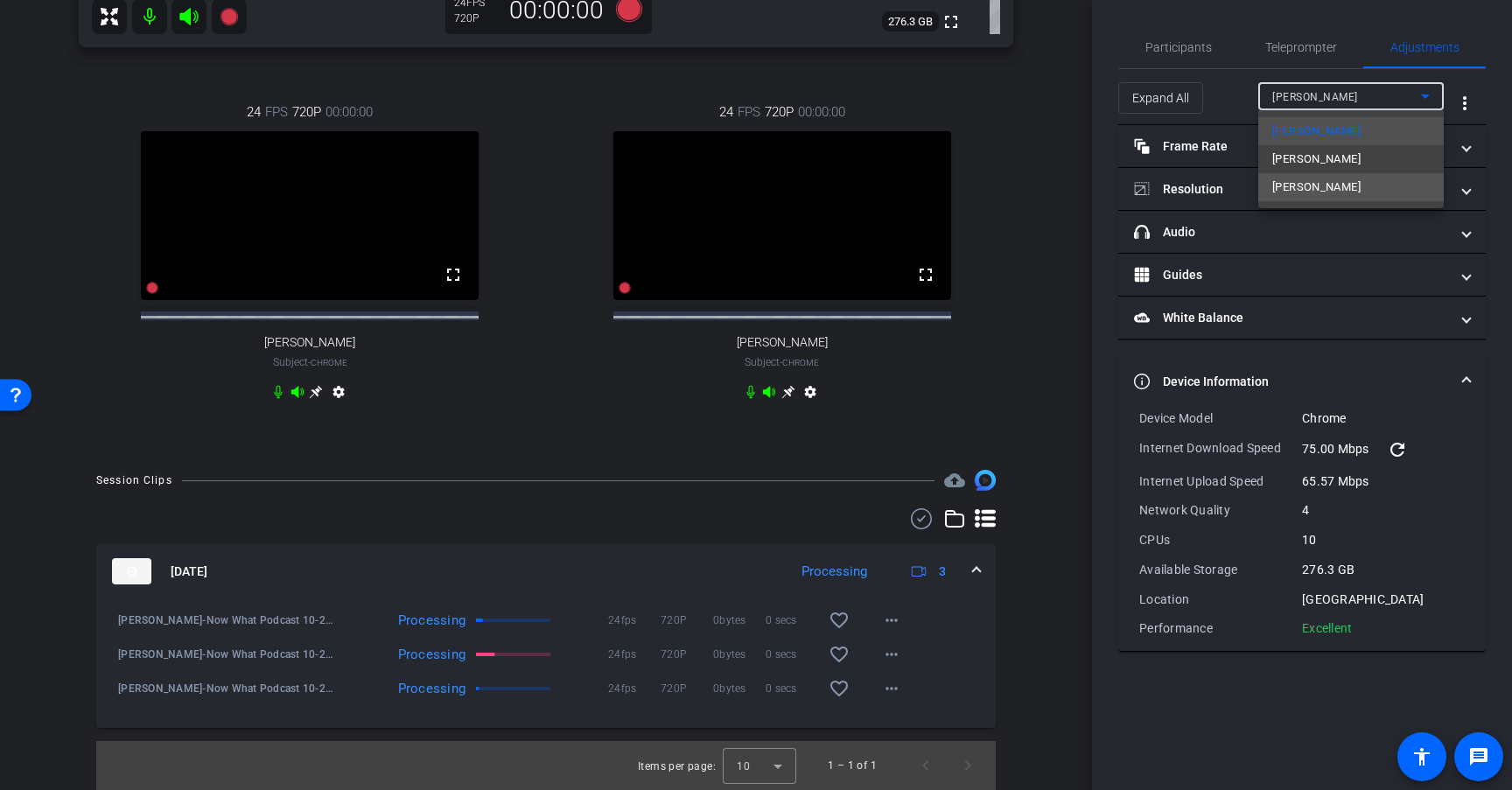
click at [1355, 199] on mat-option "[PERSON_NAME]" at bounding box center [1352, 187] width 186 height 28
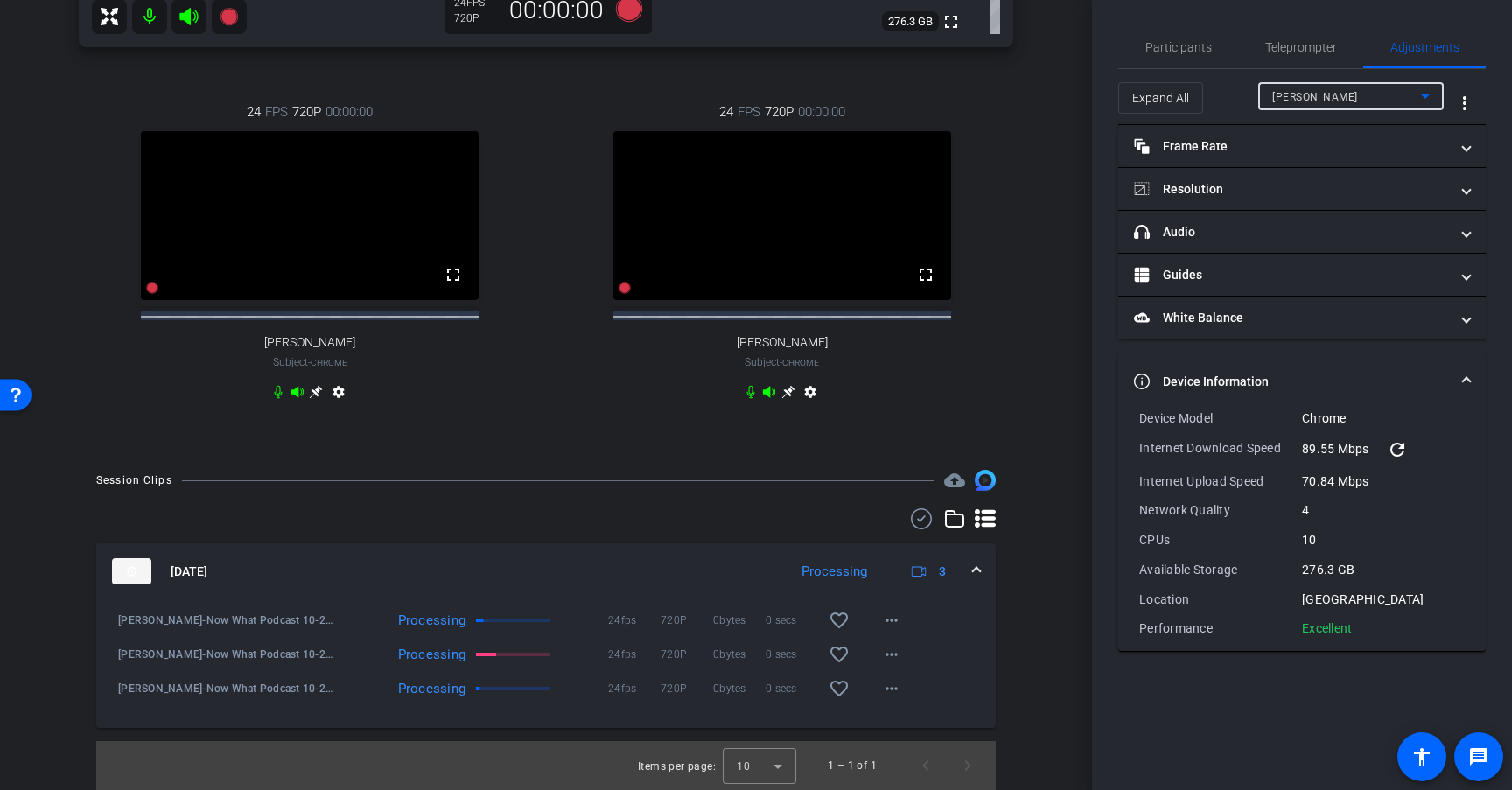
click at [1358, 99] on div "[PERSON_NAME]" at bounding box center [1347, 97] width 149 height 22
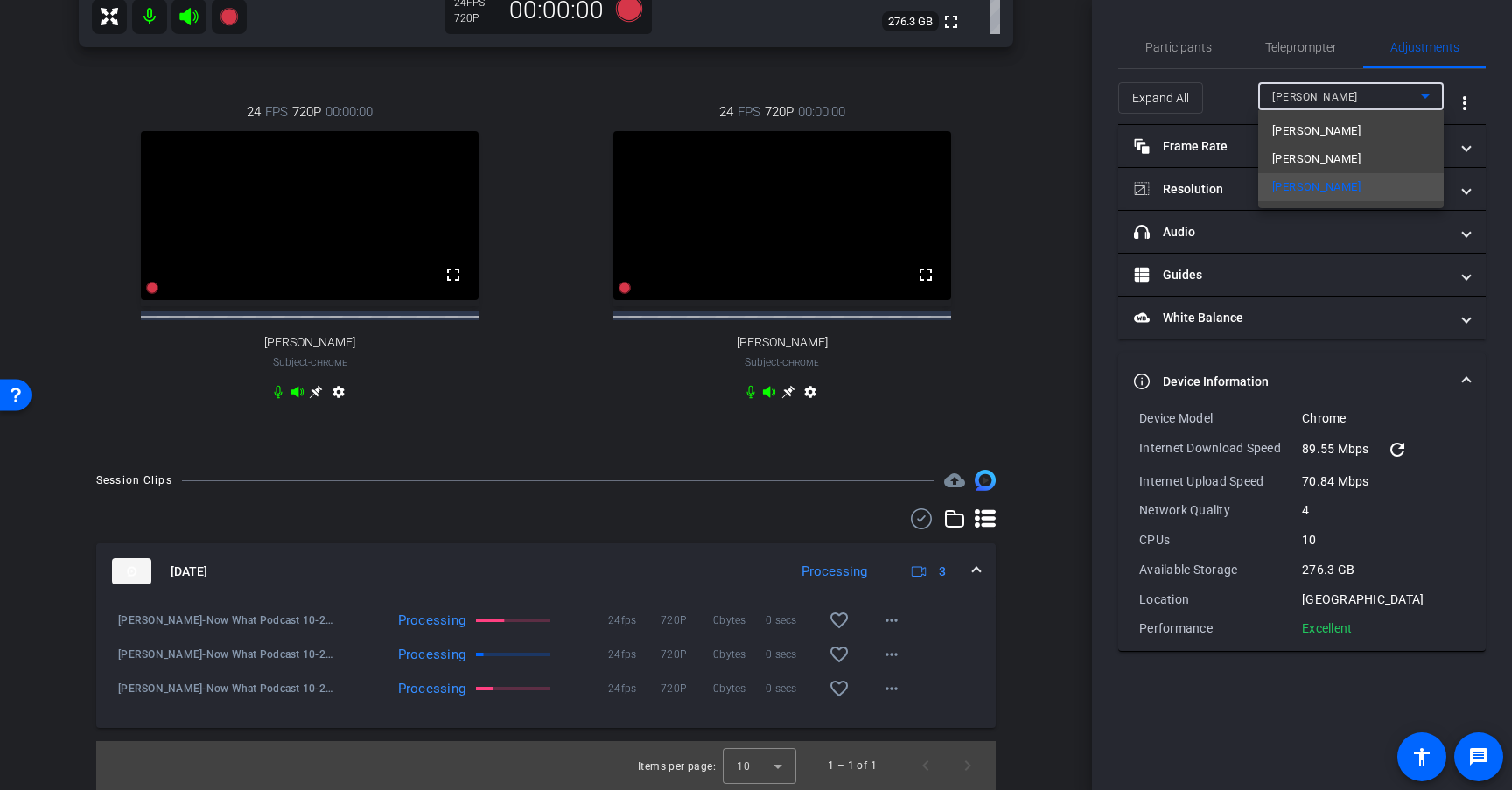
click at [1026, 642] on div at bounding box center [756, 395] width 1512 height 790
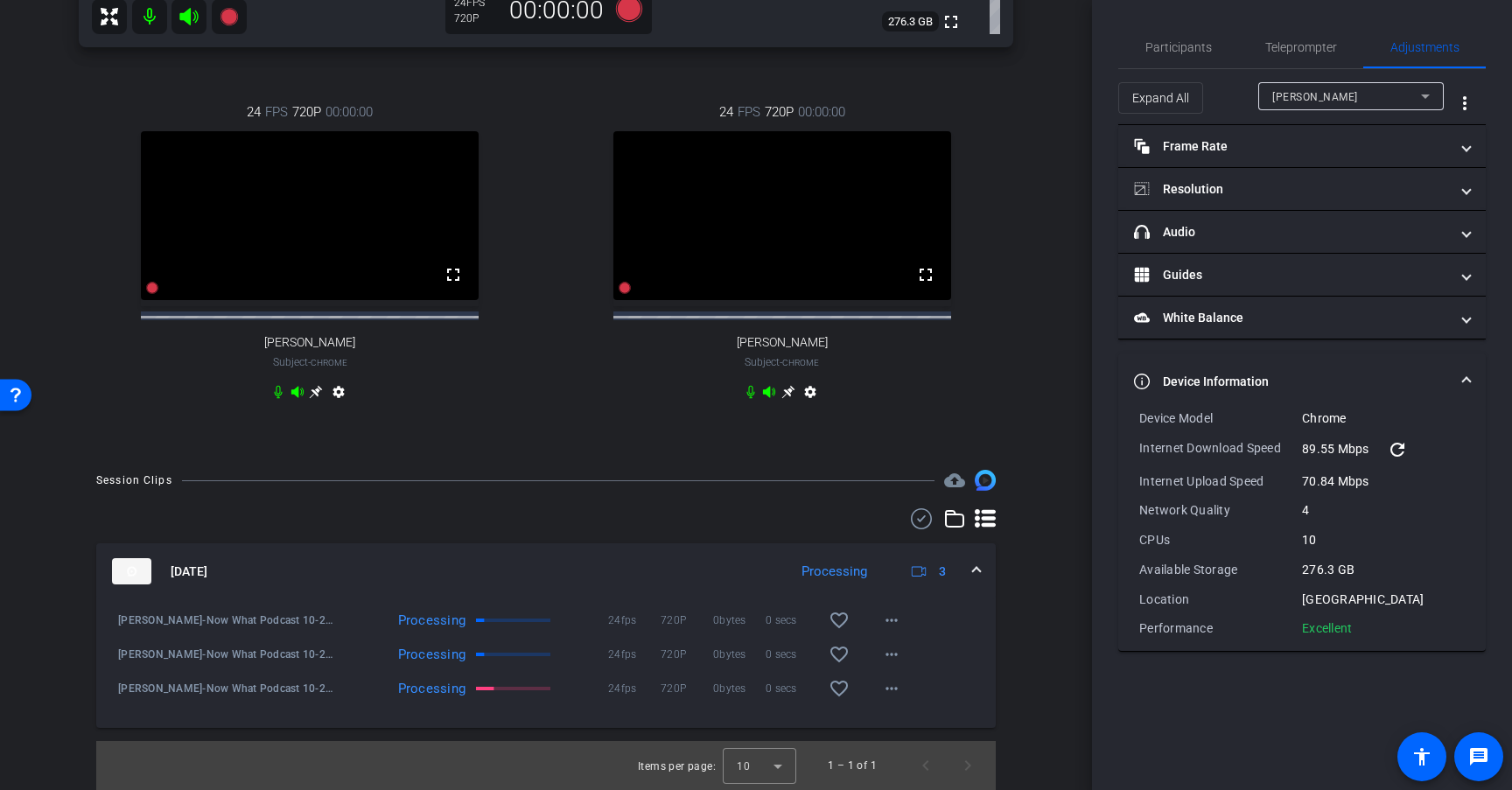
click at [1026, 642] on div "Session Clips cloud_upload Sep 22, 2025 Processing 3 Cathleen Thier-Now What Po…" at bounding box center [546, 630] width 1005 height 320
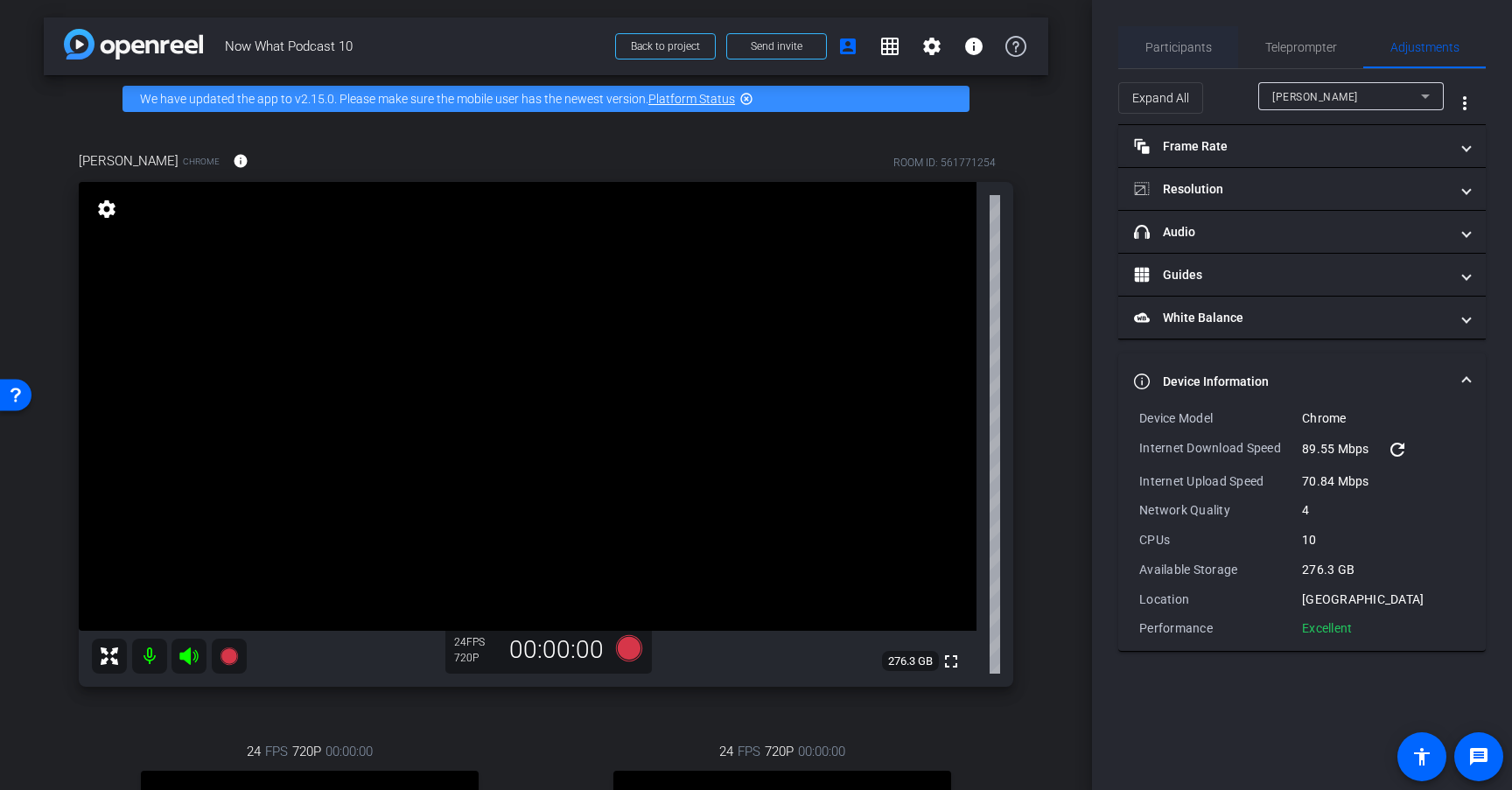
click at [1202, 41] on span "Participants" at bounding box center [1179, 47] width 66 height 12
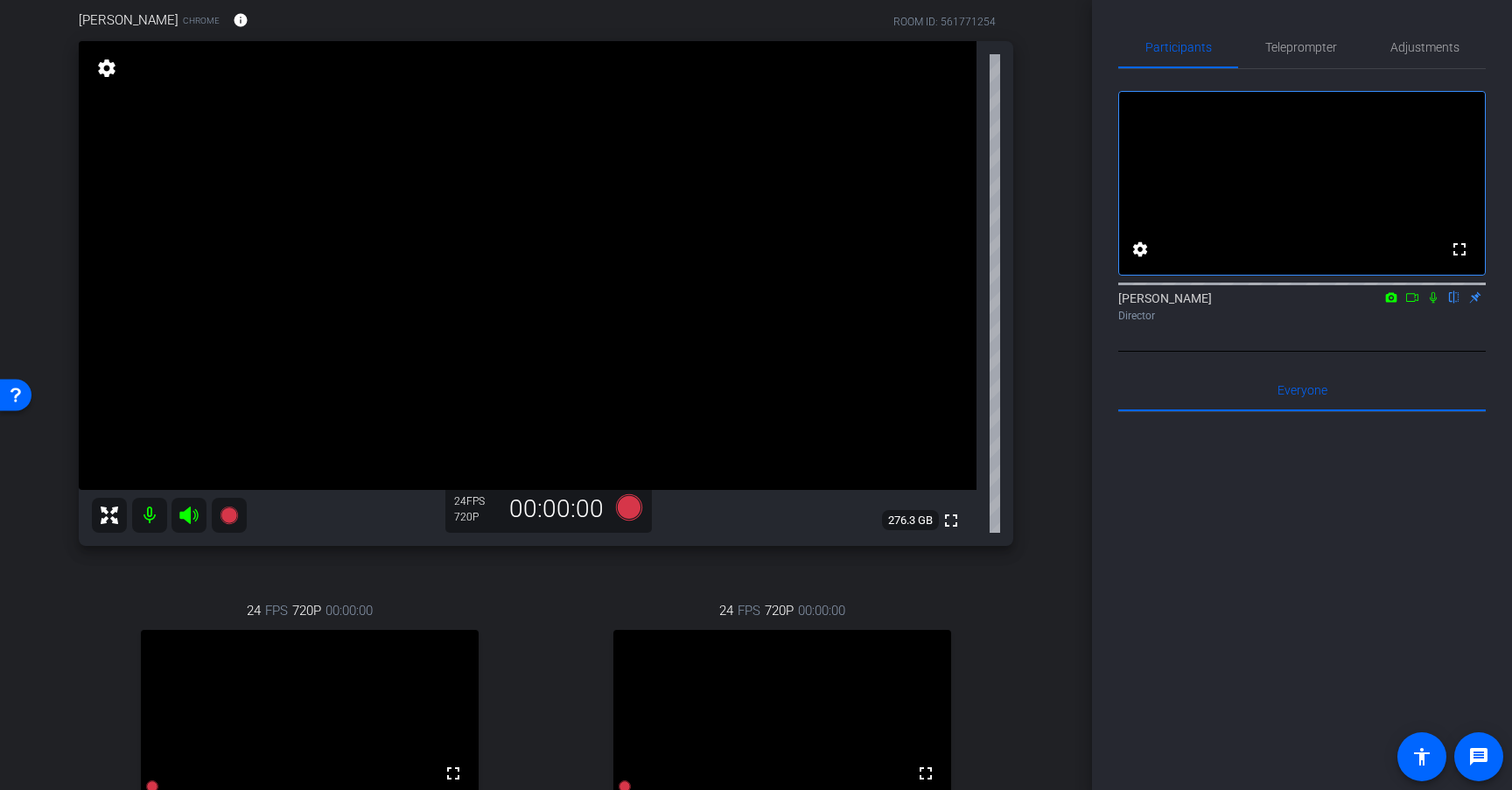
scroll to position [256, 0]
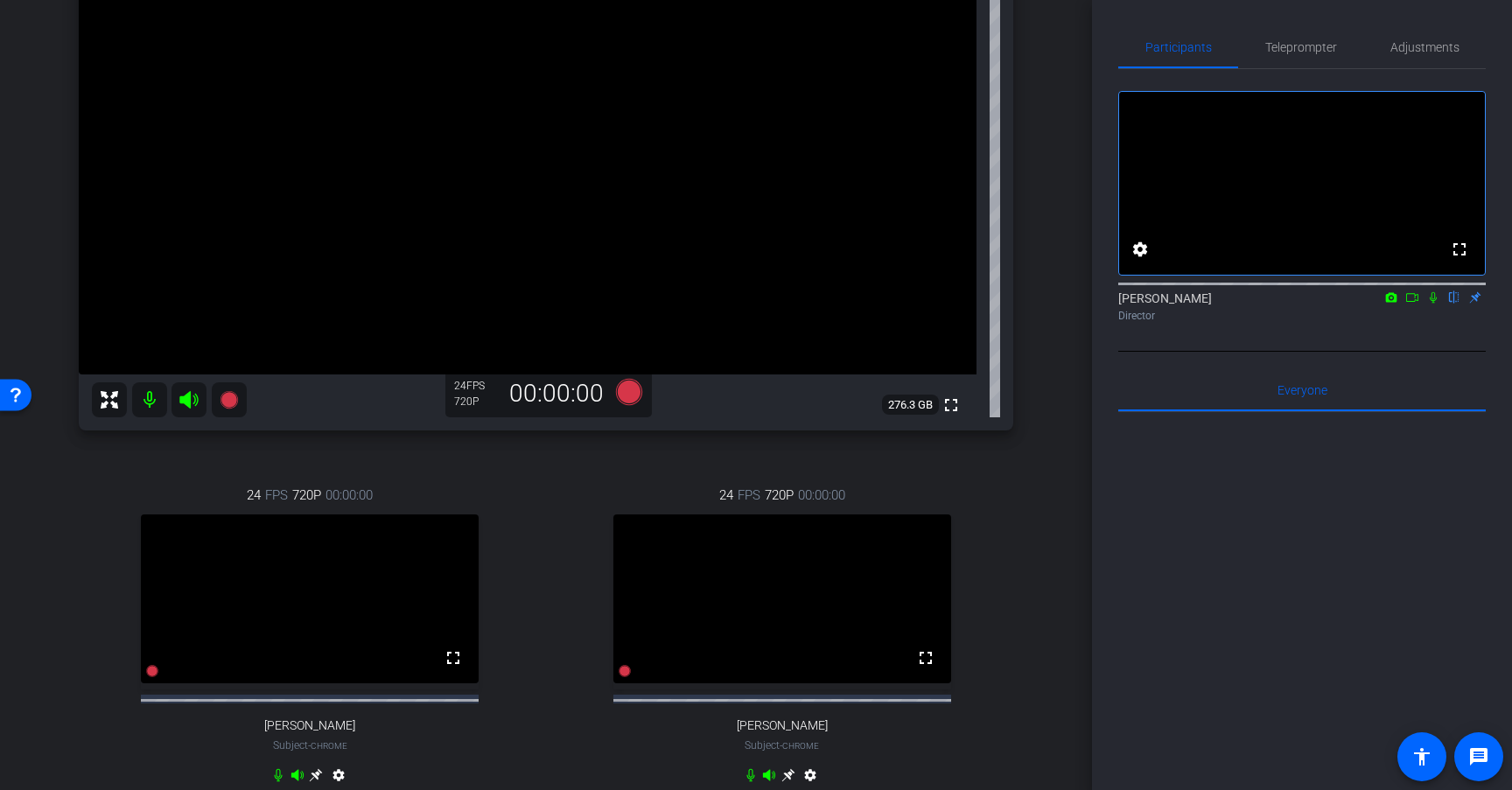
click at [1436, 304] on icon at bounding box center [1433, 297] width 14 height 12
click at [630, 394] on icon at bounding box center [629, 392] width 27 height 27
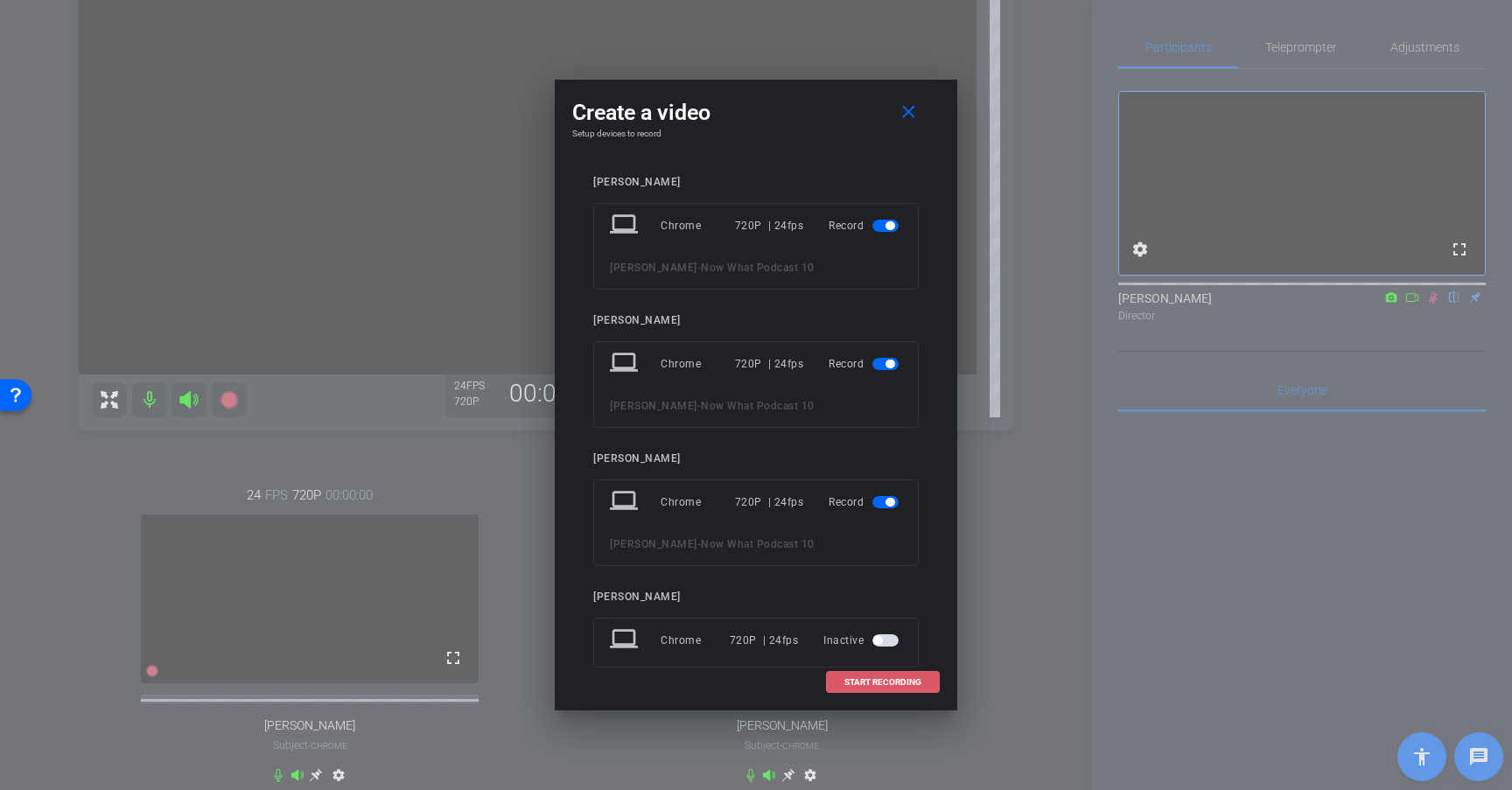
click at [915, 688] on span at bounding box center [883, 683] width 112 height 42
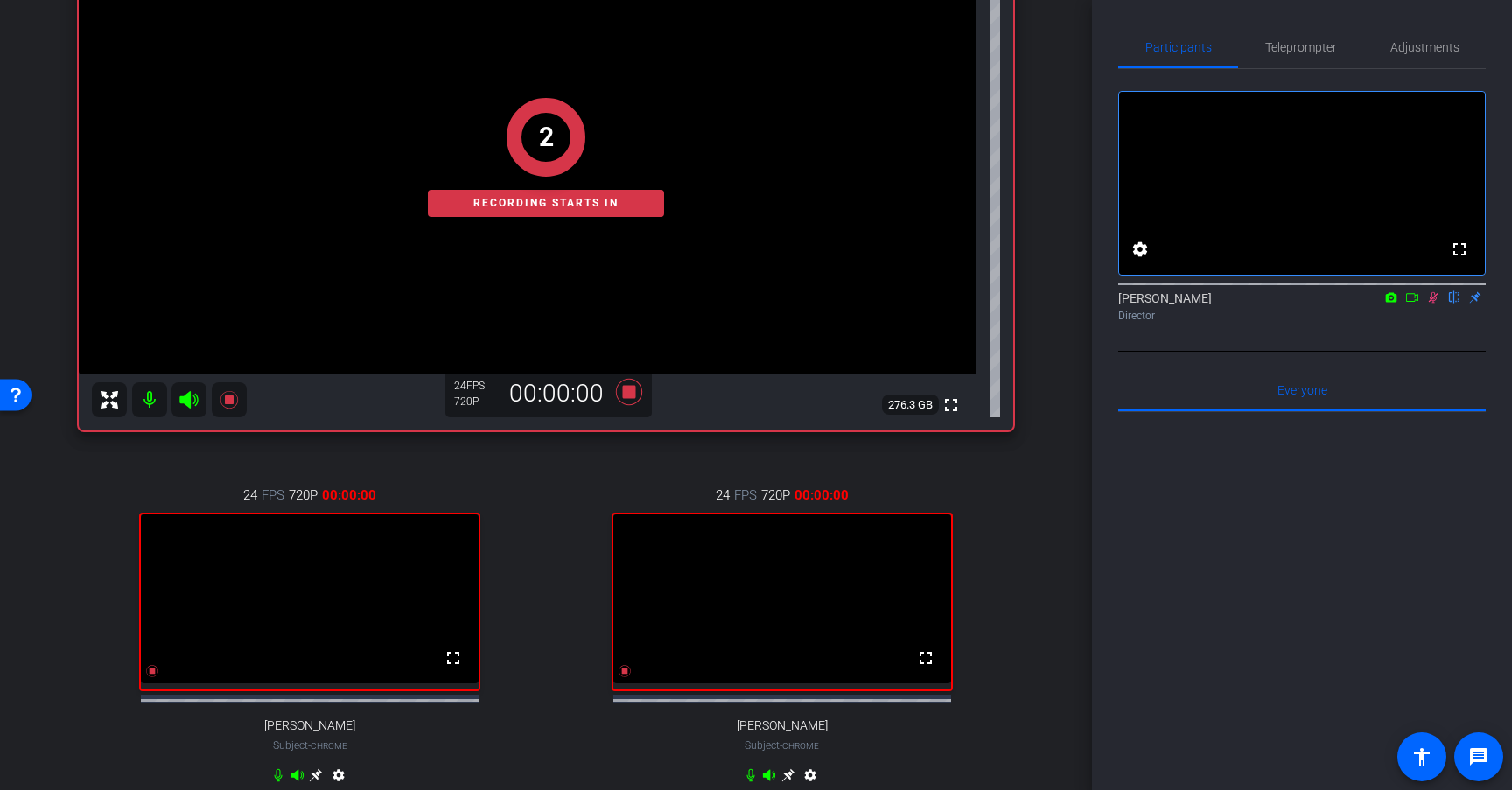
click at [1414, 304] on icon at bounding box center [1412, 297] width 14 height 12
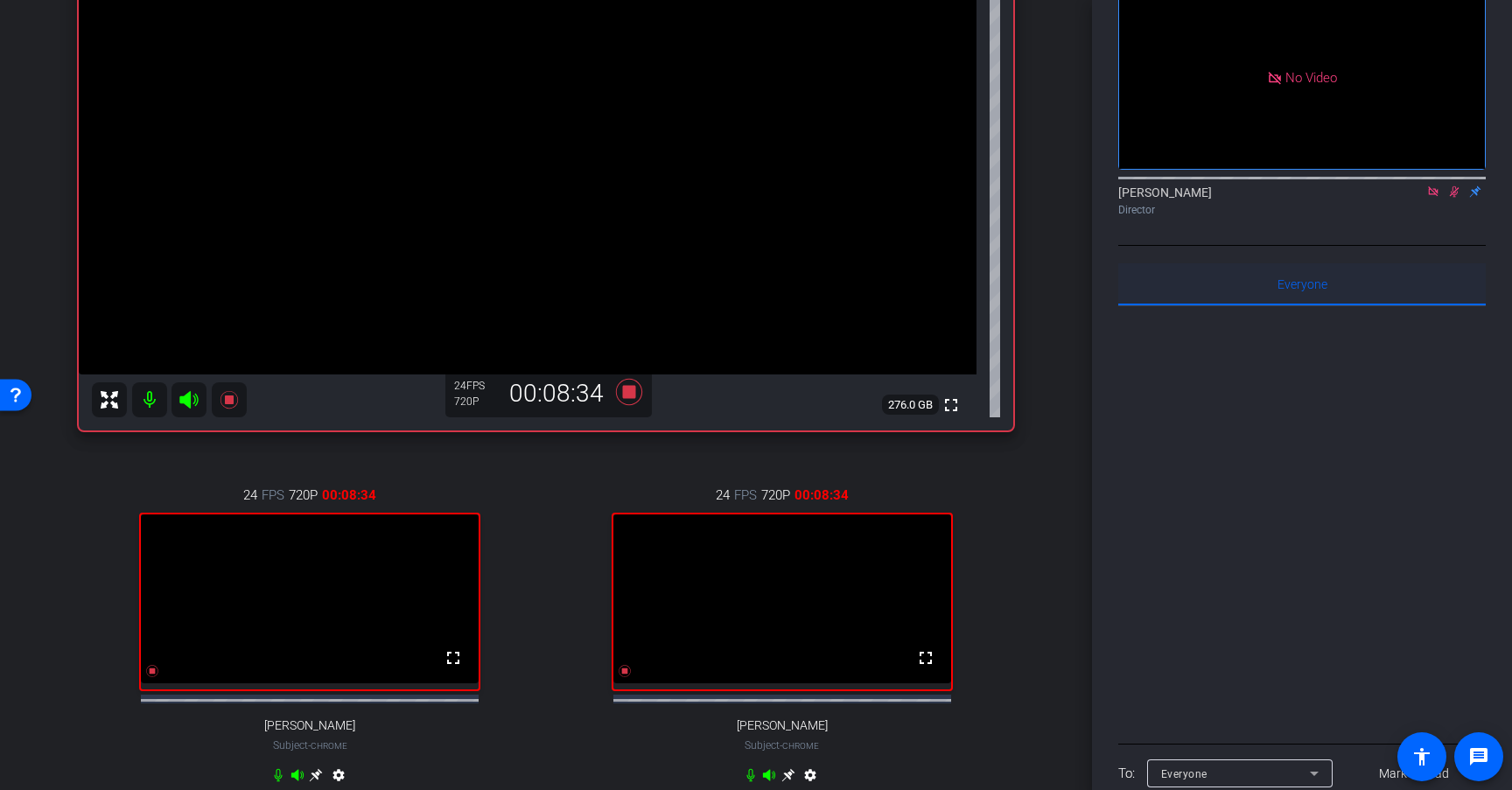
scroll to position [113, 0]
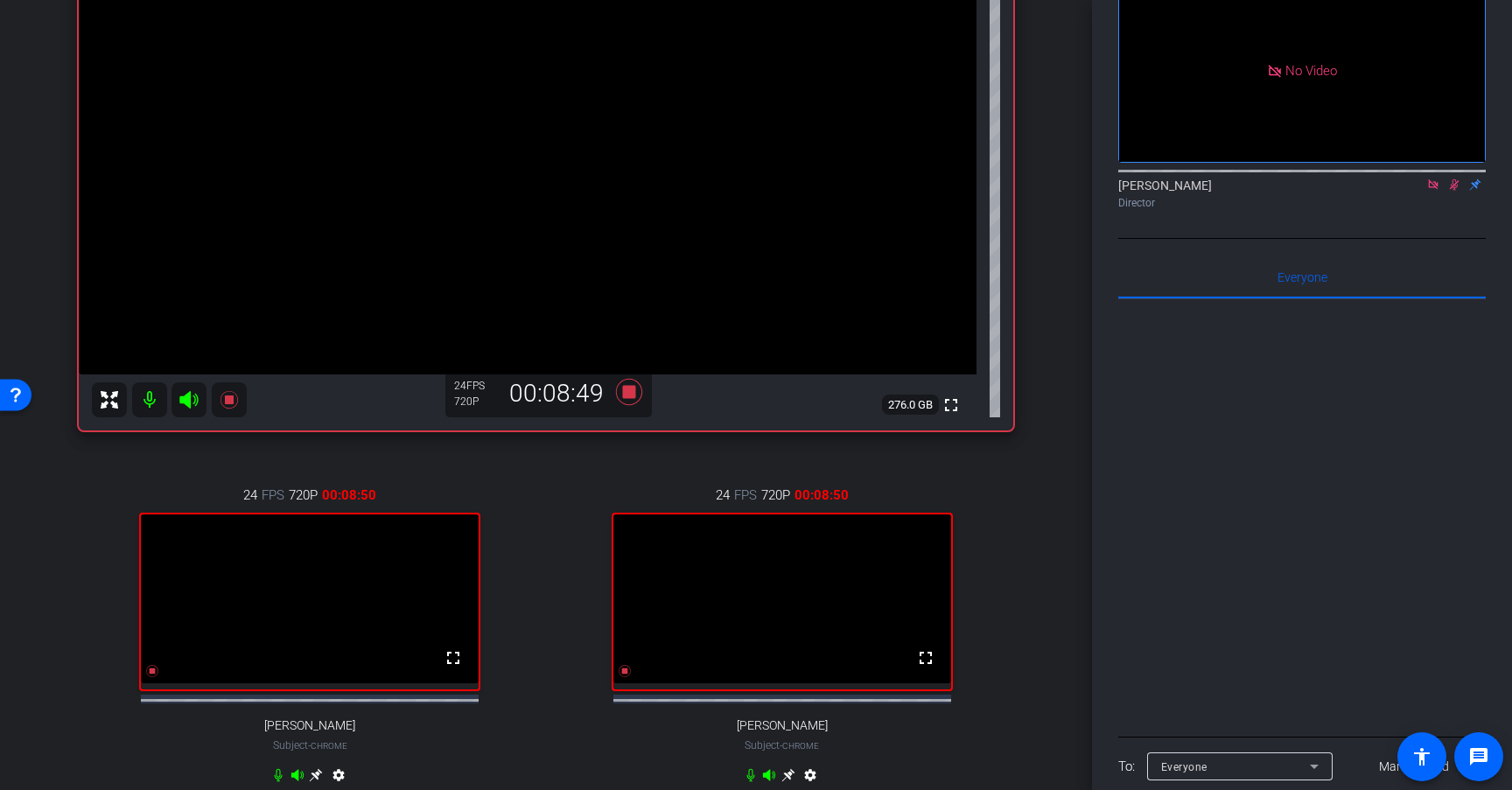
click at [1455, 191] on icon at bounding box center [1454, 184] width 14 height 12
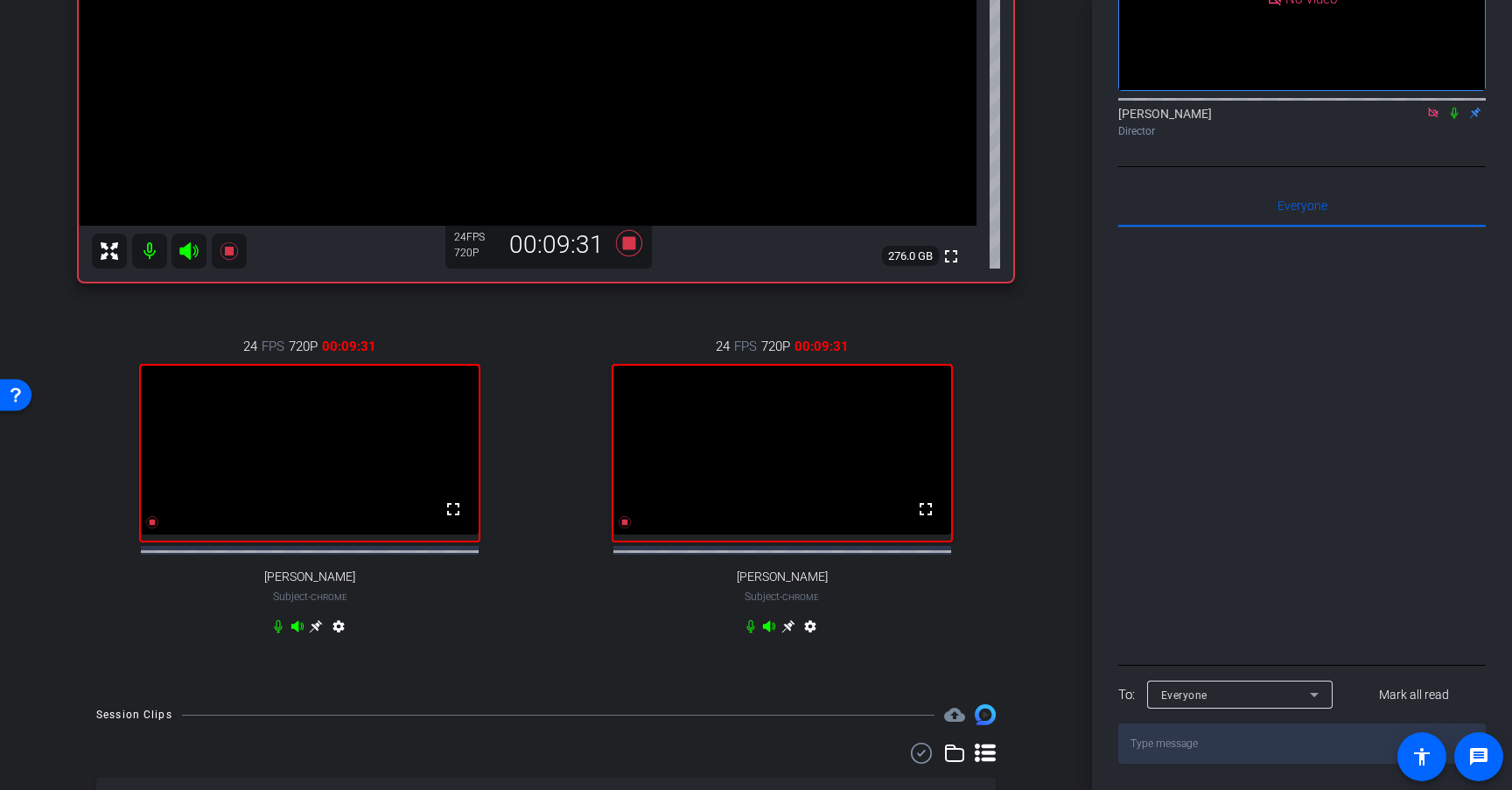
scroll to position [386, 0]
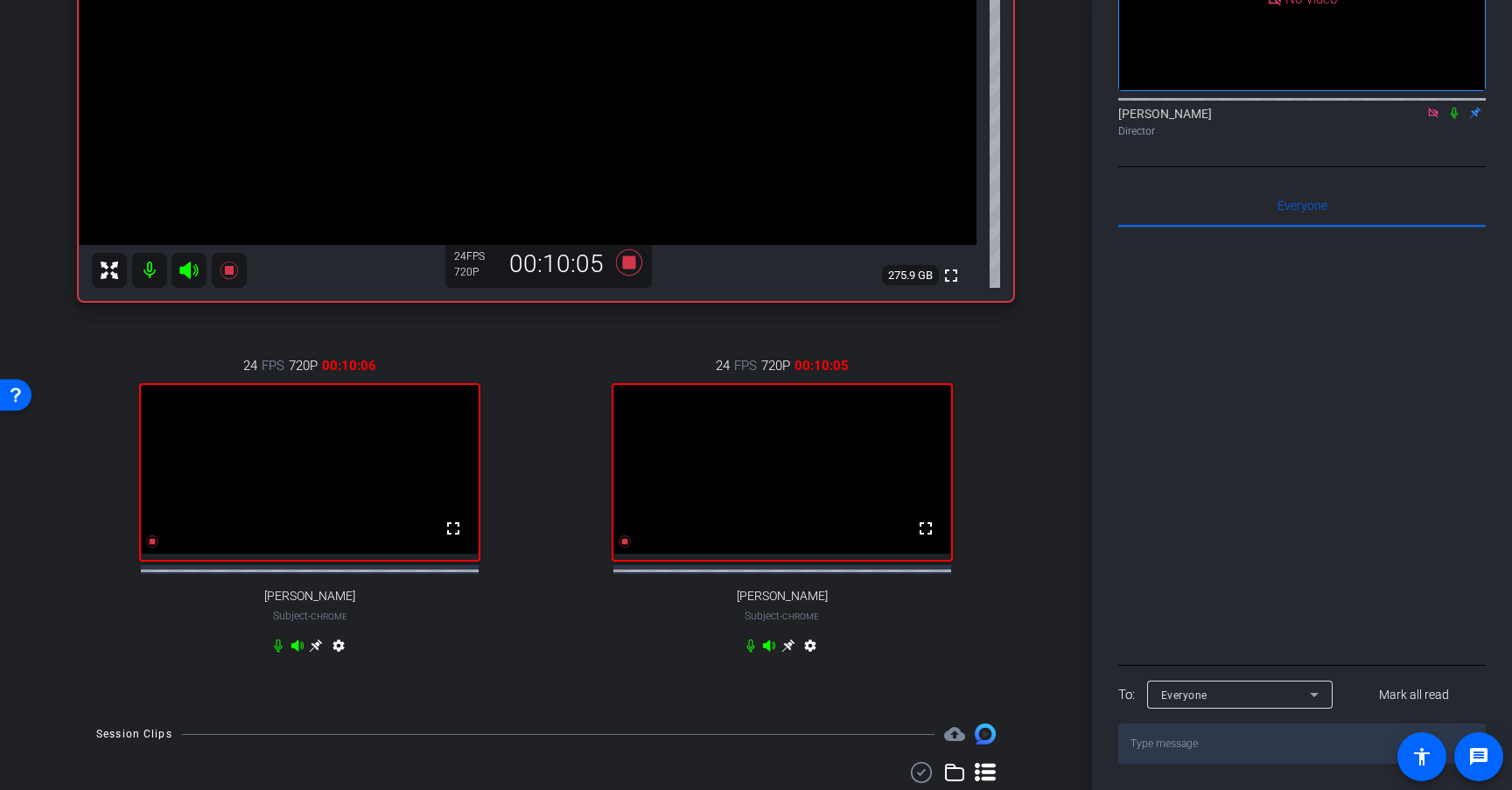
click at [278, 653] on icon at bounding box center [278, 645] width 14 height 14
click at [277, 653] on icon at bounding box center [278, 646] width 10 height 13
click at [277, 653] on icon at bounding box center [278, 646] width 8 height 13
click at [277, 653] on icon at bounding box center [278, 646] width 10 height 13
click at [277, 653] on icon at bounding box center [278, 646] width 8 height 13
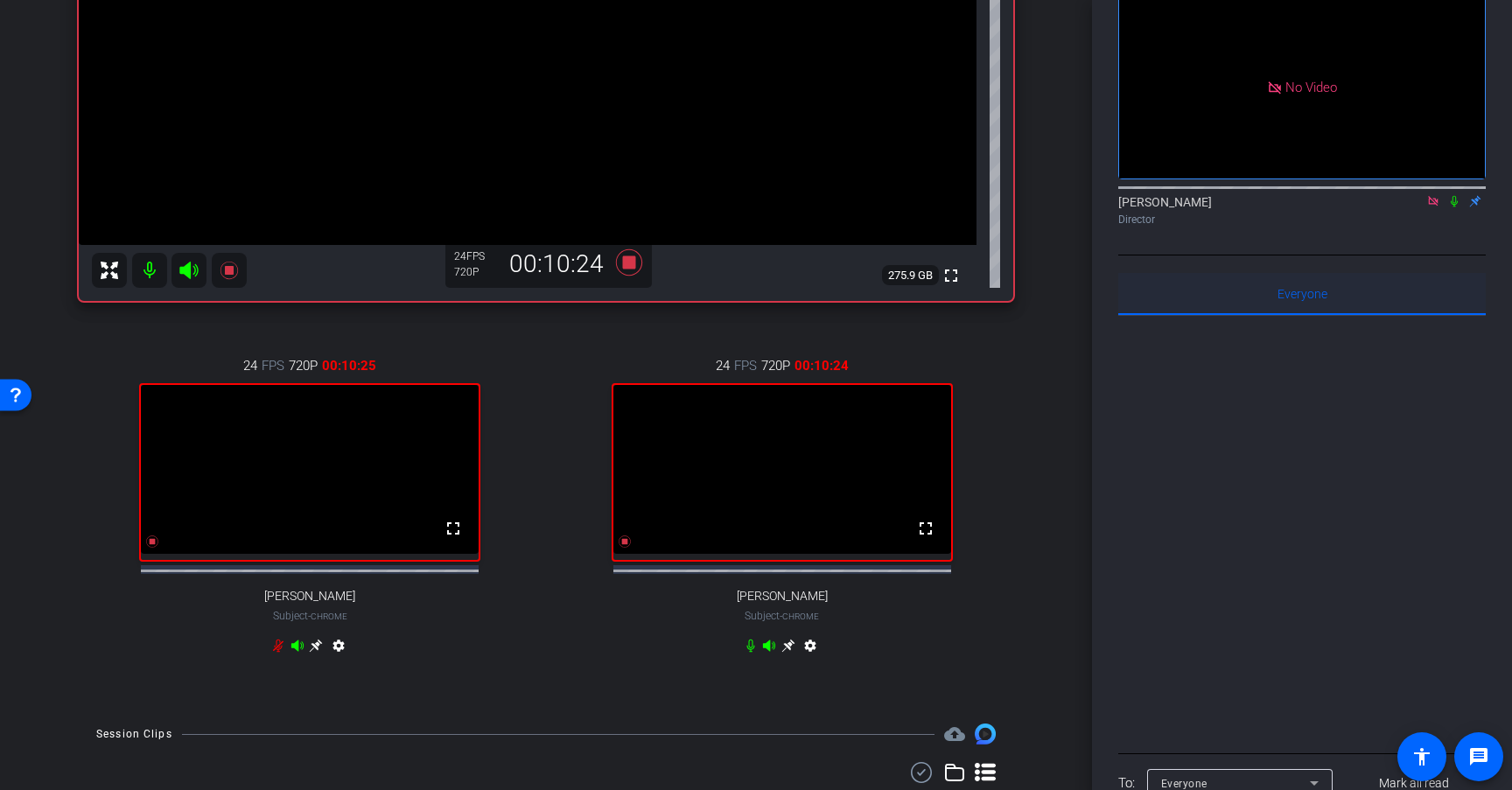
scroll to position [94, 0]
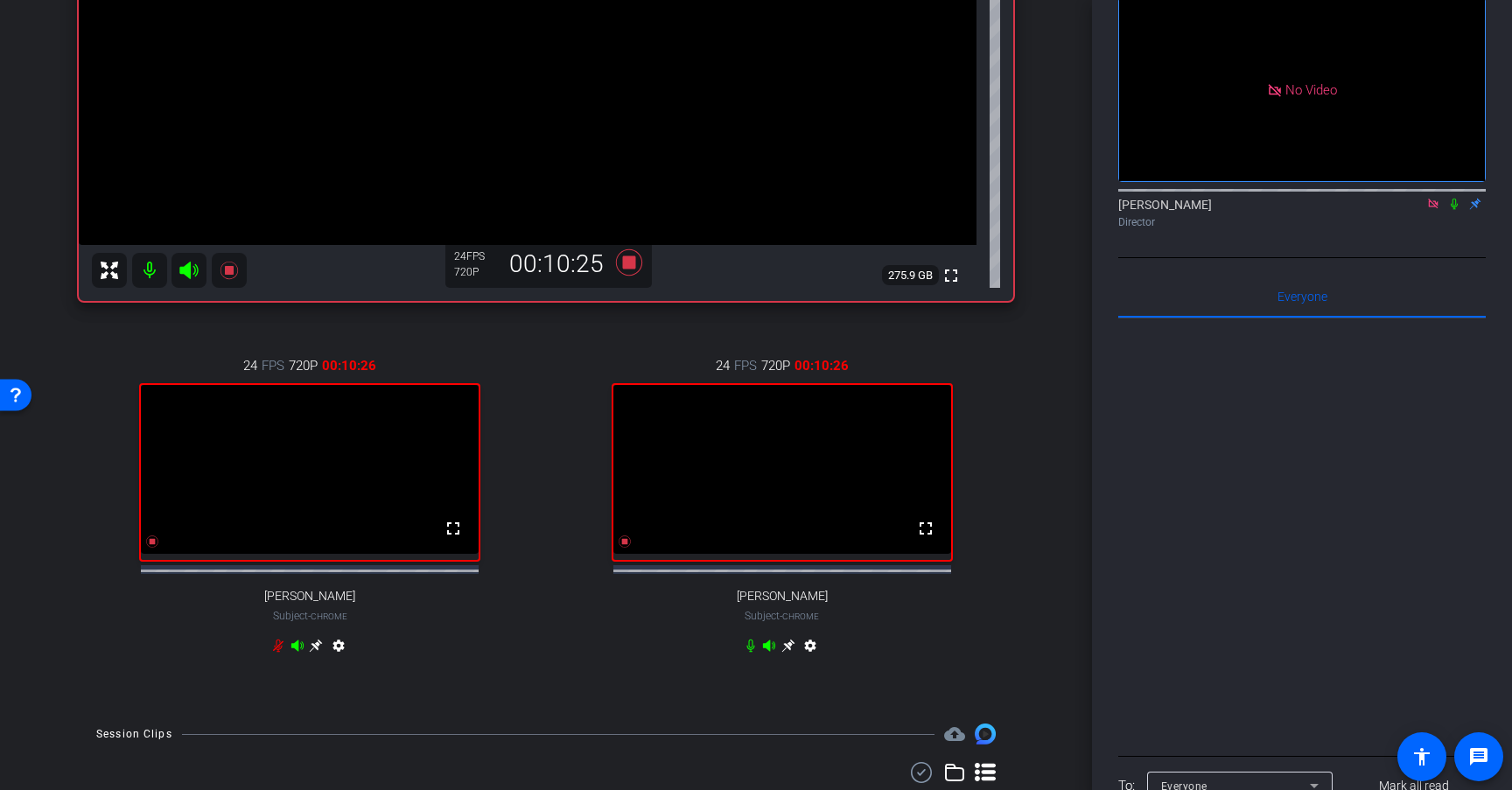
click at [1455, 210] on icon at bounding box center [1454, 203] width 14 height 12
click at [278, 653] on icon at bounding box center [278, 645] width 14 height 14
click at [277, 653] on icon at bounding box center [278, 646] width 8 height 13
click at [274, 653] on icon at bounding box center [278, 645] width 14 height 14
click at [628, 265] on icon at bounding box center [629, 262] width 27 height 27
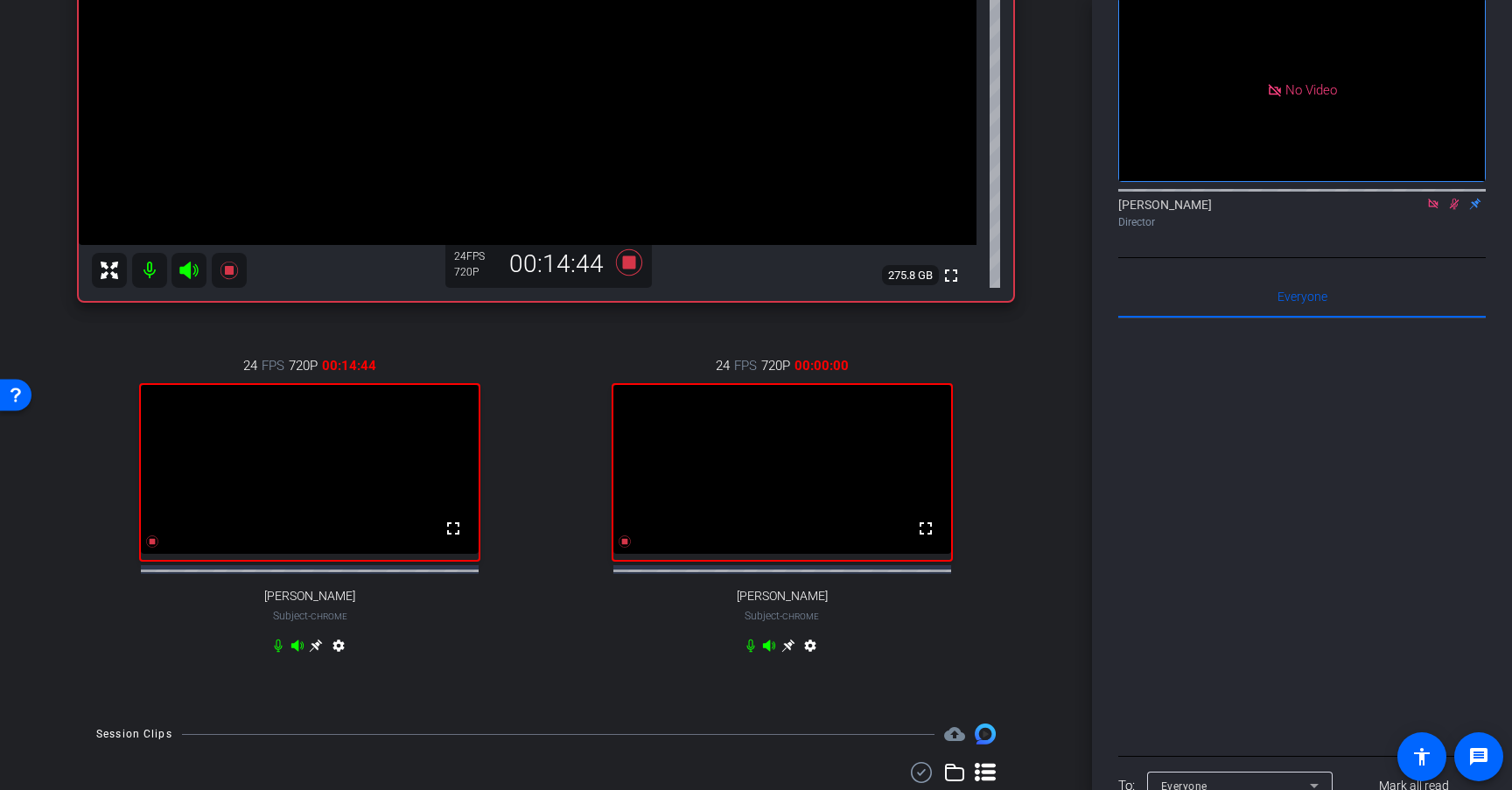
click at [1460, 210] on icon at bounding box center [1454, 203] width 14 height 12
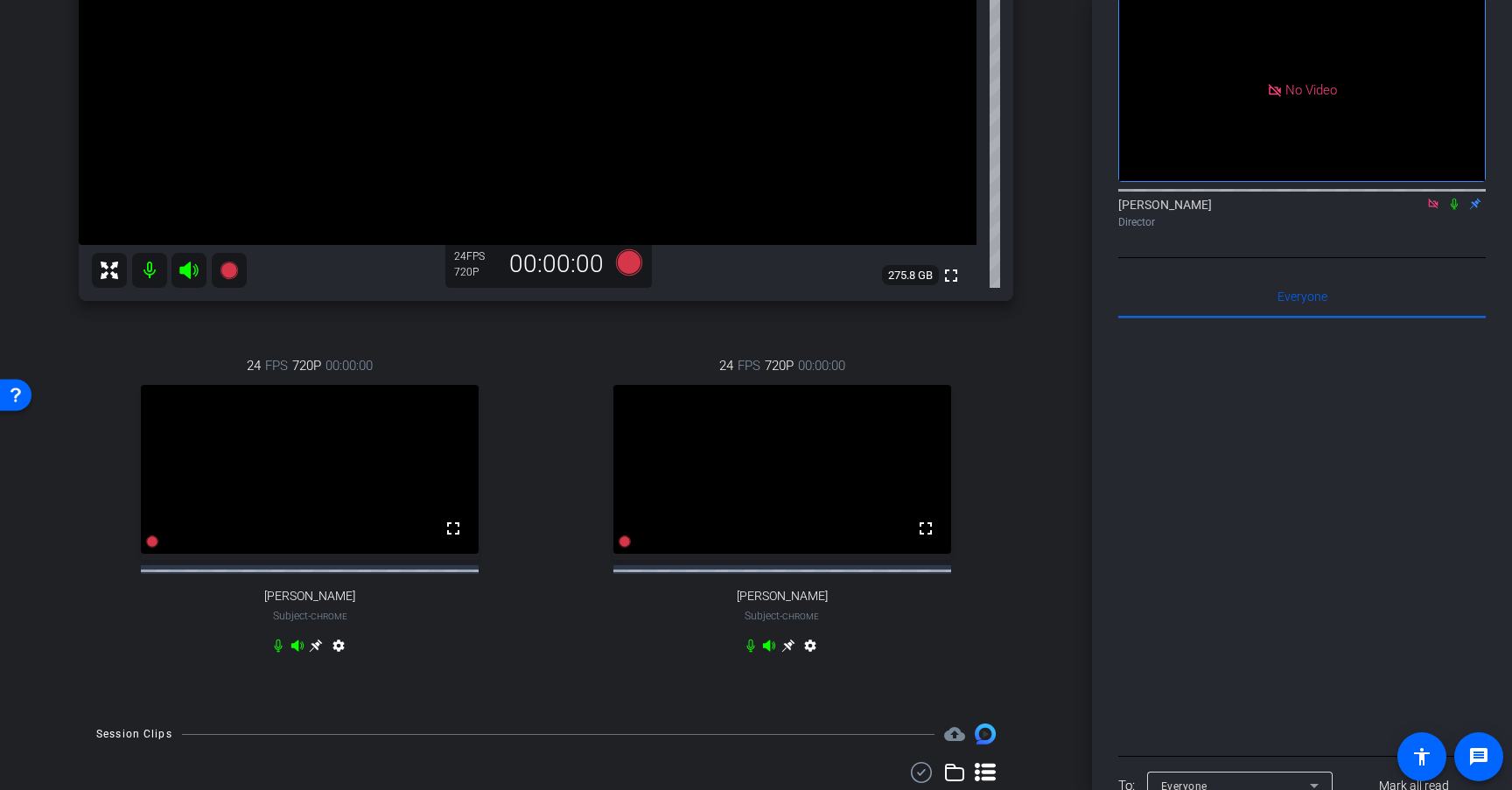
click at [1433, 210] on icon at bounding box center [1433, 203] width 14 height 12
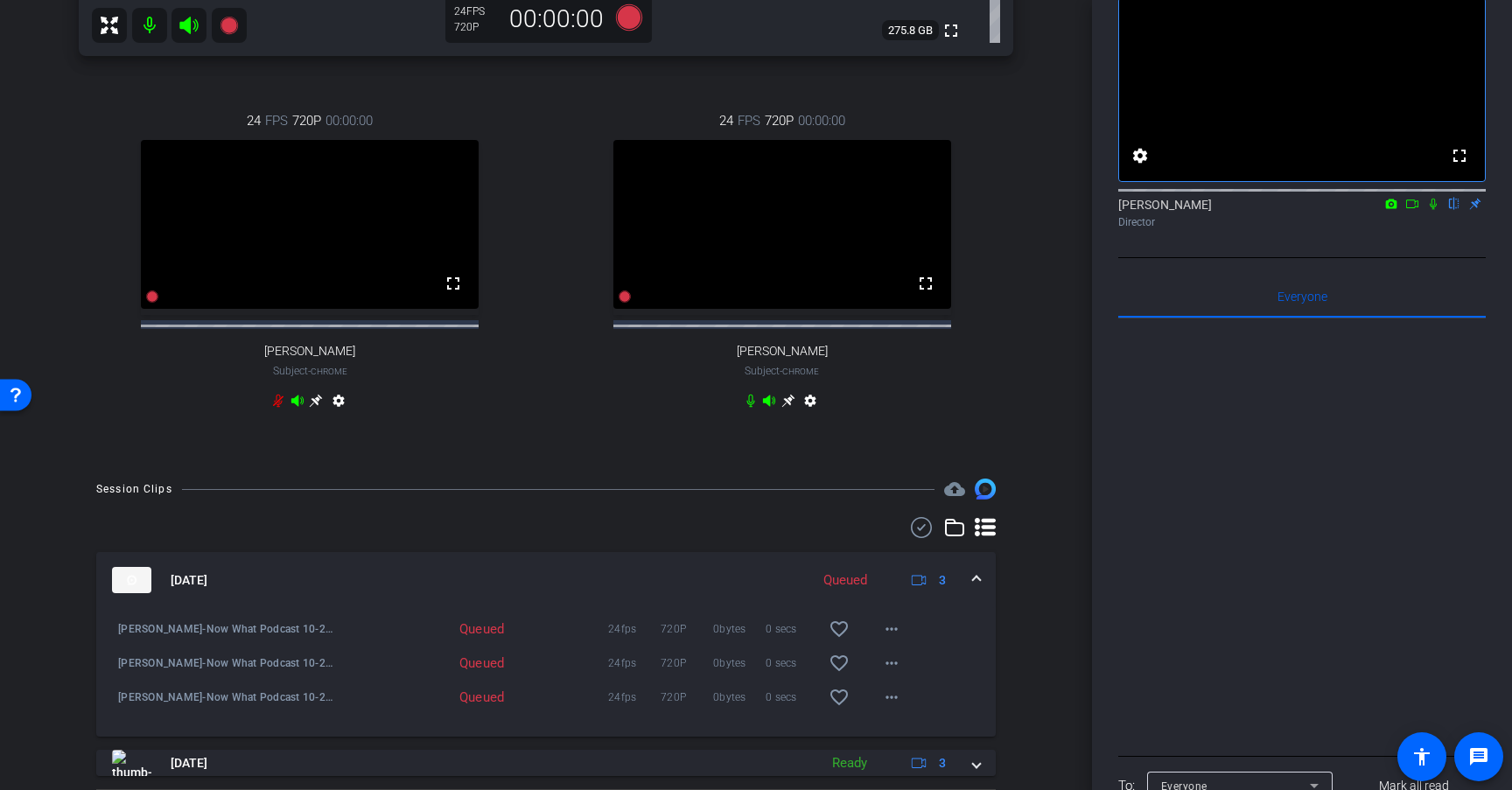
scroll to position [695, 0]
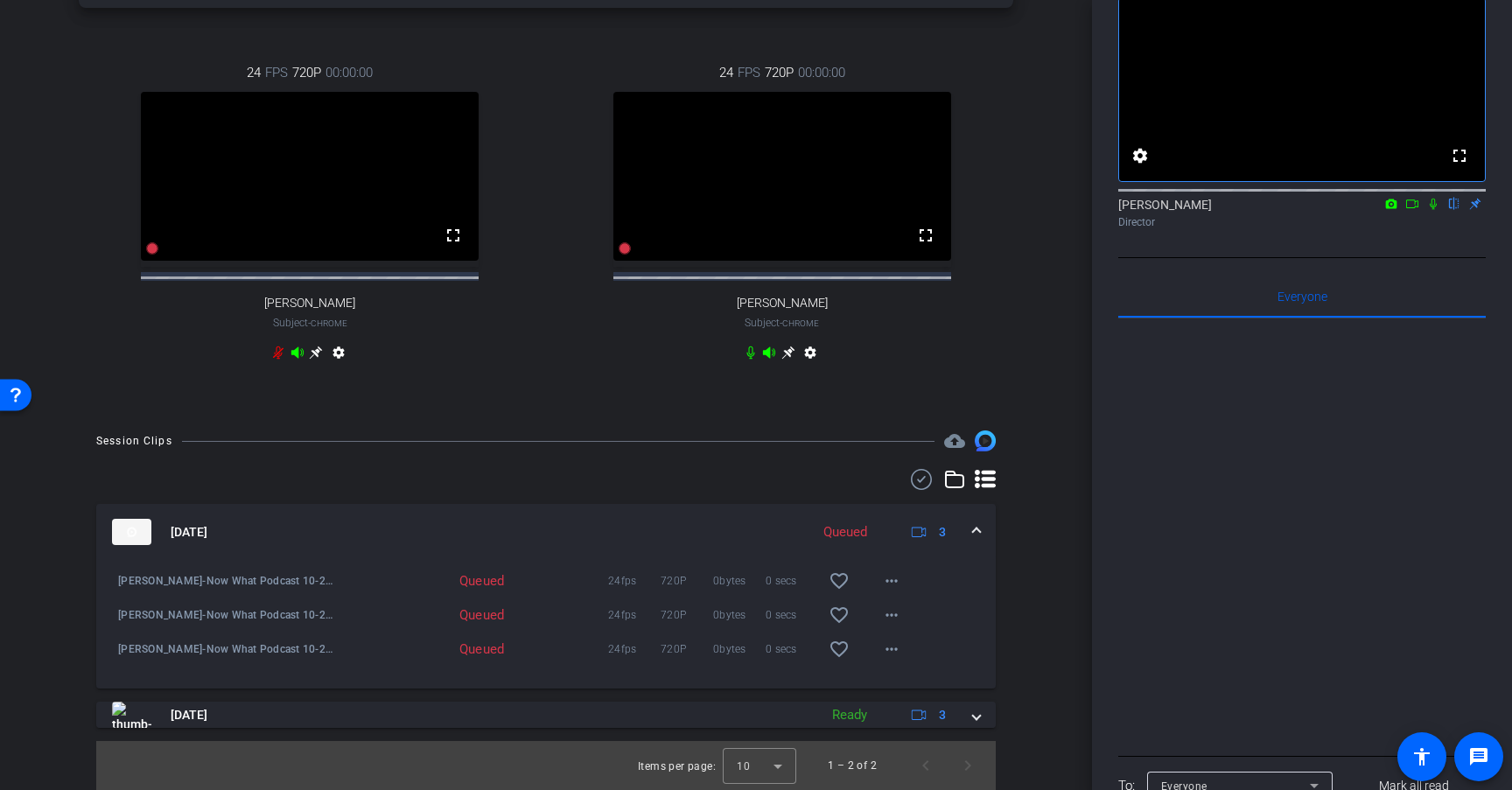
click at [979, 528] on span at bounding box center [977, 532] width 7 height 18
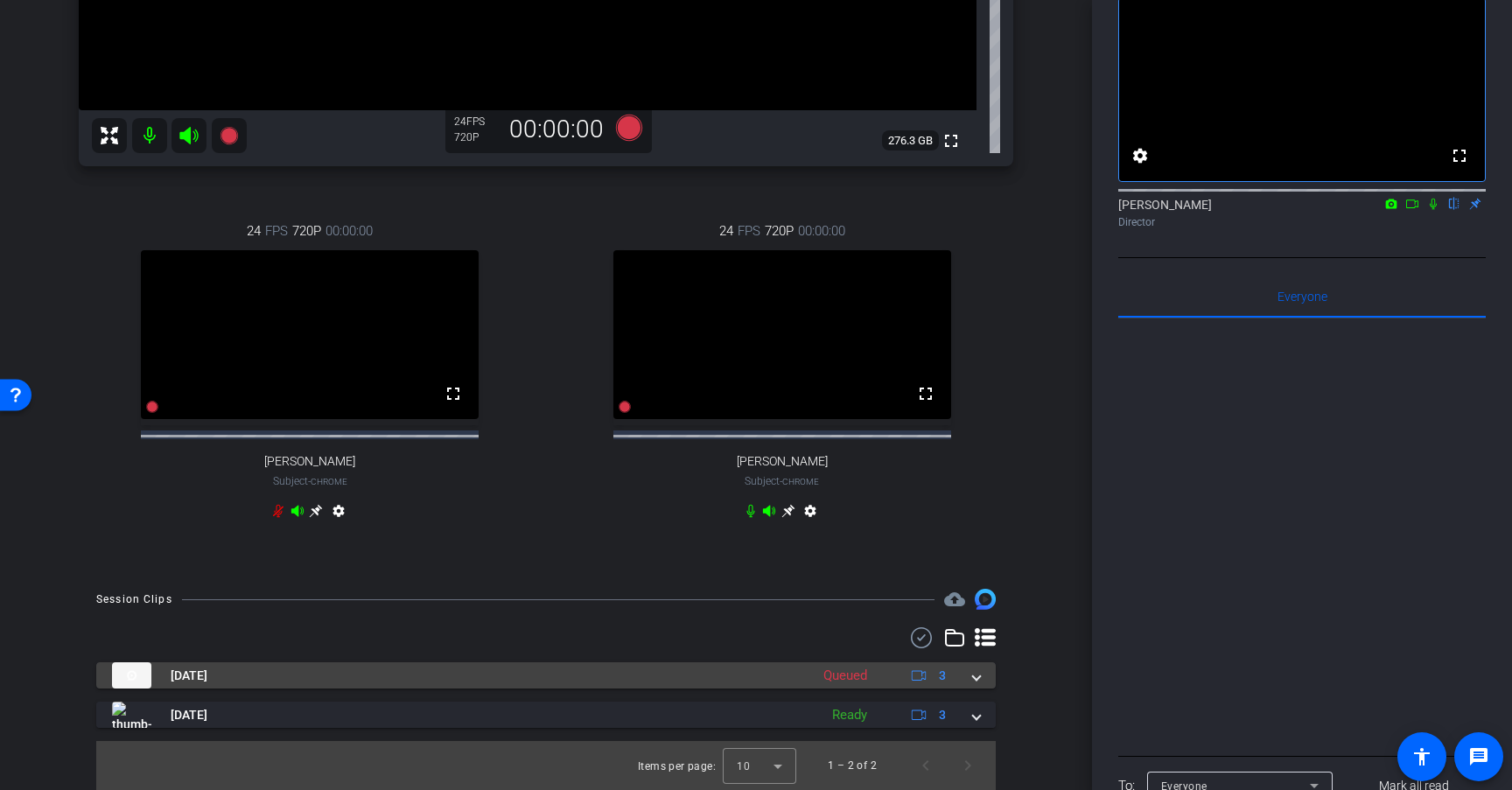
scroll to position [537, 0]
click at [981, 680] on mat-expansion-panel-header "Sep 22, 2025 Processing 3" at bounding box center [546, 676] width 900 height 27
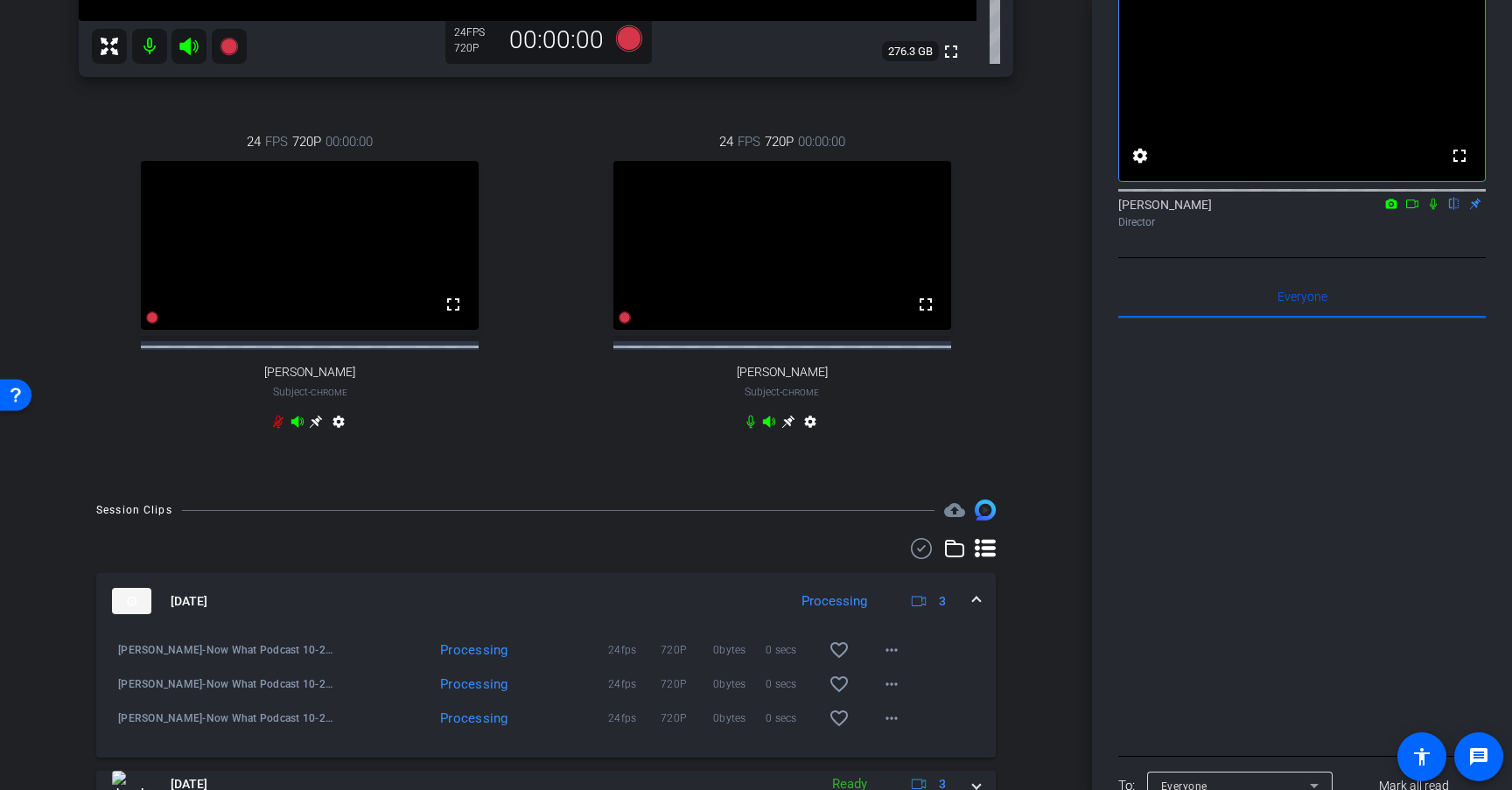
scroll to position [559, 0]
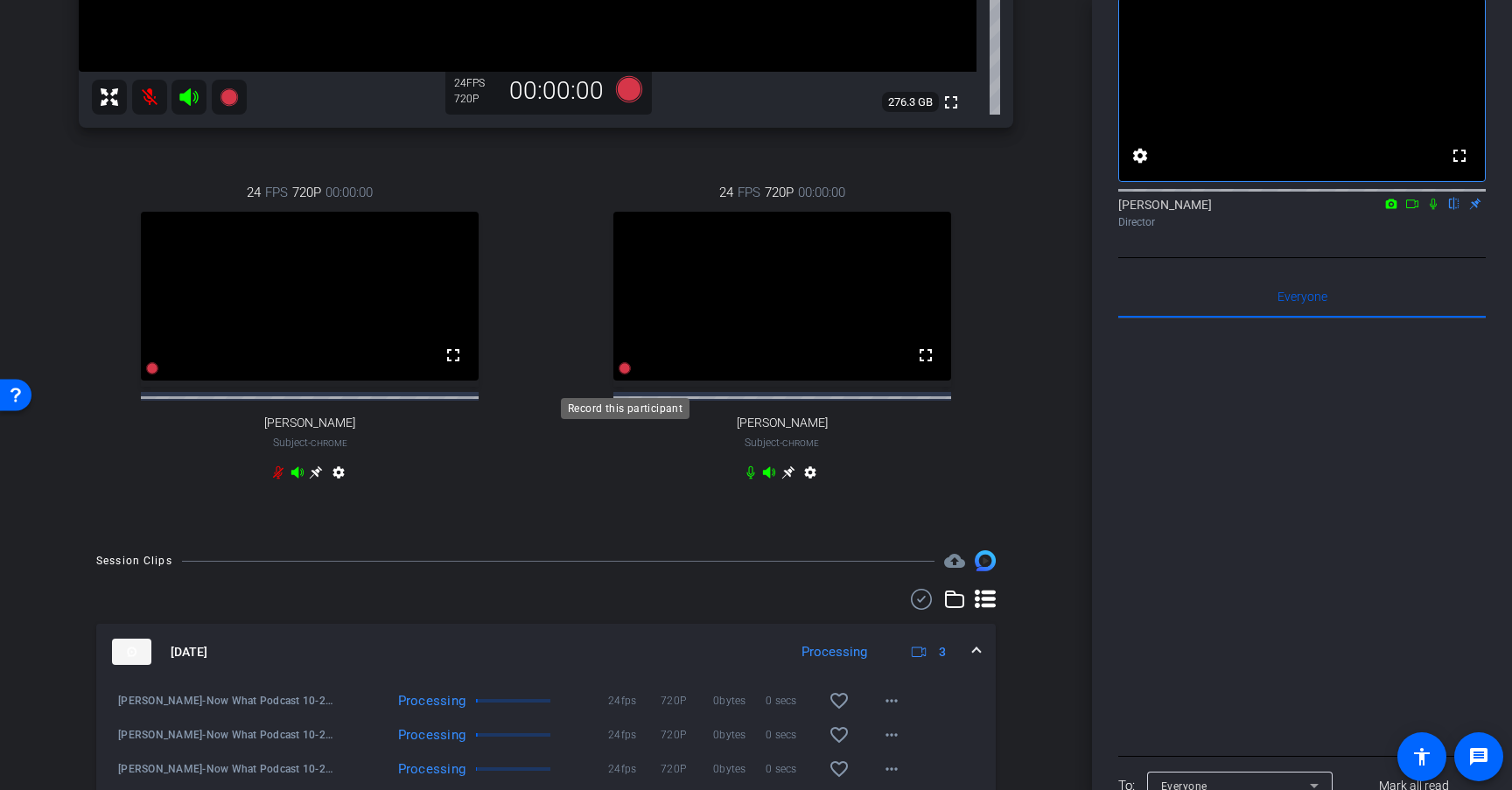
click at [623, 375] on icon at bounding box center [624, 368] width 12 height 12
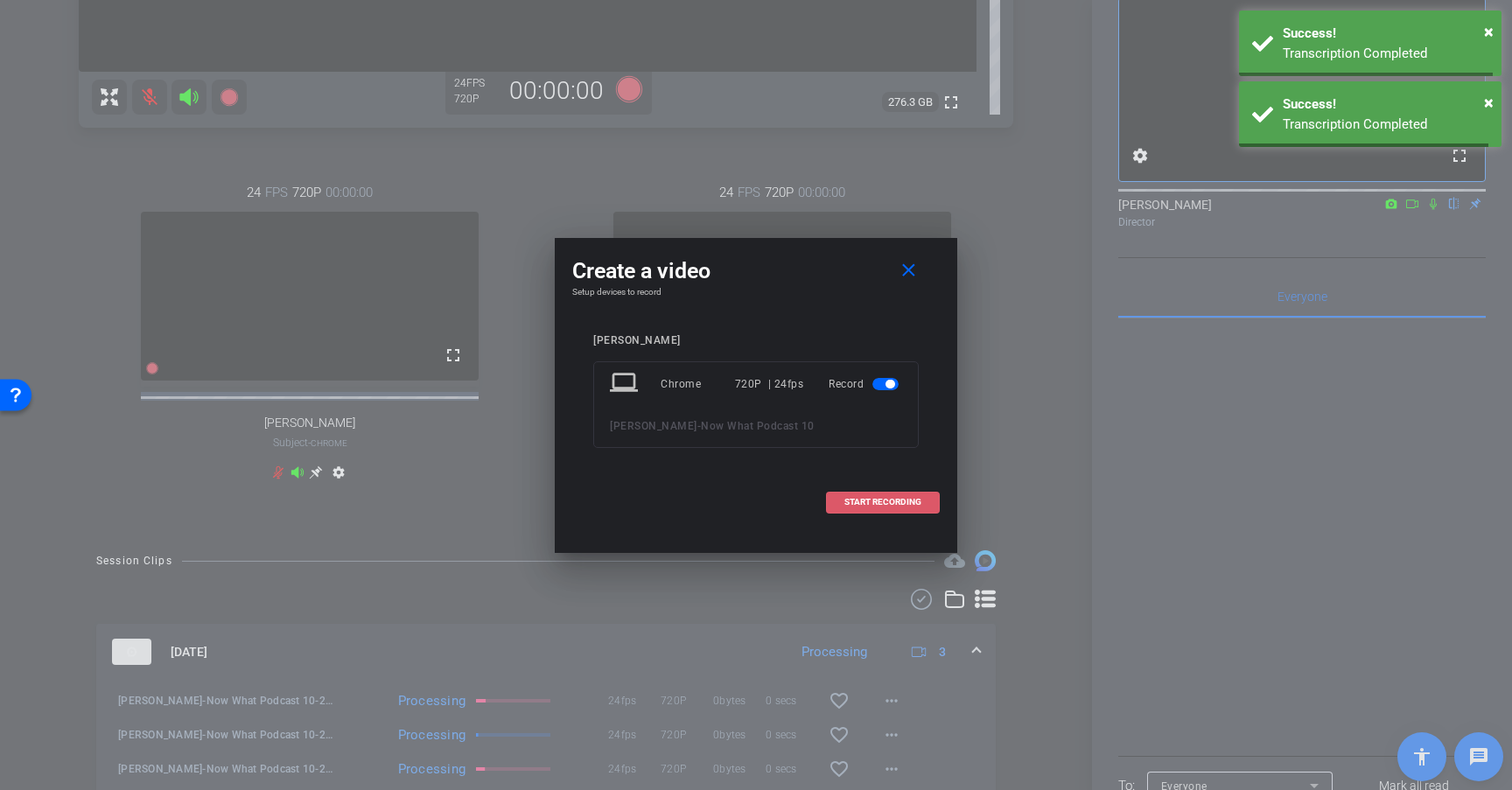
click at [914, 501] on span "START RECORDING" at bounding box center [883, 503] width 77 height 9
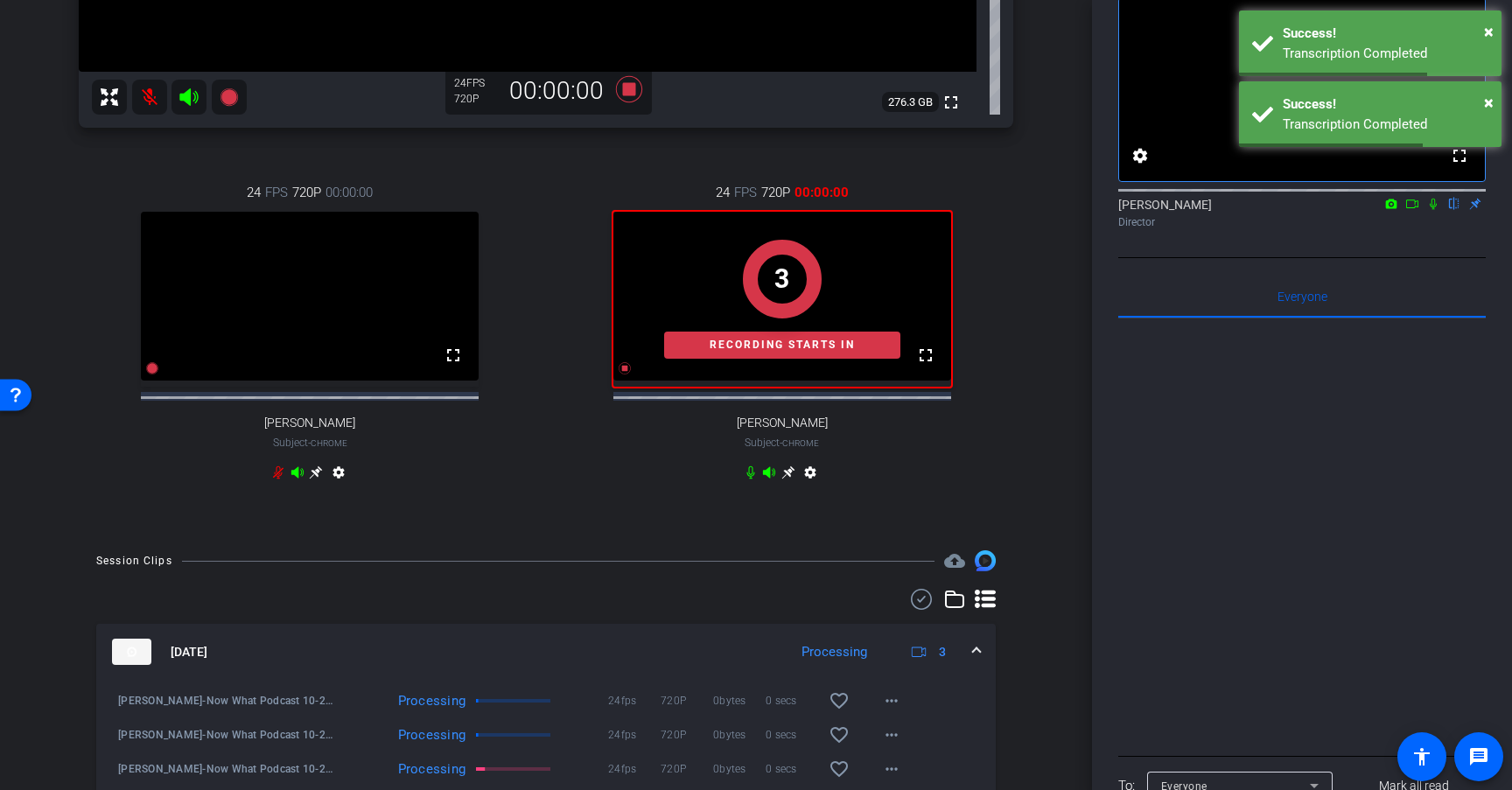
click at [1435, 210] on icon at bounding box center [1433, 203] width 14 height 12
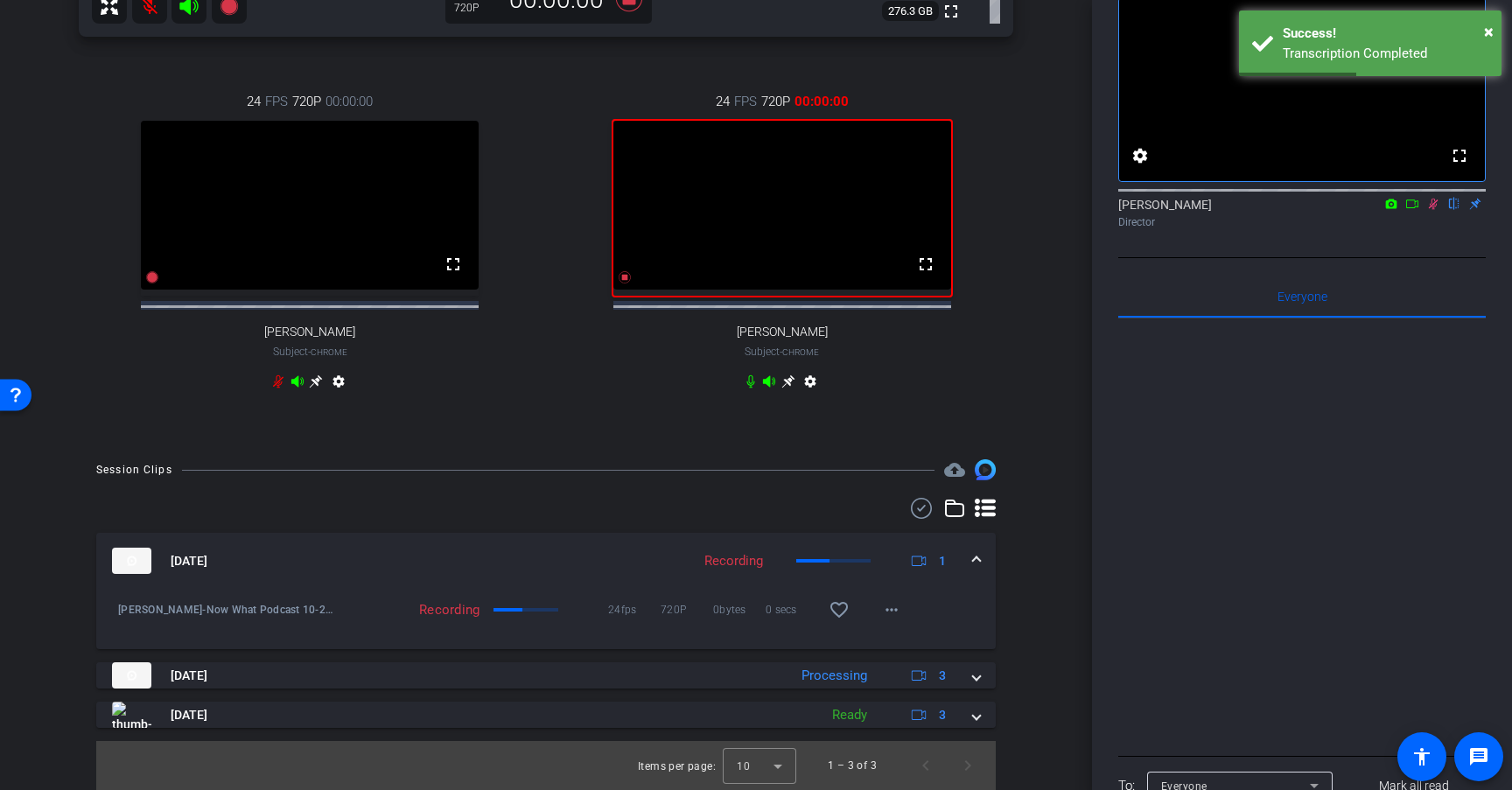
scroll to position [666, 0]
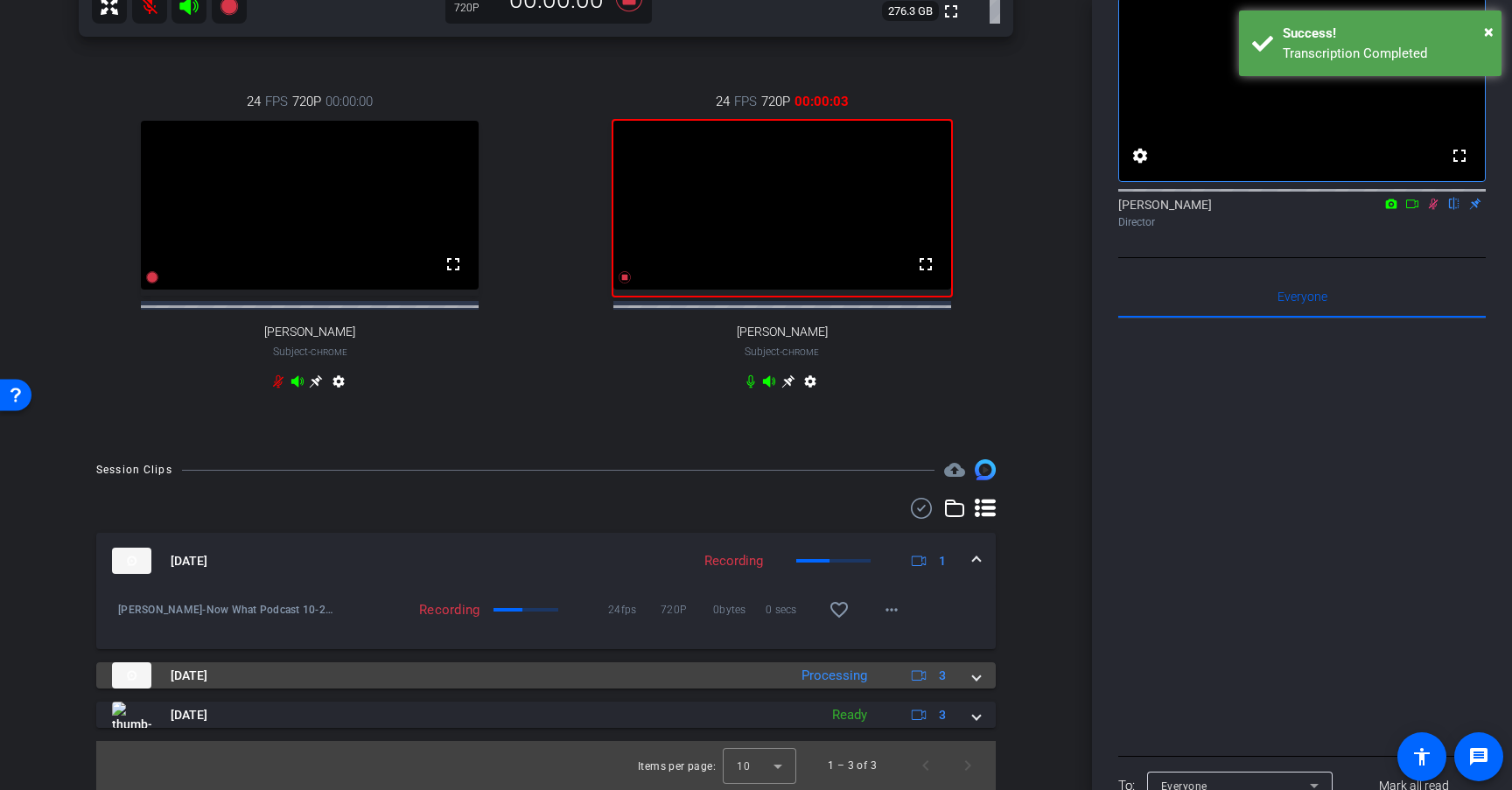
click at [981, 678] on mat-expansion-panel-header "Sep 22, 2025 Processing 3" at bounding box center [546, 676] width 900 height 27
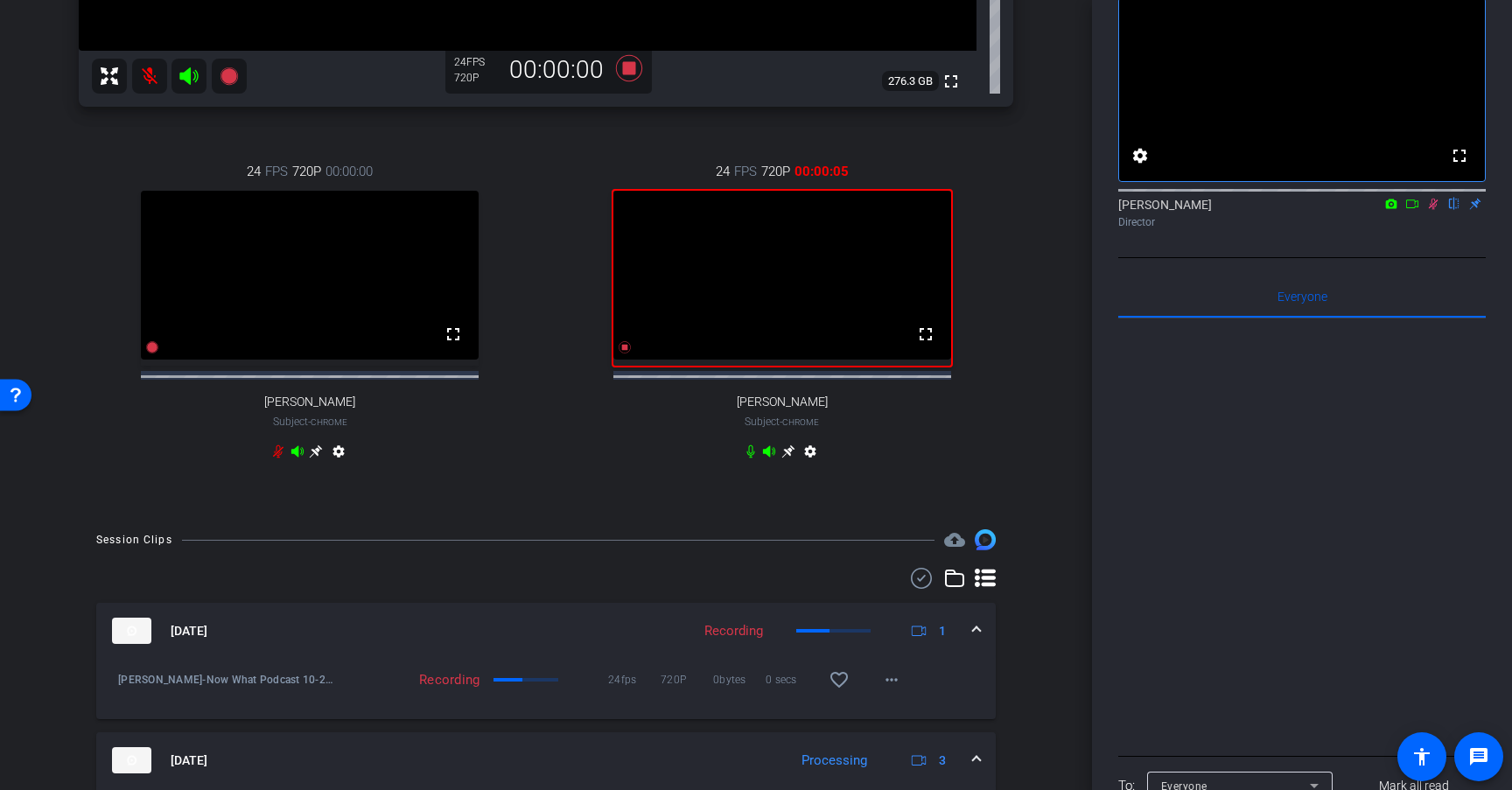
scroll to position [516, 0]
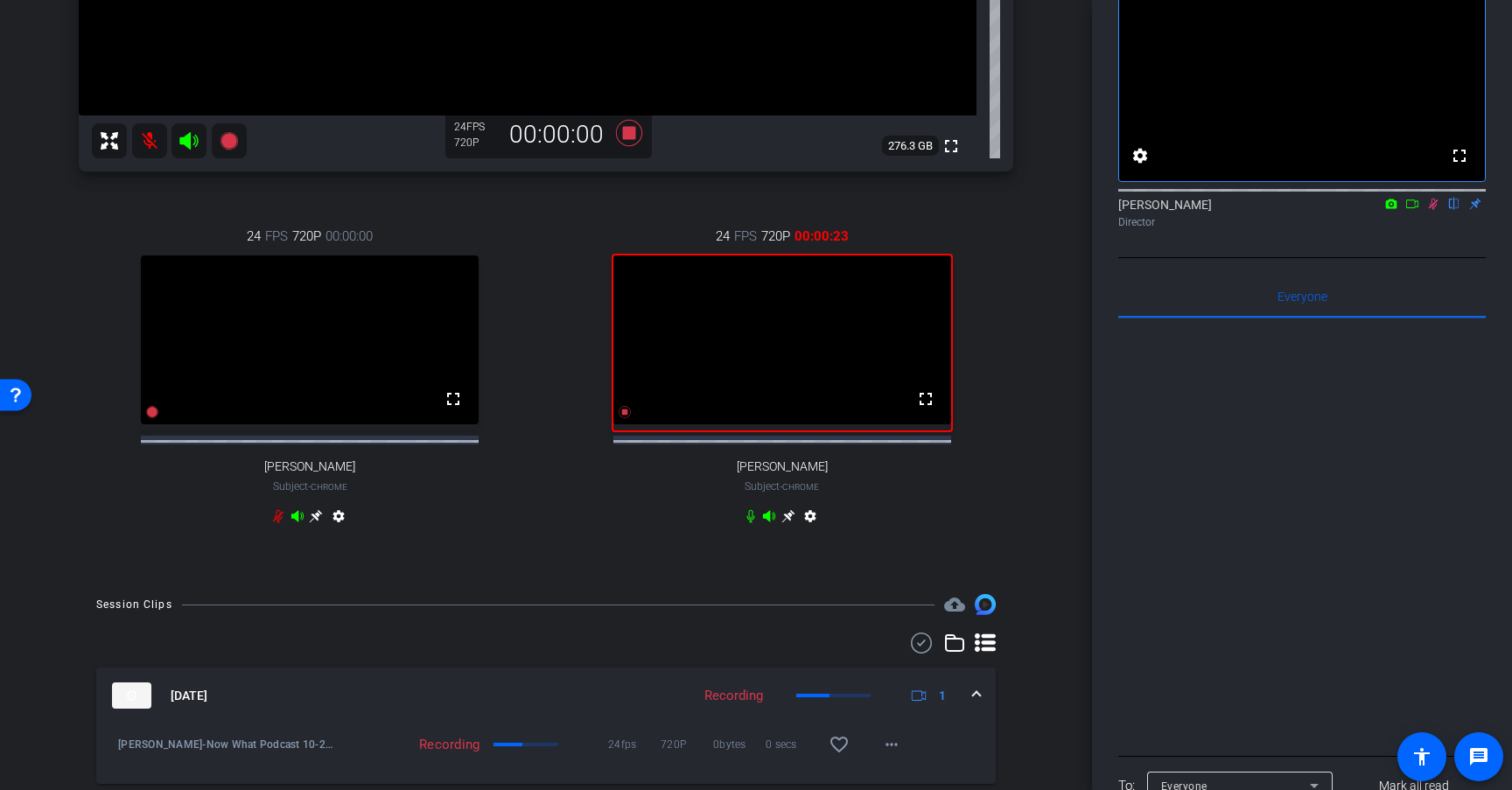
click at [994, 469] on div "24 FPS 720P 00:00:23 fullscreen Cathleen Thier Subject - Chrome settings" at bounding box center [783, 378] width 463 height 362
click at [912, 491] on div "24 FPS 720P 00:00:26 fullscreen Cathleen Thier Subject - Chrome settings" at bounding box center [783, 378] width 463 height 362
click at [625, 418] on icon at bounding box center [624, 412] width 12 height 12
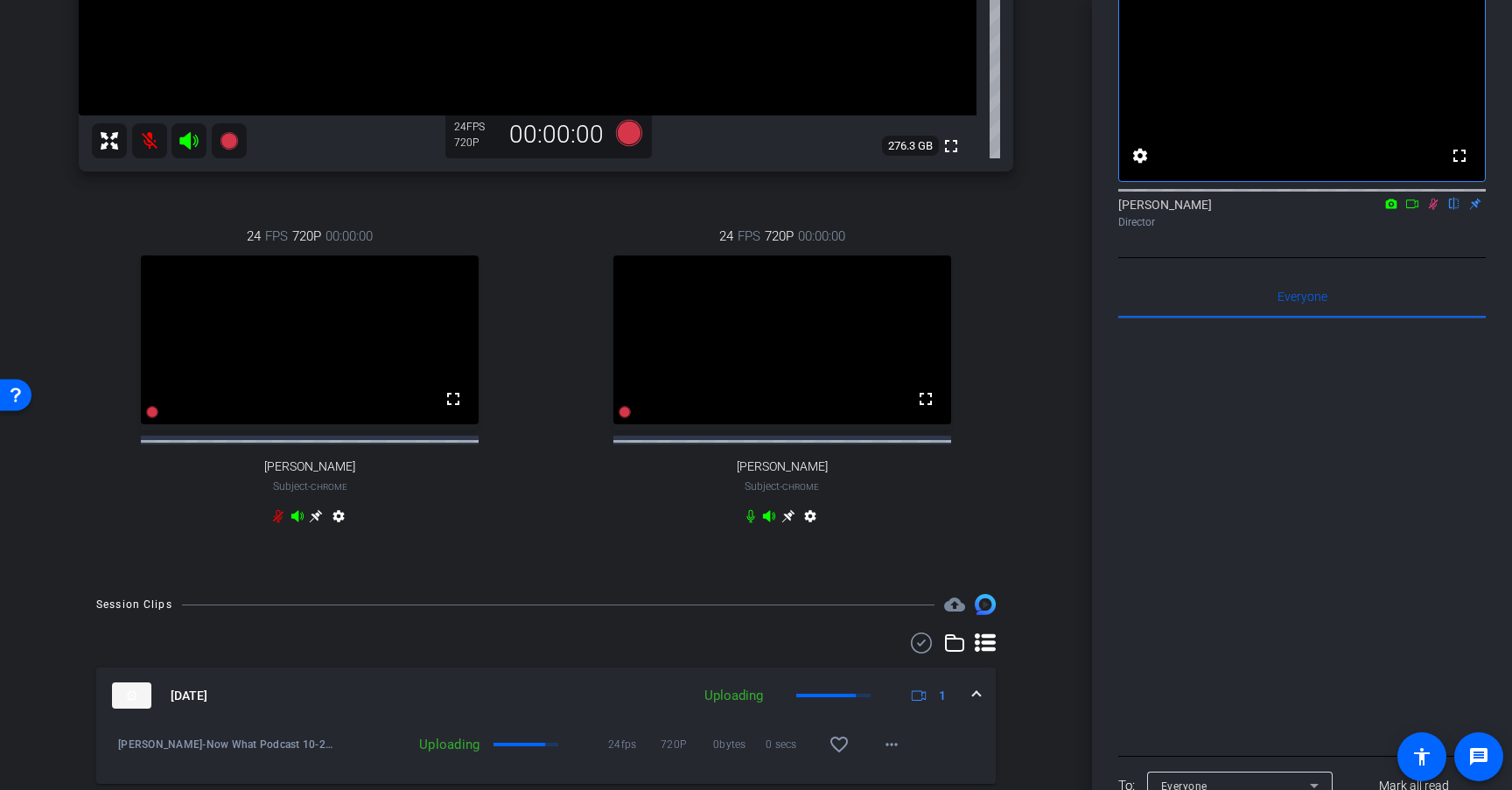
click at [1432, 210] on icon at bounding box center [1434, 204] width 9 height 11
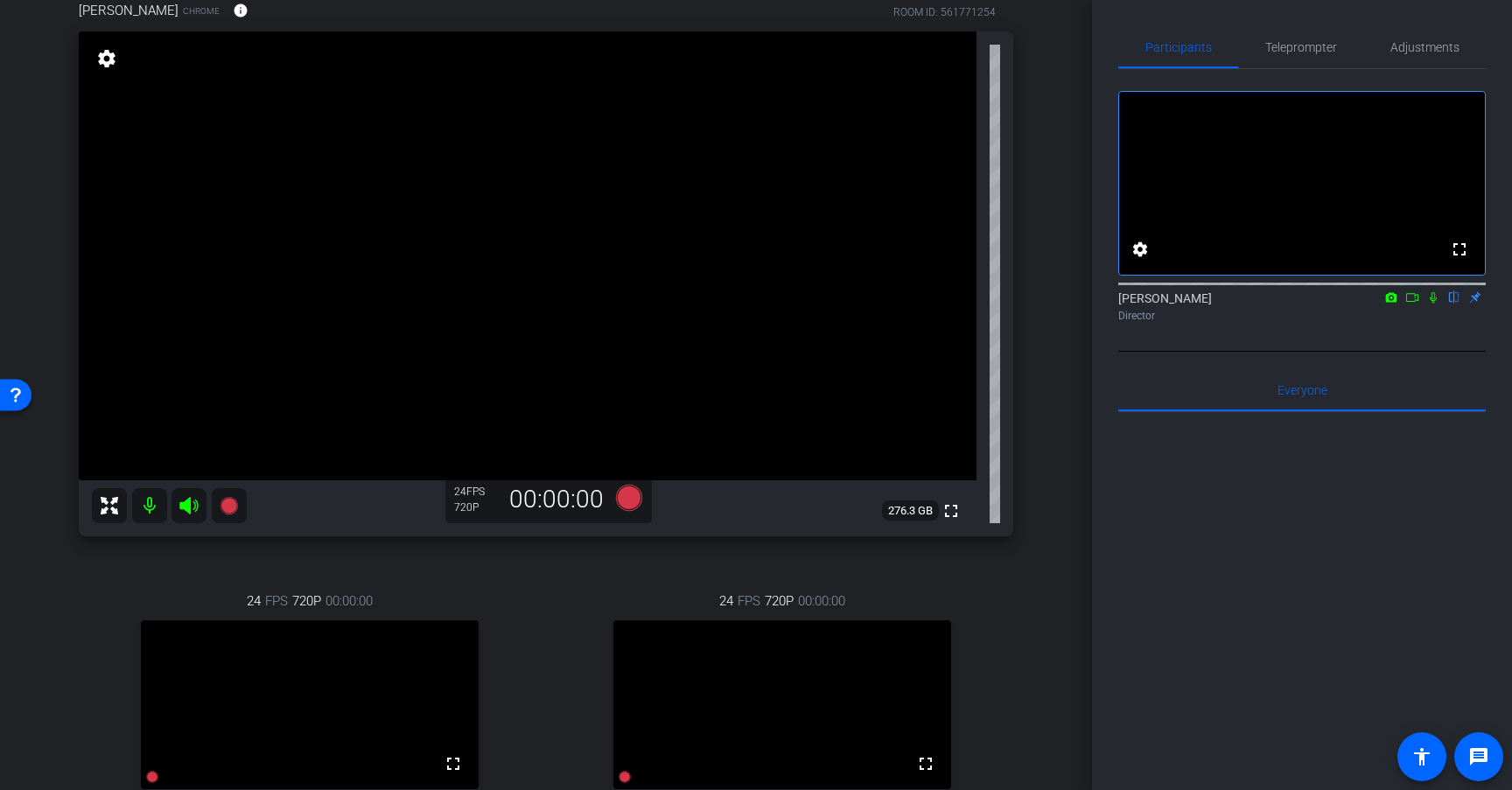
scroll to position [124, 0]
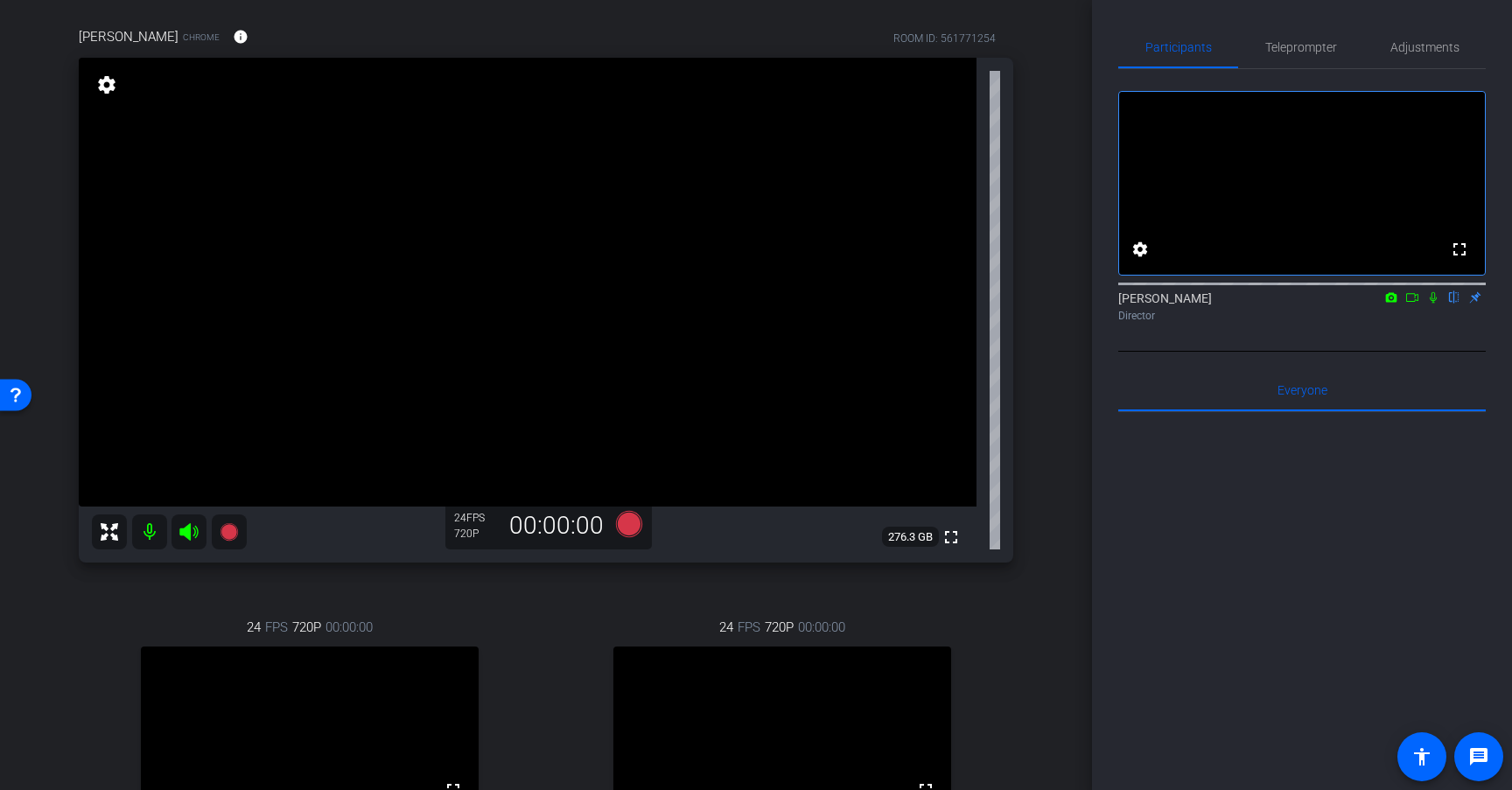
click at [109, 90] on mat-icon "settings" at bounding box center [107, 85] width 25 height 21
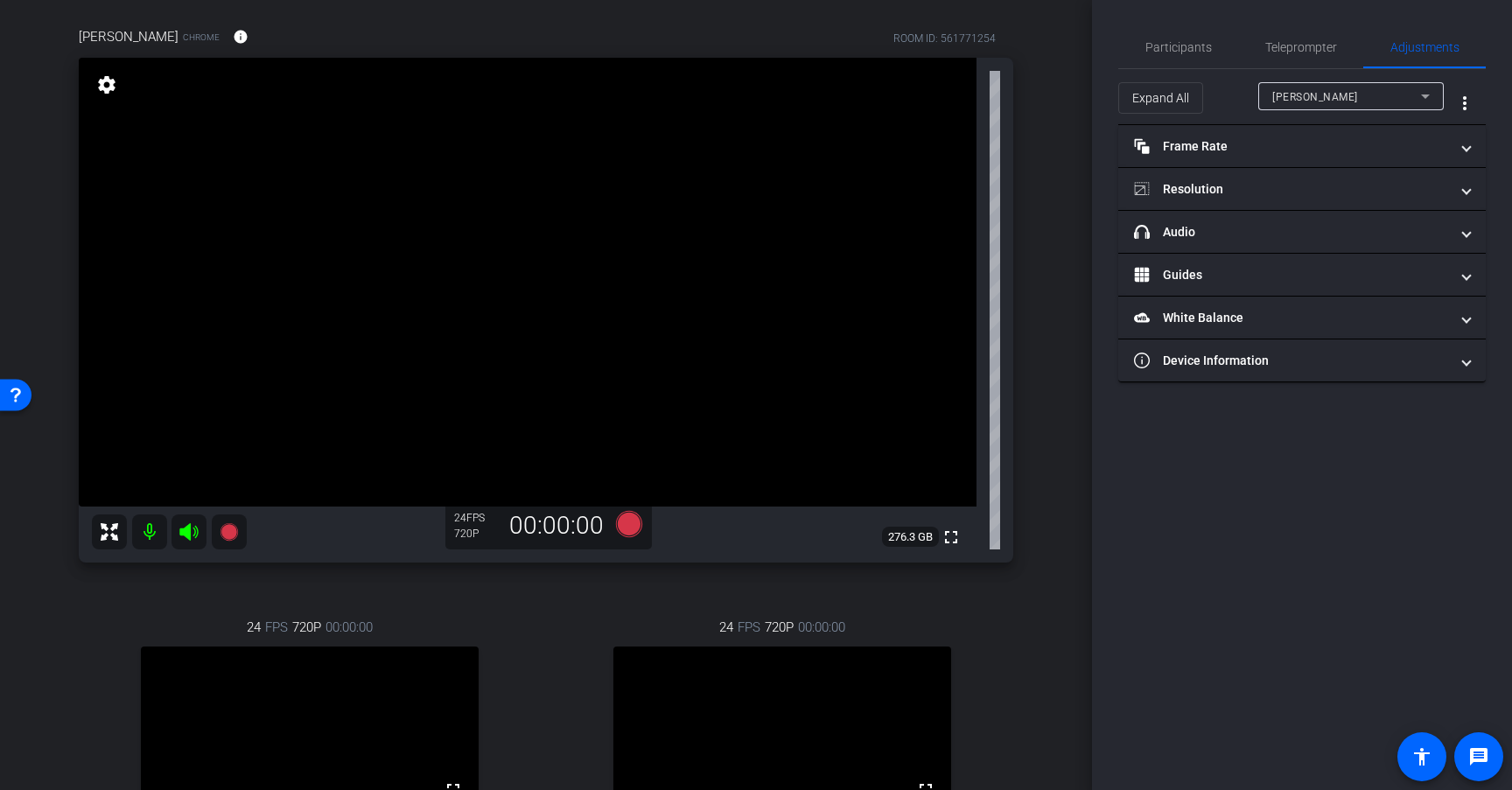
click at [1063, 263] on div "arrow_back Now What Podcast 10 Back to project Send invite account_box grid_on …" at bounding box center [546, 271] width 1092 height 790
click at [1055, 147] on div "arrow_back Now What Podcast 10 Back to project Send invite account_box grid_on …" at bounding box center [546, 271] width 1092 height 790
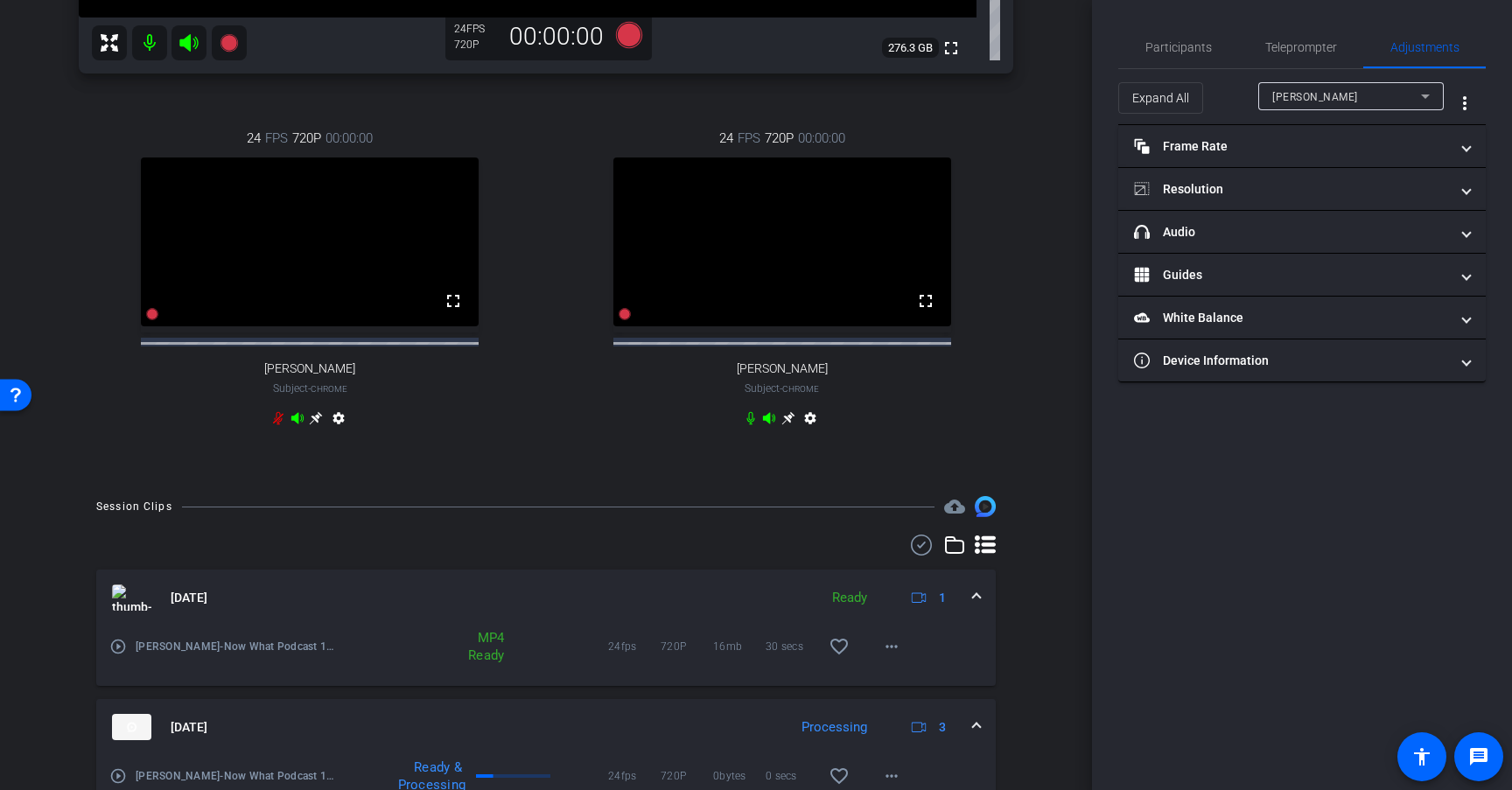
scroll to position [629, 0]
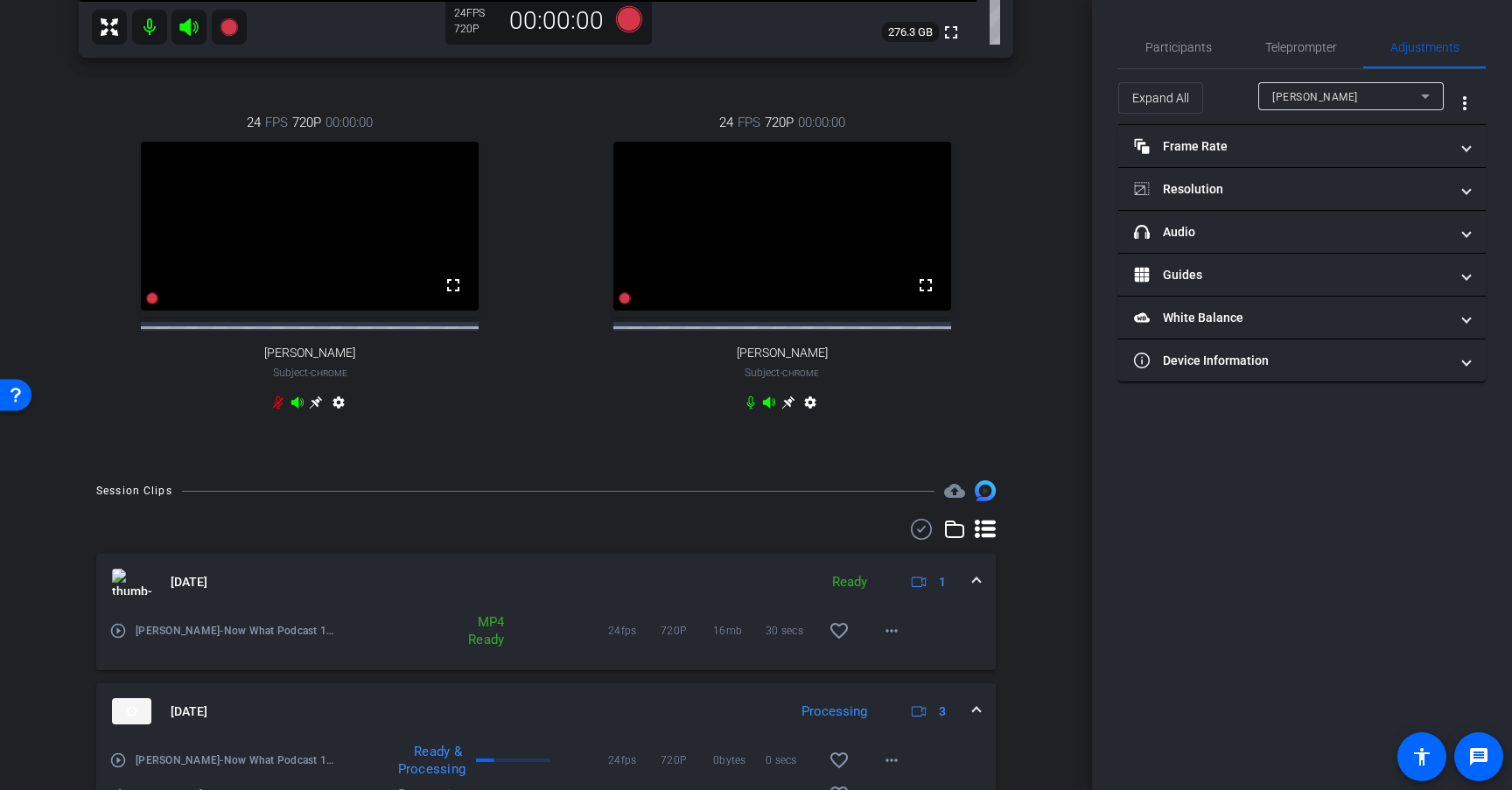
click at [980, 721] on span at bounding box center [977, 712] width 7 height 18
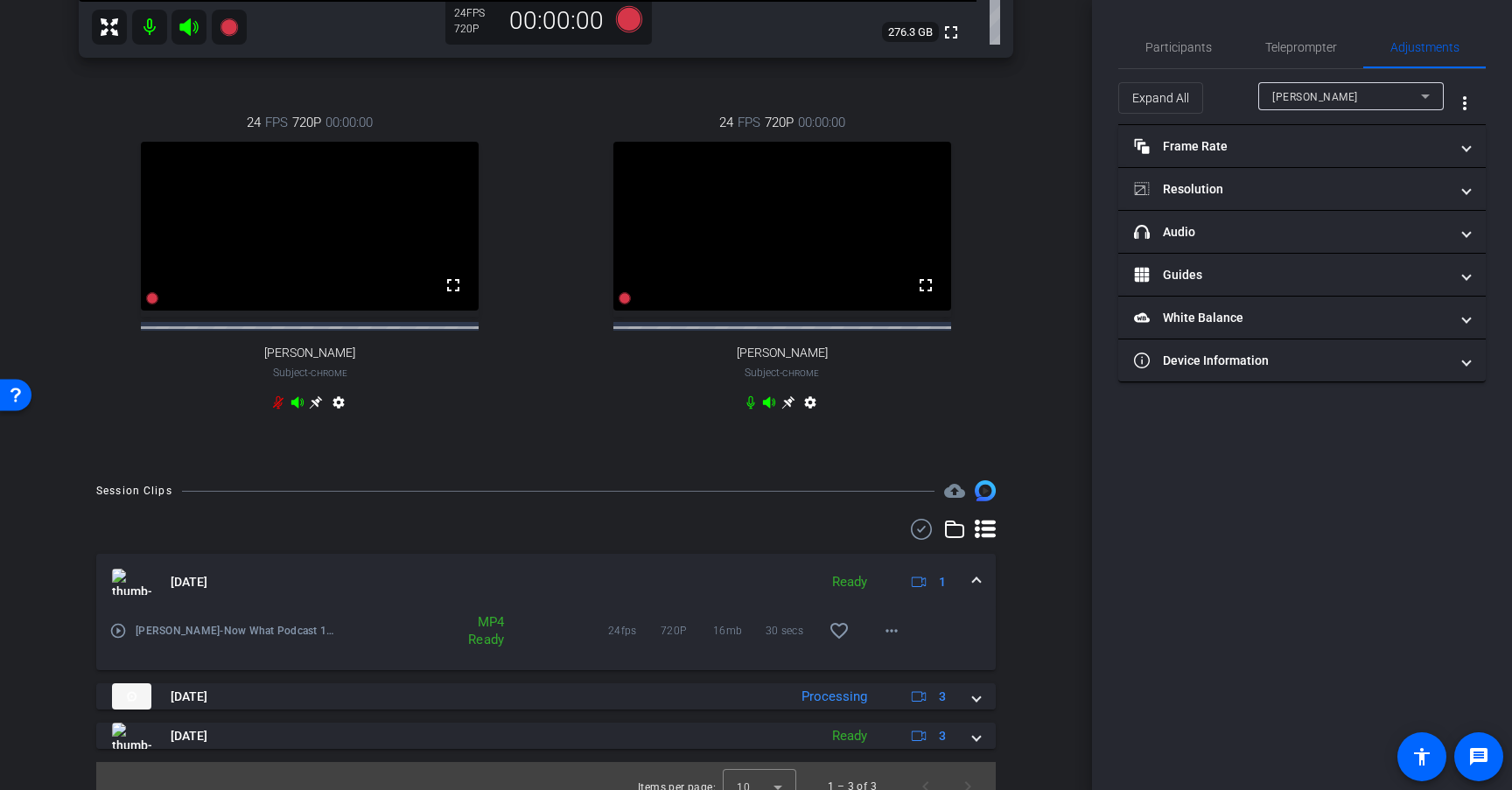
click at [1036, 599] on div "Session Clips cloud_upload Sep 22, 2025 Ready 1 play_circle_outline Cathleen Th…" at bounding box center [546, 645] width 1005 height 331
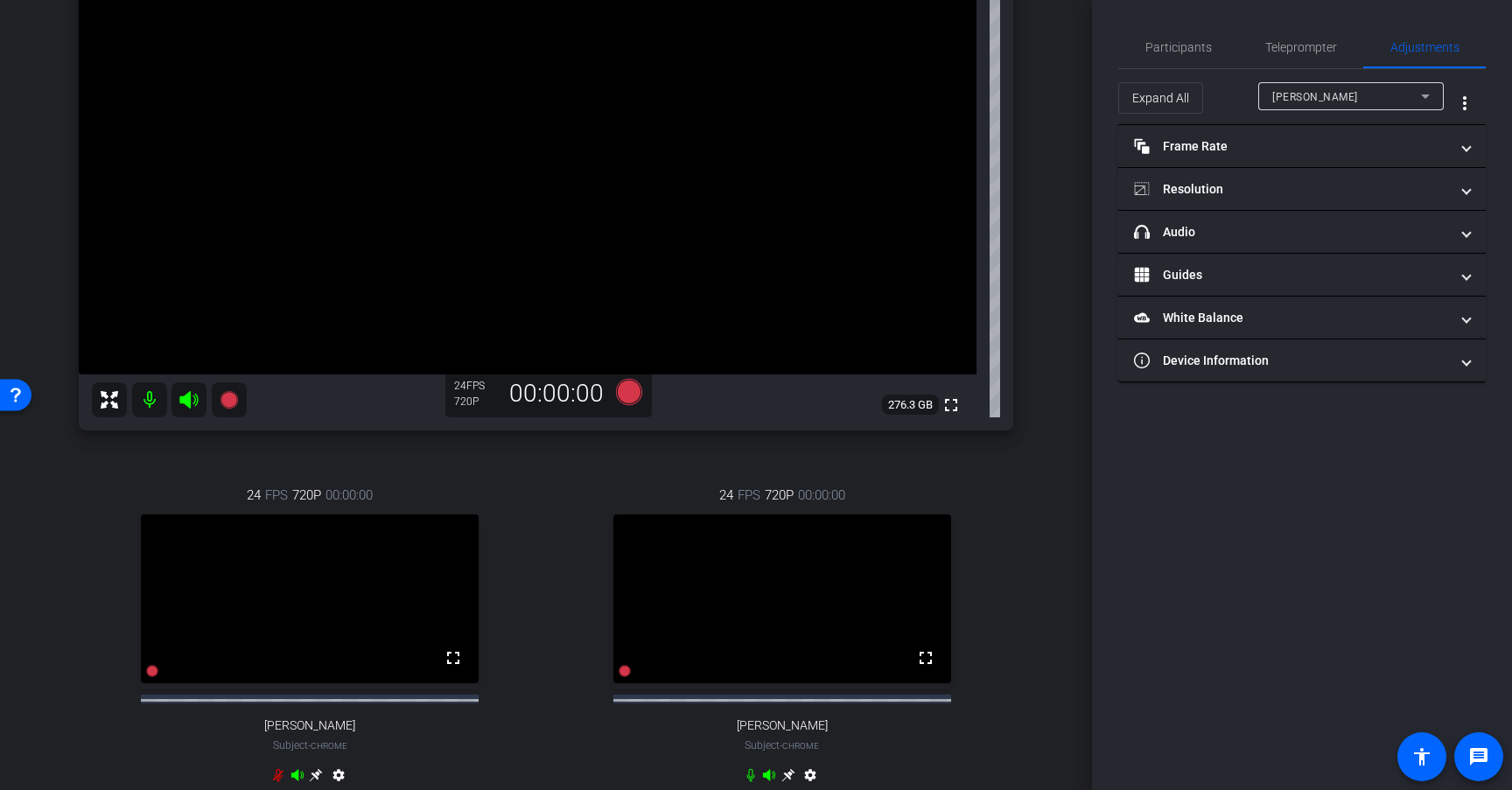
scroll to position [263, 0]
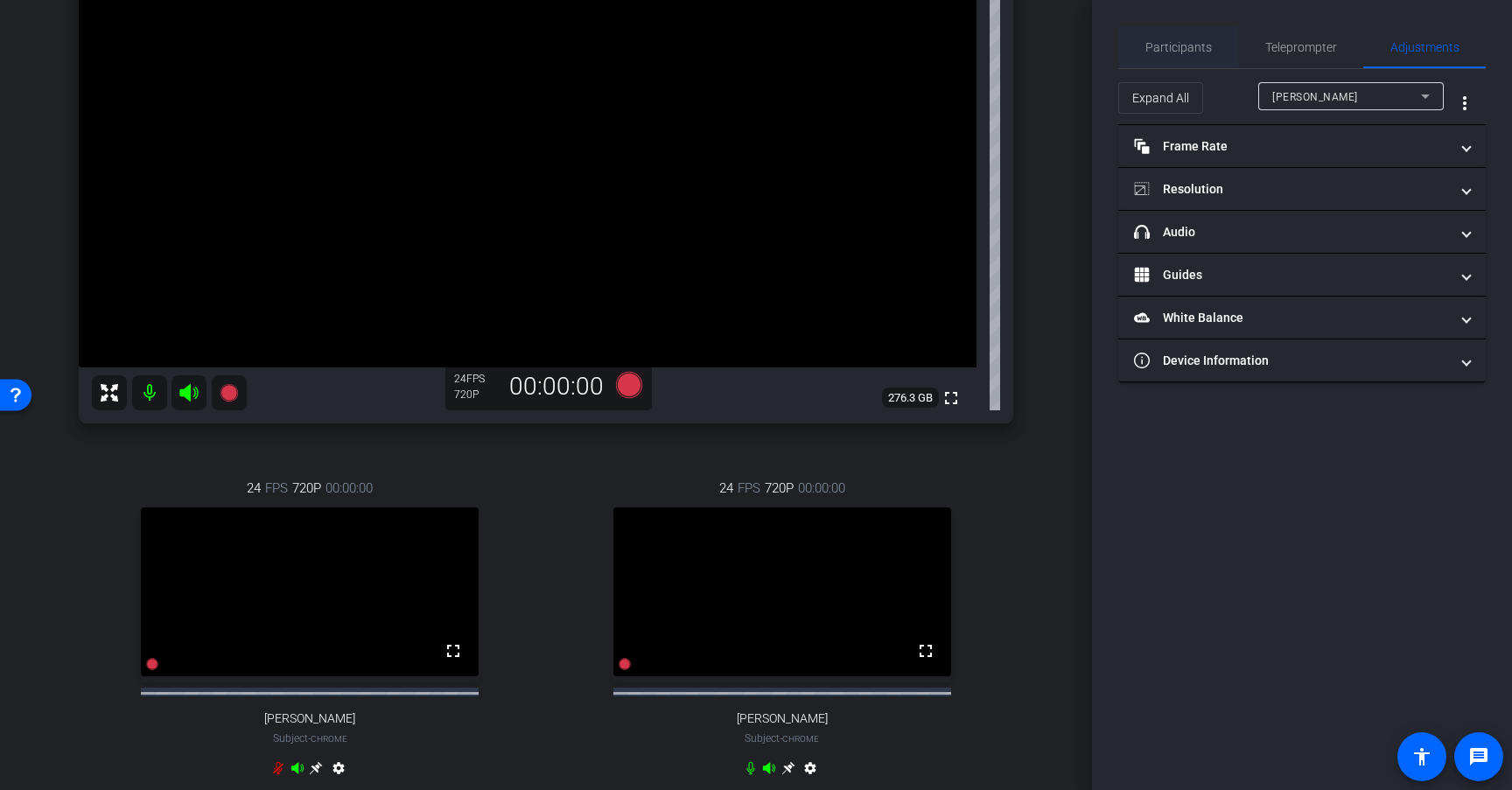
click at [1181, 49] on span "Participants" at bounding box center [1179, 47] width 66 height 12
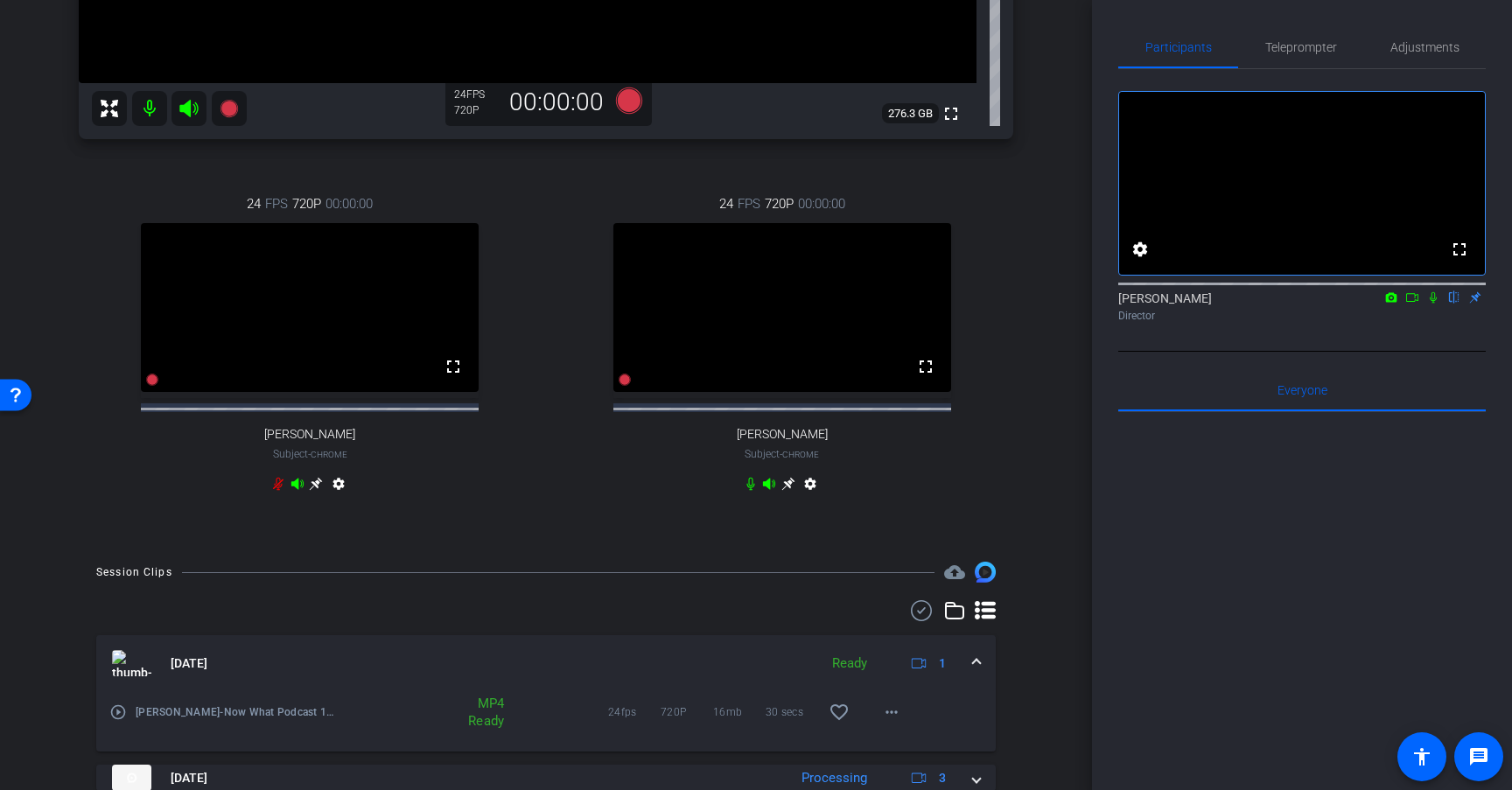
scroll to position [666, 0]
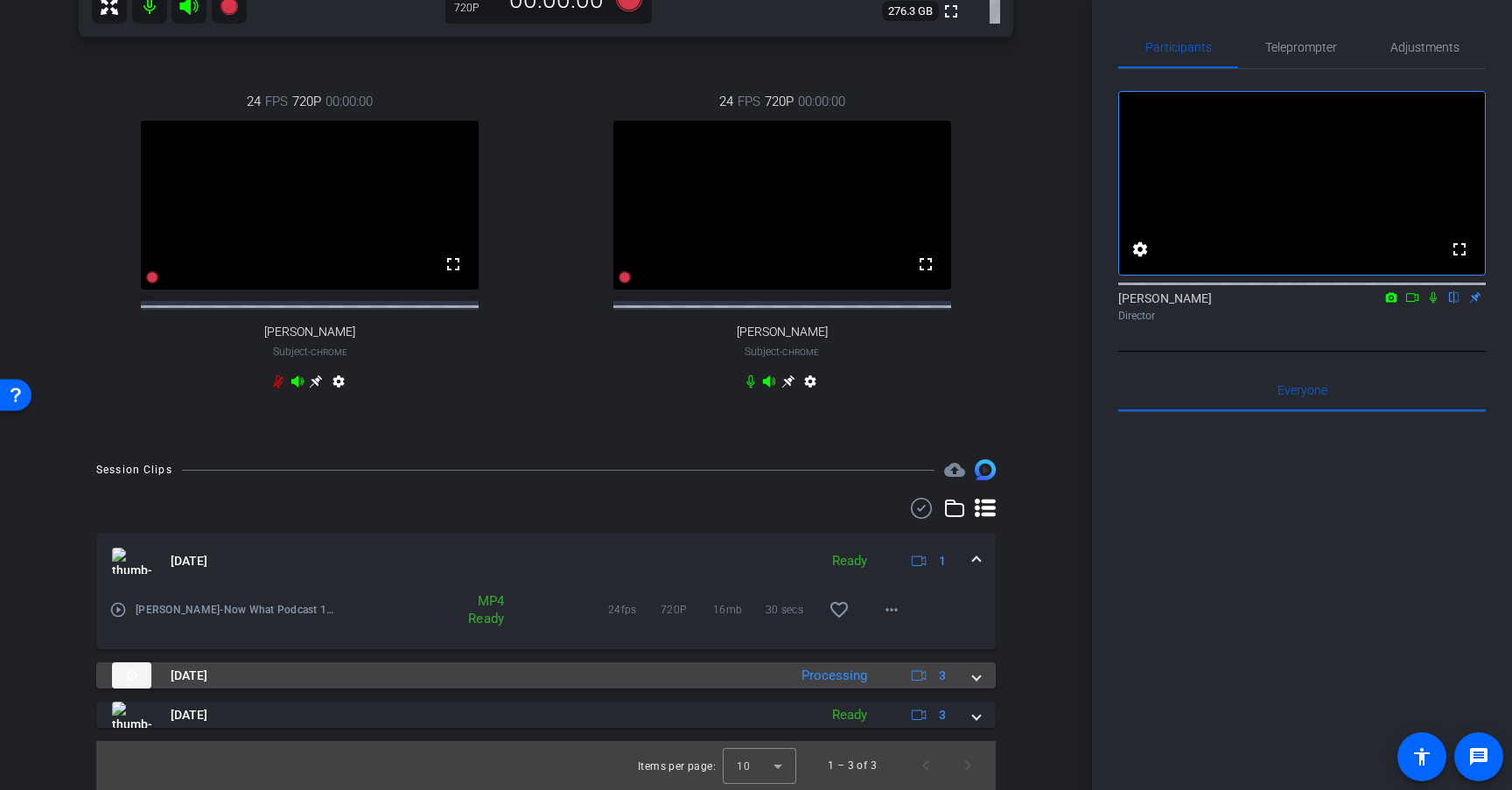
click at [978, 677] on span at bounding box center [977, 676] width 7 height 18
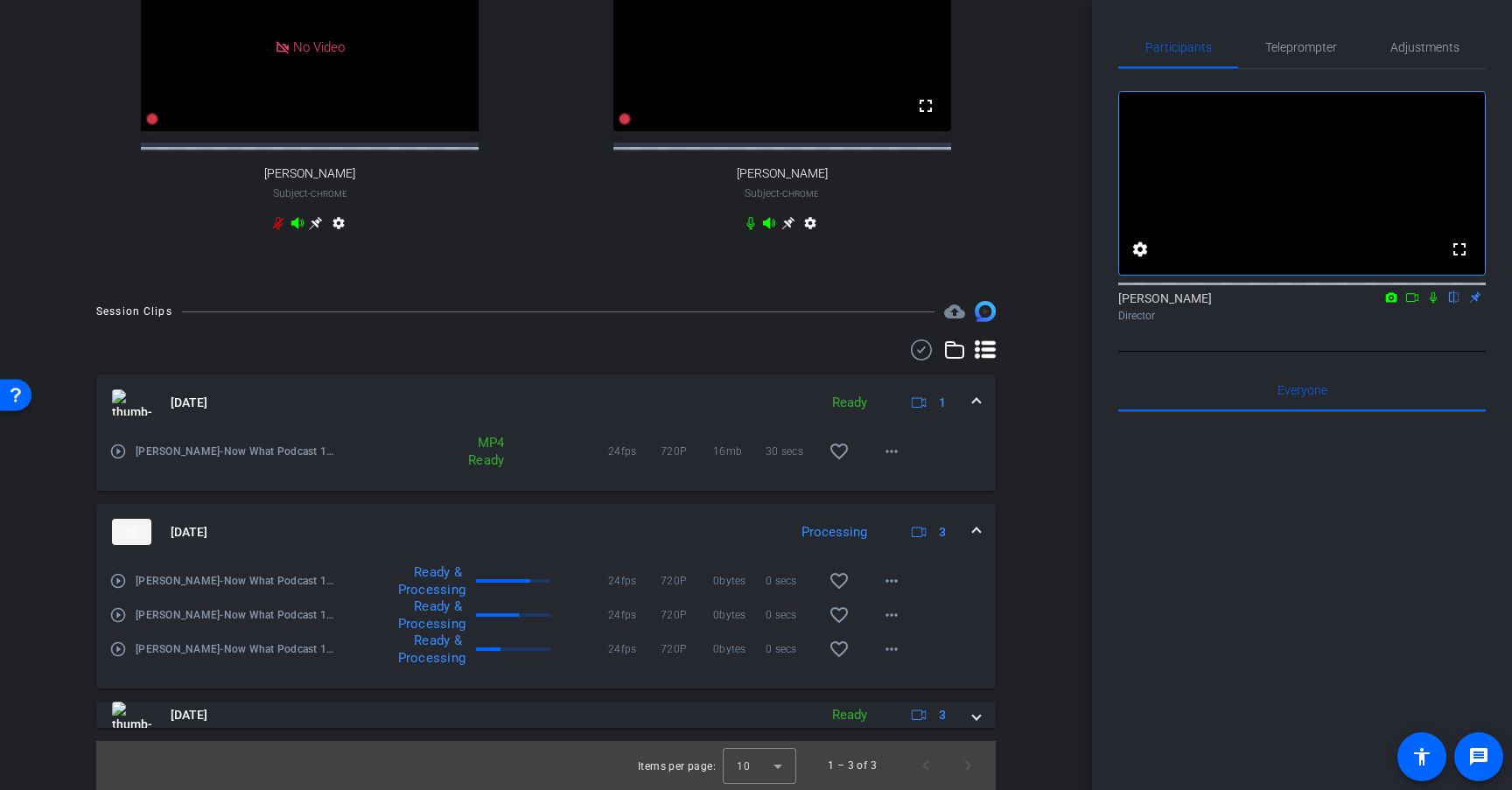
scroll to position [823, 0]
click at [1431, 304] on icon at bounding box center [1434, 297] width 7 height 11
click at [1416, 304] on icon at bounding box center [1412, 297] width 14 height 12
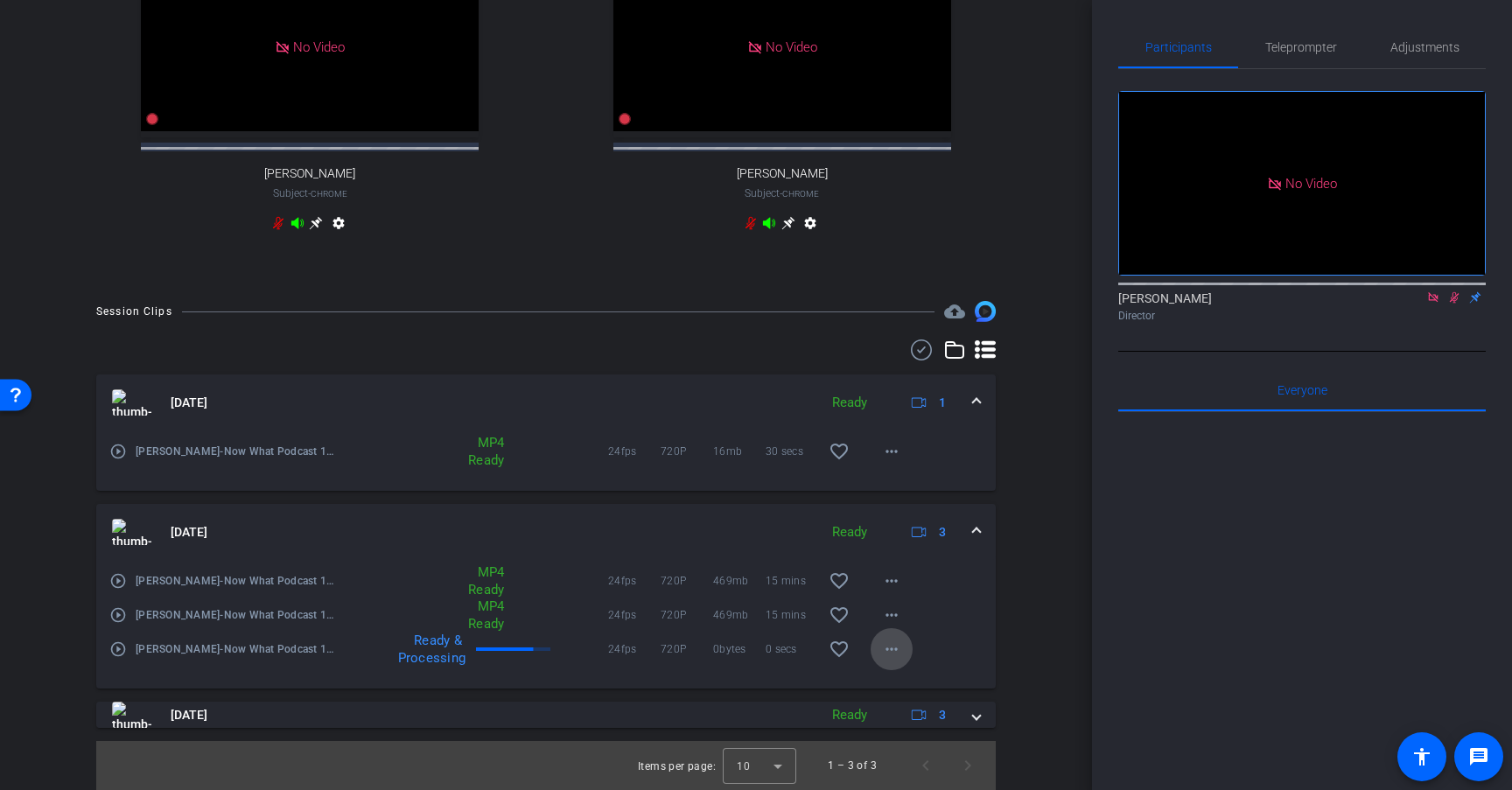
click at [890, 654] on mat-icon "more_horiz" at bounding box center [891, 649] width 21 height 21
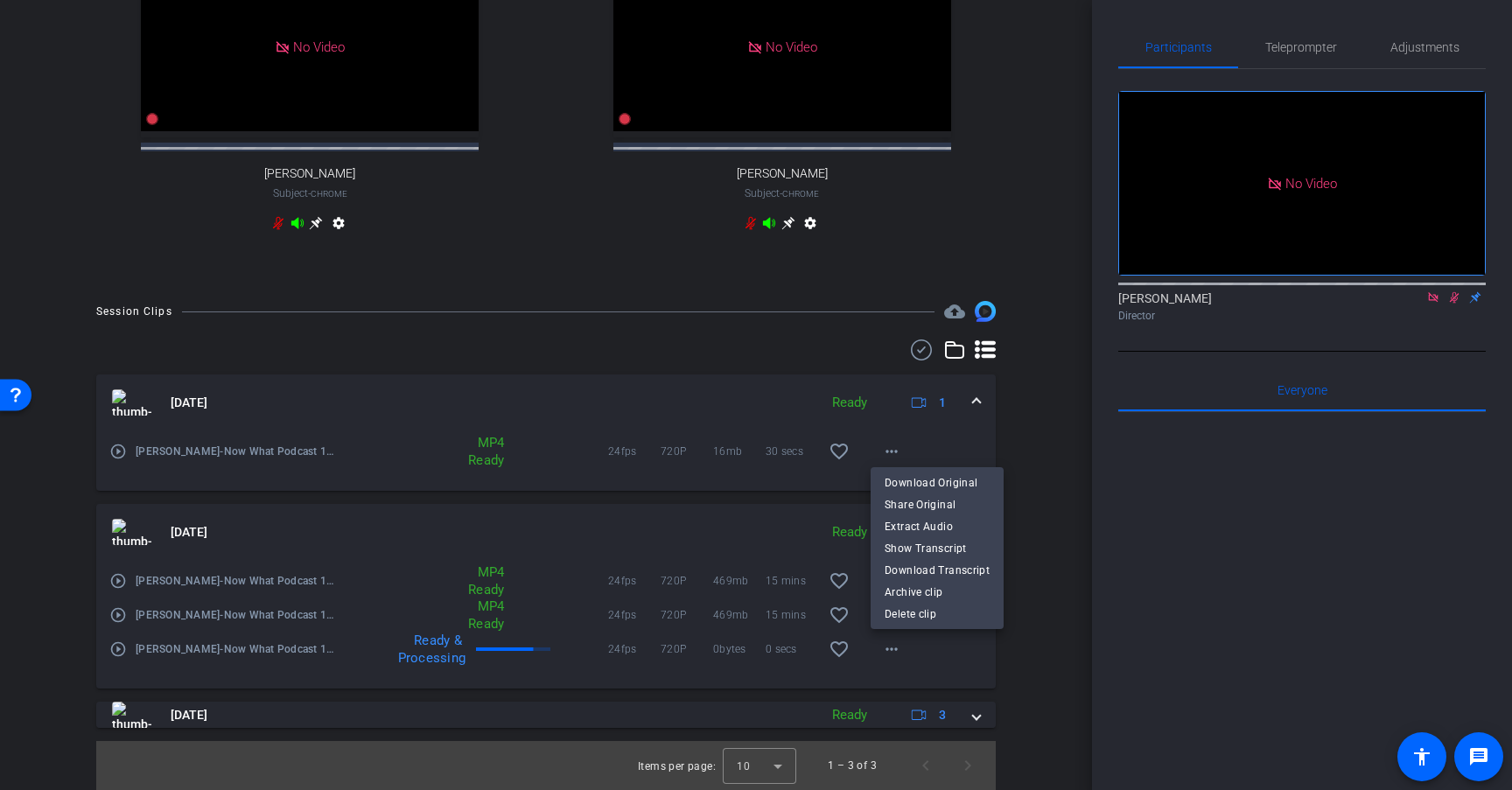
click at [945, 667] on div at bounding box center [756, 395] width 1512 height 790
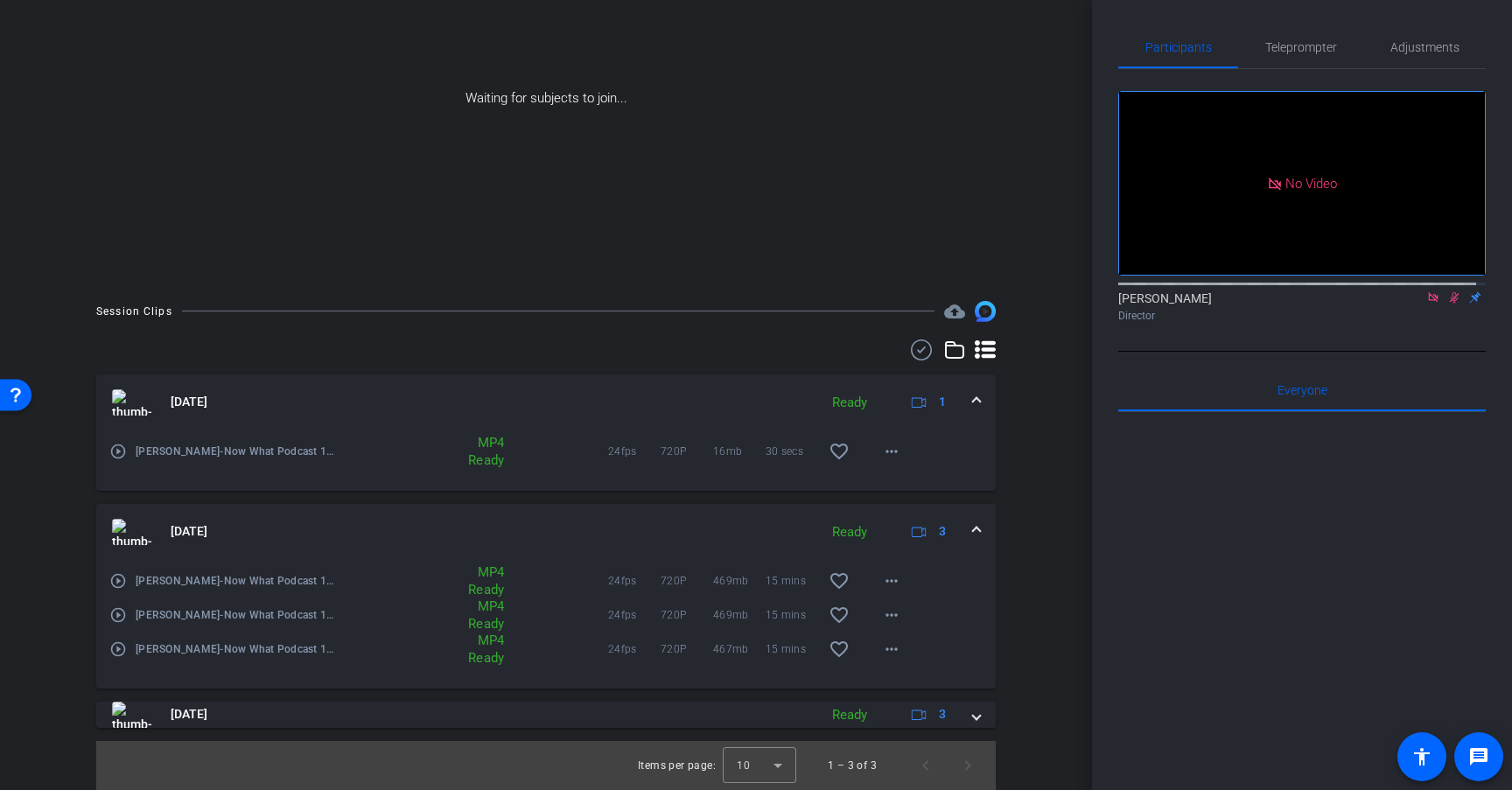
scroll to position [209, 0]
